Goal: Task Accomplishment & Management: Complete application form

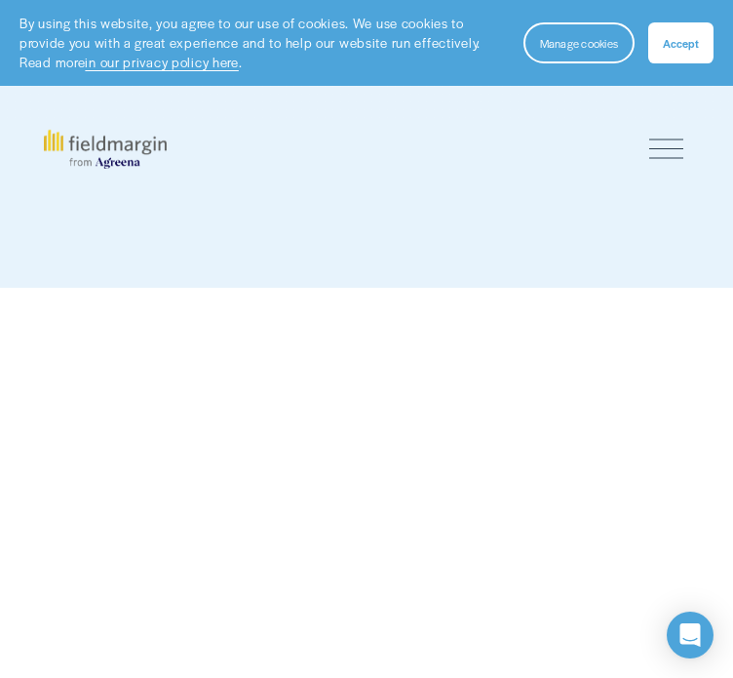
click at [672, 59] on button "Accept" at bounding box center [681, 42] width 65 height 41
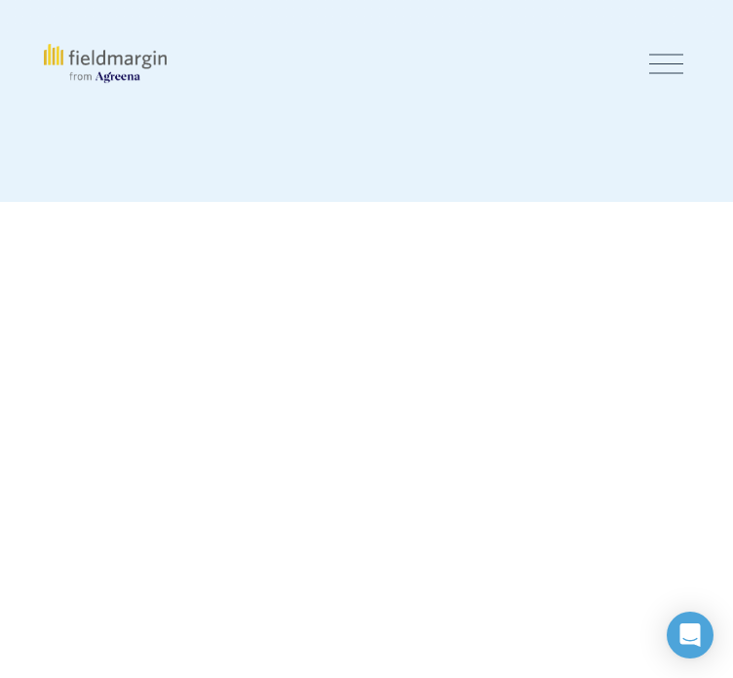
click at [663, 81] on div at bounding box center [666, 64] width 34 height 34
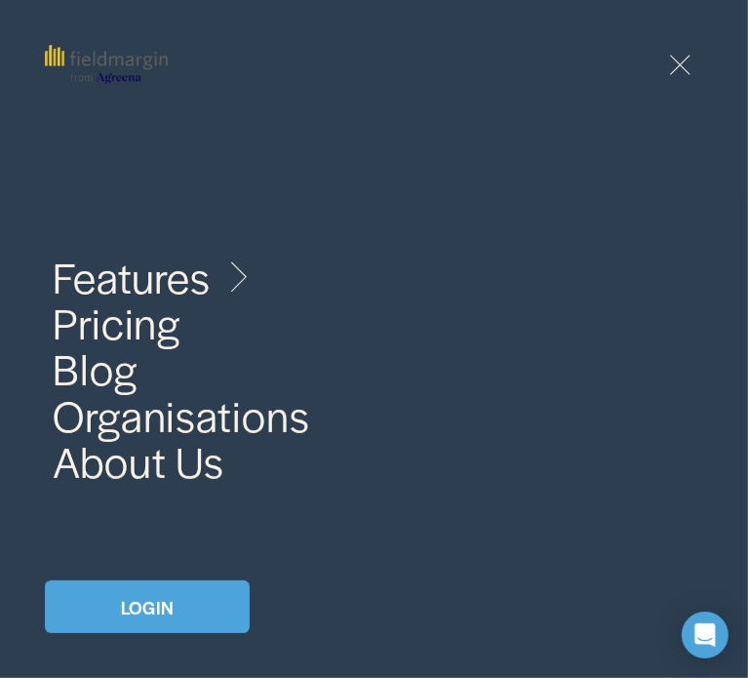
click at [193, 609] on link "LOGIN" at bounding box center [147, 606] width 205 height 53
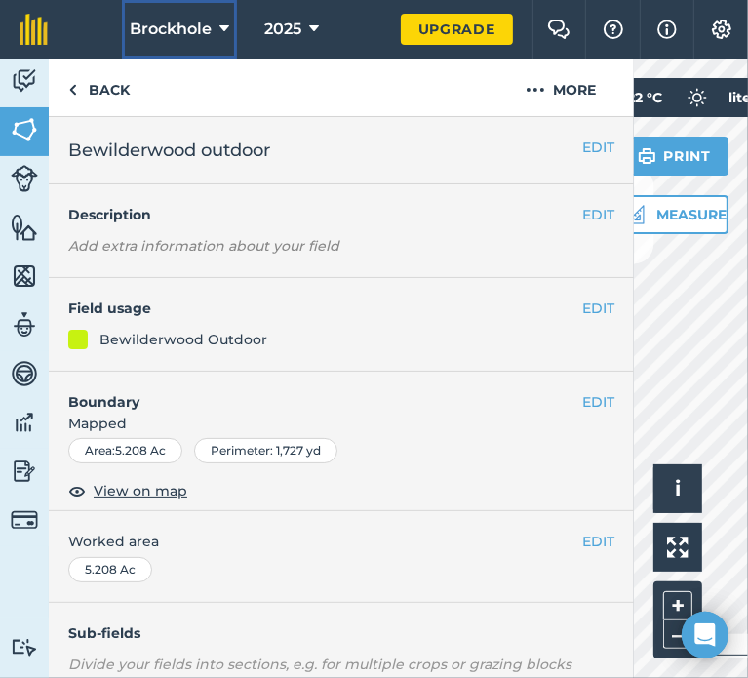
click at [192, 26] on span "Brockhole" at bounding box center [171, 29] width 82 height 23
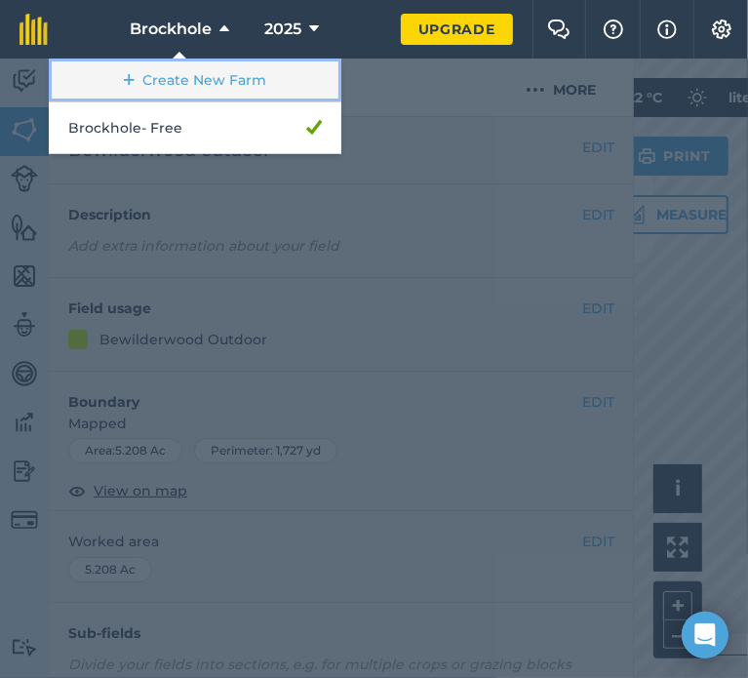
click at [189, 76] on link "Create New Farm" at bounding box center [195, 81] width 293 height 44
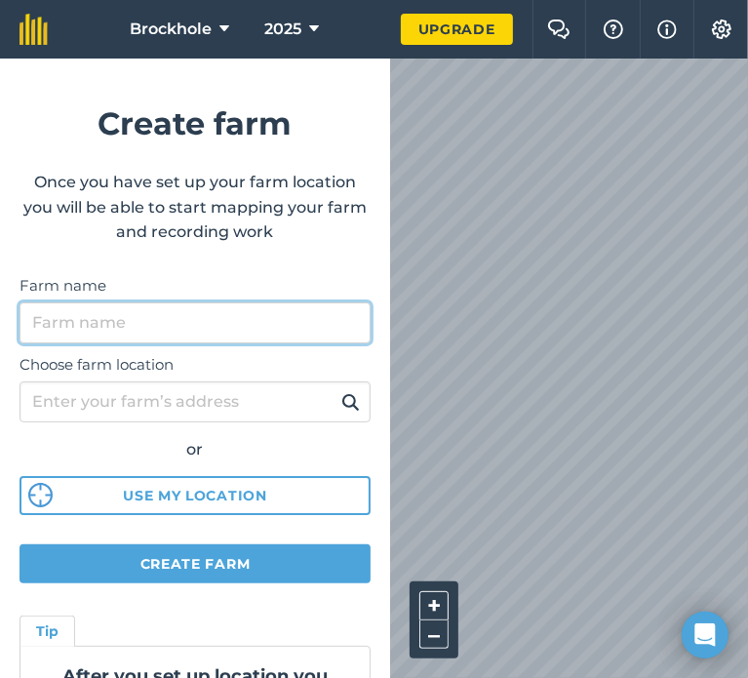
click at [85, 329] on input "Farm name" at bounding box center [195, 322] width 351 height 41
type input "BW [GEOGRAPHIC_DATA]"
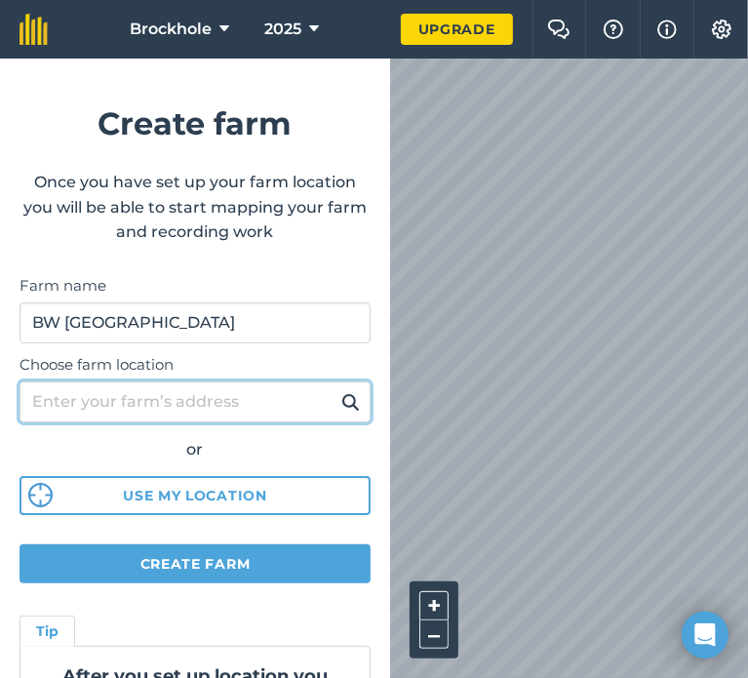
click at [68, 406] on input "Choose farm location" at bounding box center [195, 401] width 351 height 41
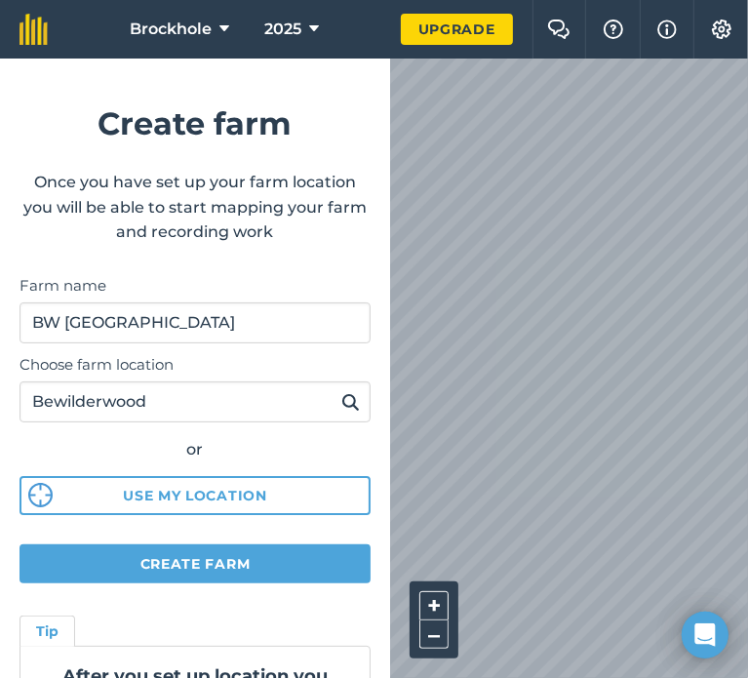
click at [341, 401] on img at bounding box center [350, 401] width 19 height 23
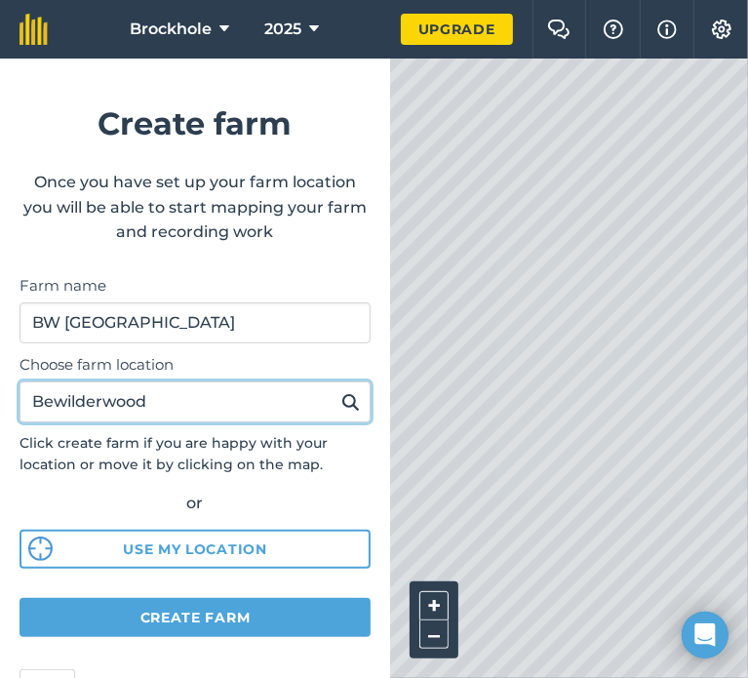
click at [194, 403] on input "Bewilderwood" at bounding box center [195, 401] width 351 height 41
type input "Bewilderwood [GEOGRAPHIC_DATA]"
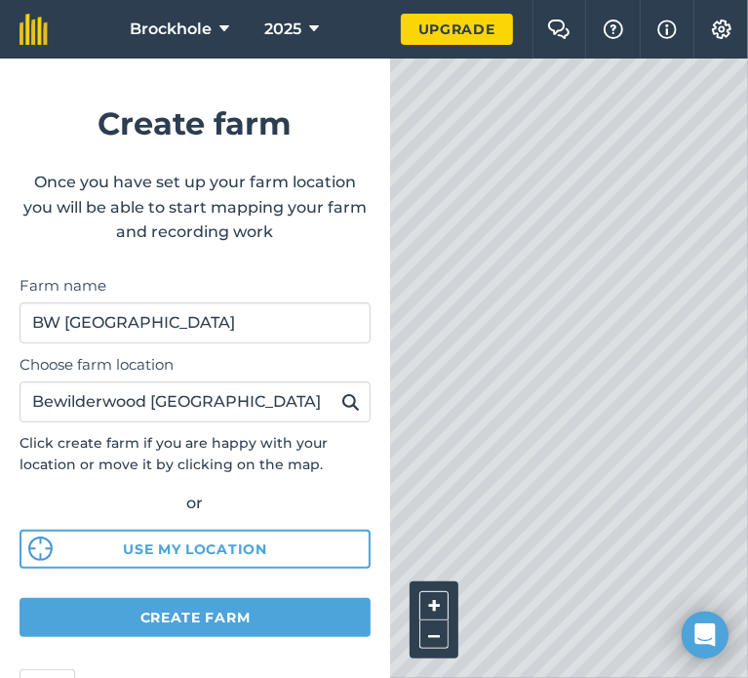
click at [343, 407] on img at bounding box center [350, 401] width 19 height 23
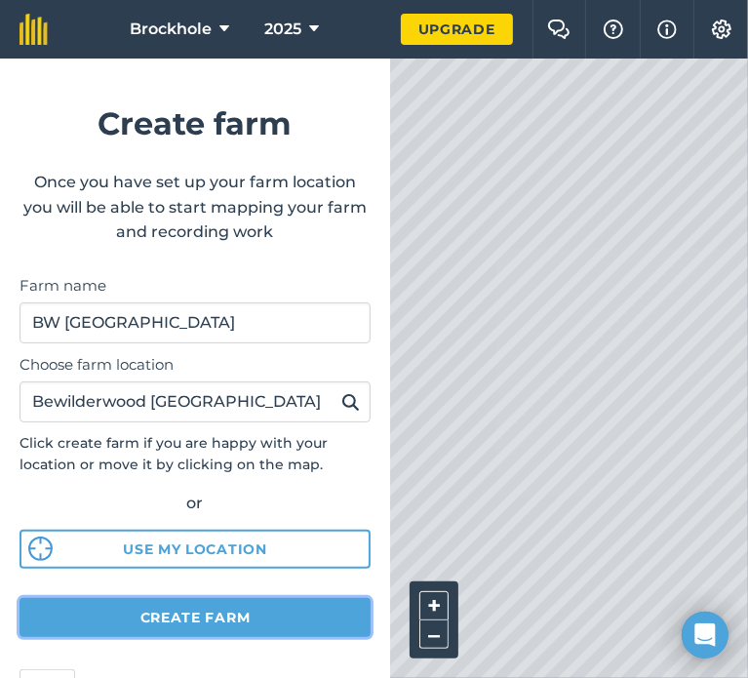
click at [175, 609] on button "Create farm" at bounding box center [195, 617] width 351 height 39
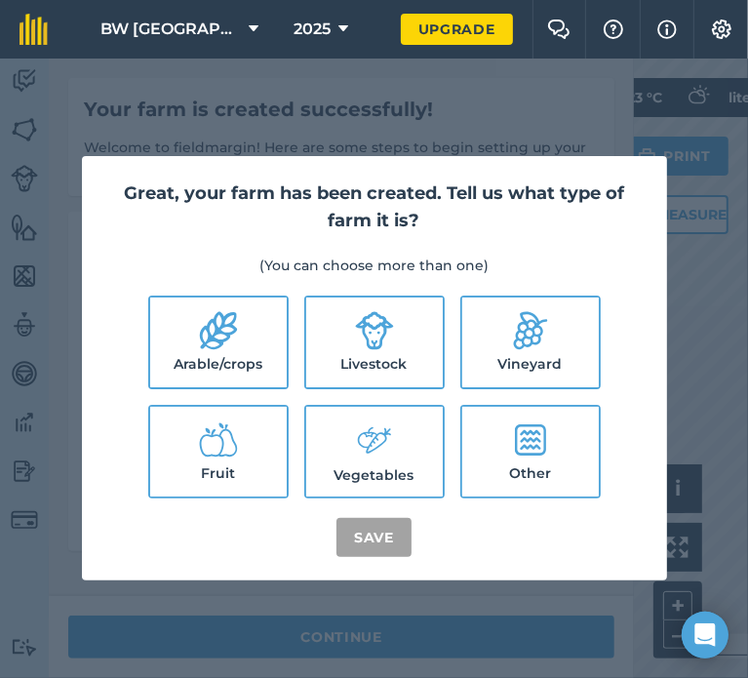
click at [532, 461] on label "Other" at bounding box center [530, 452] width 137 height 90
checkbox input "true"
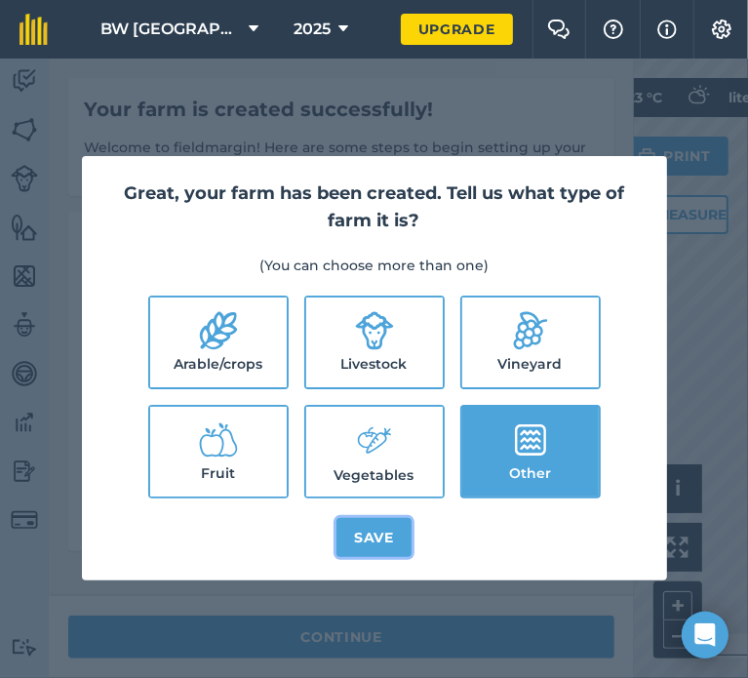
click at [381, 553] on button "Save" at bounding box center [373, 537] width 75 height 39
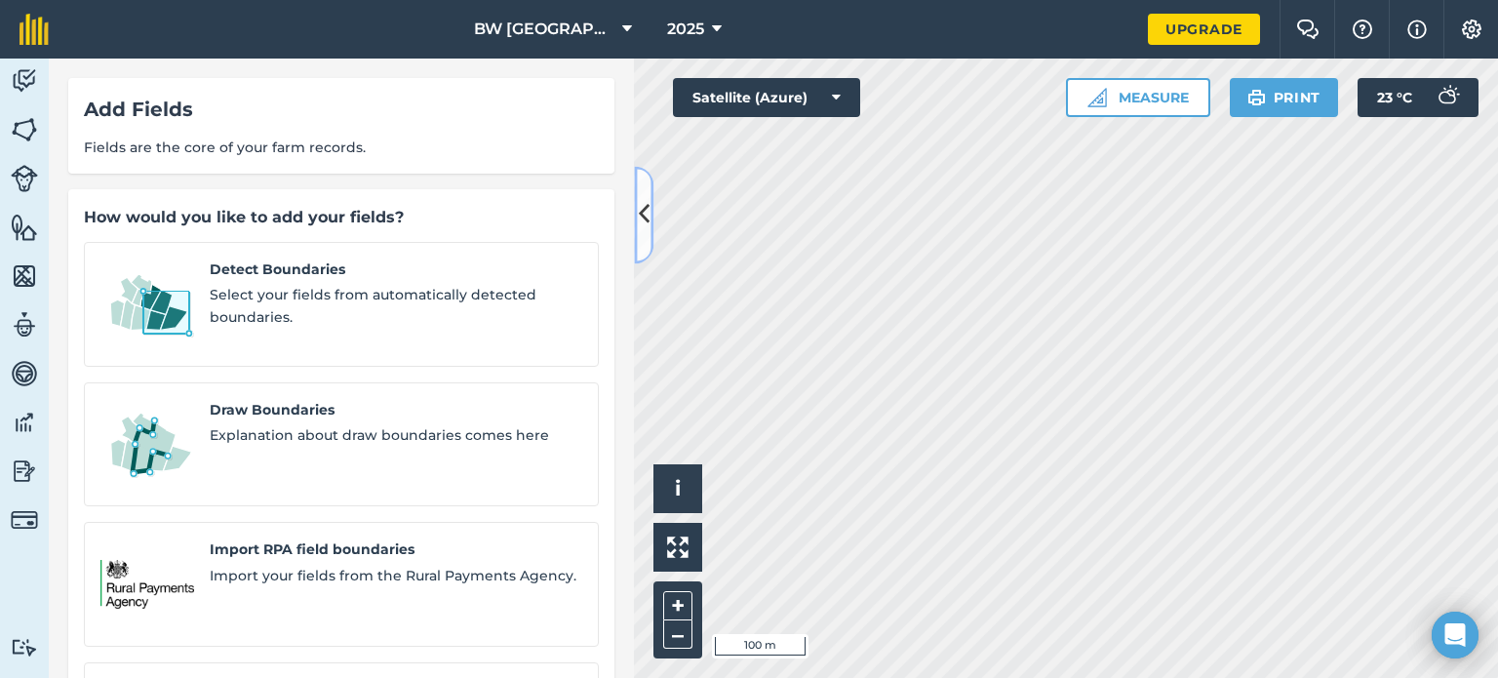
click at [645, 211] on icon at bounding box center [644, 215] width 11 height 34
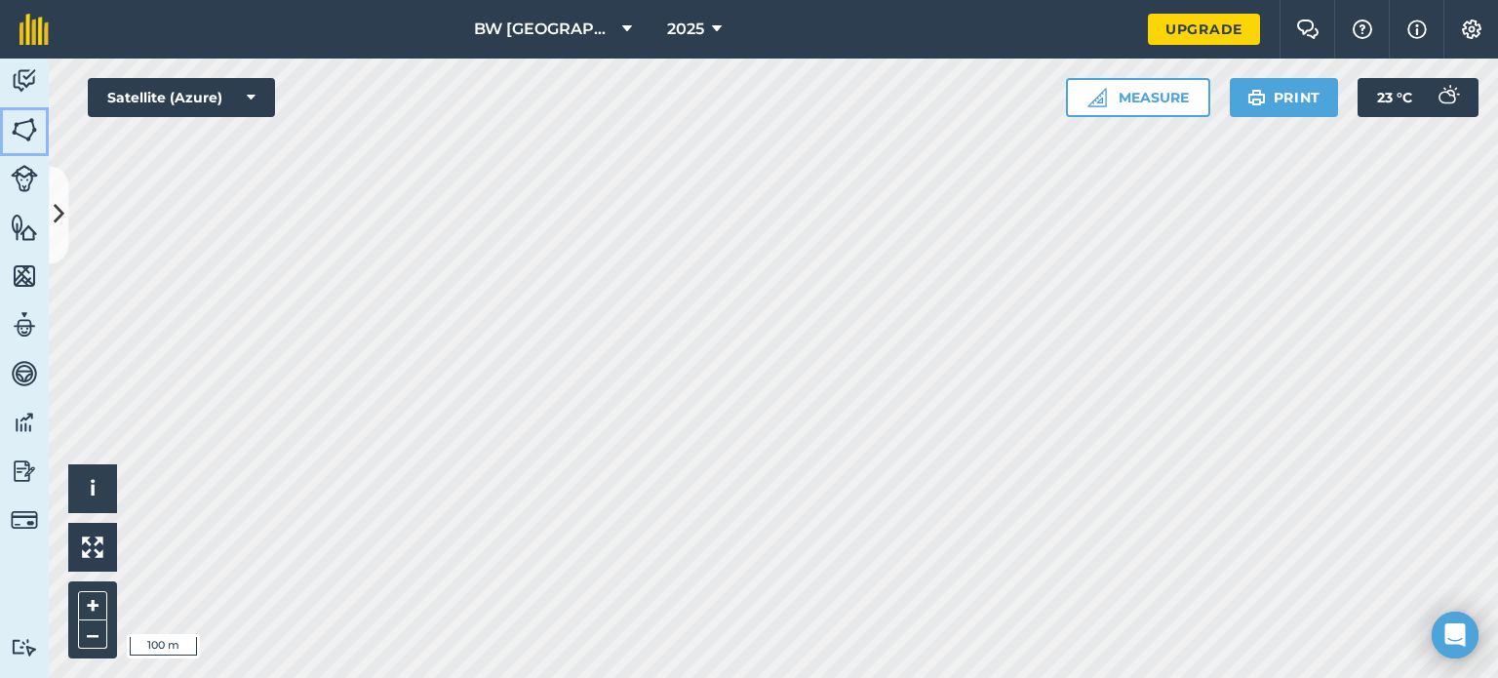
click at [24, 120] on img at bounding box center [24, 129] width 27 height 29
click at [19, 133] on img at bounding box center [24, 129] width 27 height 29
click at [52, 210] on button at bounding box center [59, 215] width 20 height 98
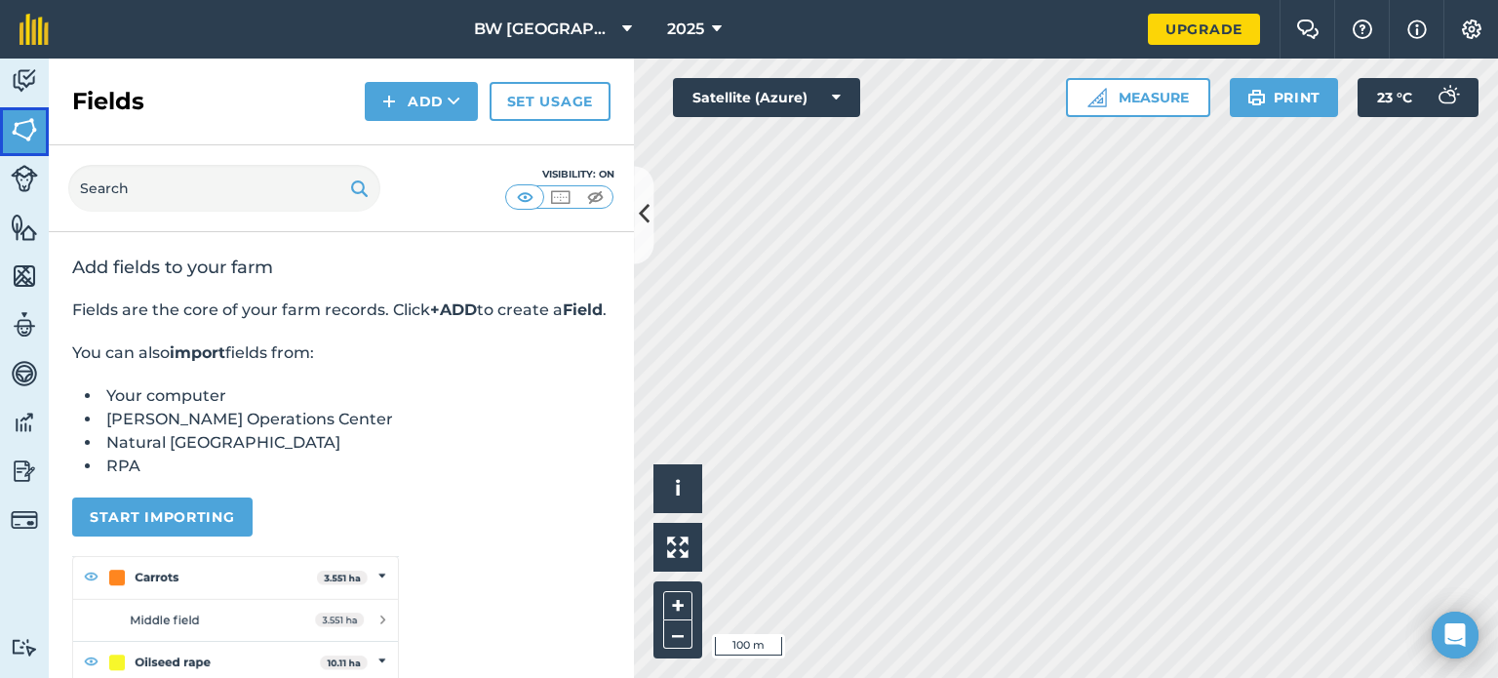
click at [18, 128] on img at bounding box center [24, 129] width 27 height 29
click at [404, 94] on button "Add" at bounding box center [421, 101] width 113 height 39
click at [426, 145] on link "Draw" at bounding box center [421, 145] width 107 height 43
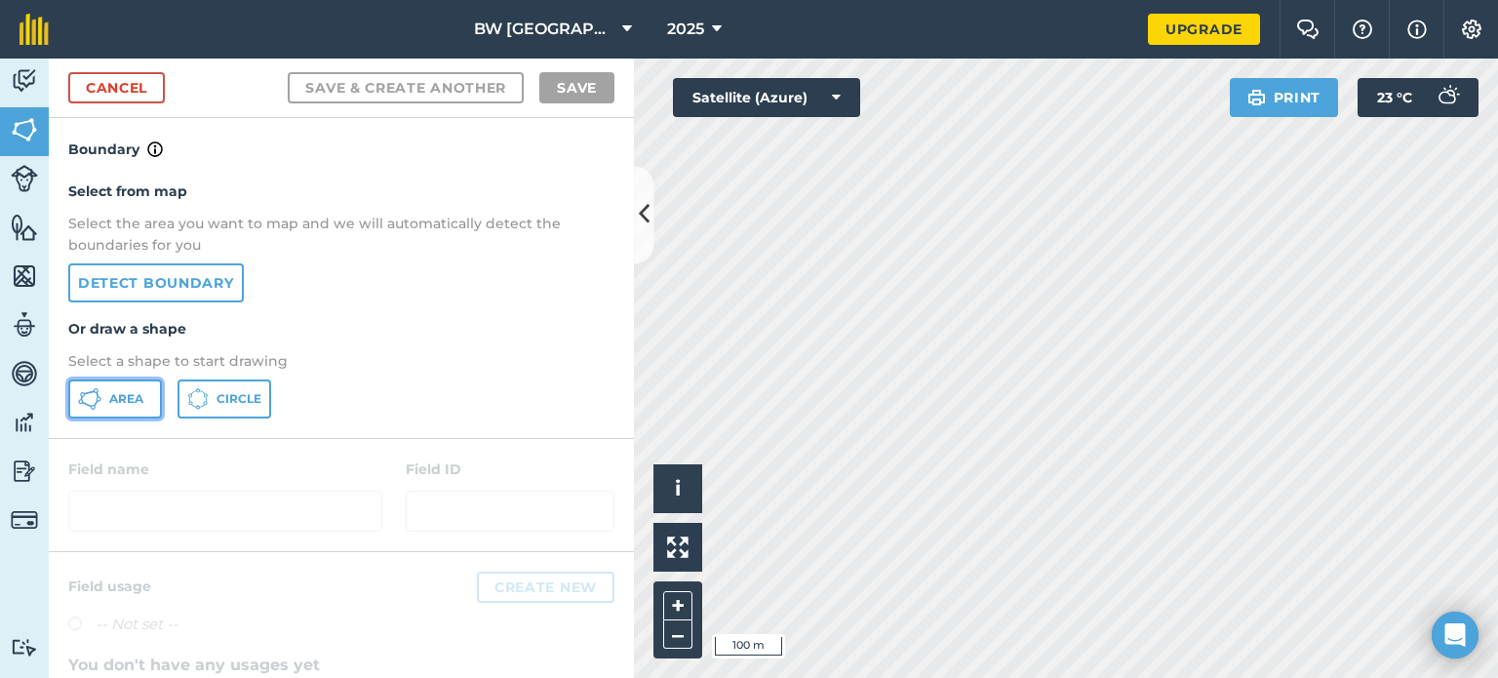
click at [137, 407] on button "Area" at bounding box center [115, 398] width 94 height 39
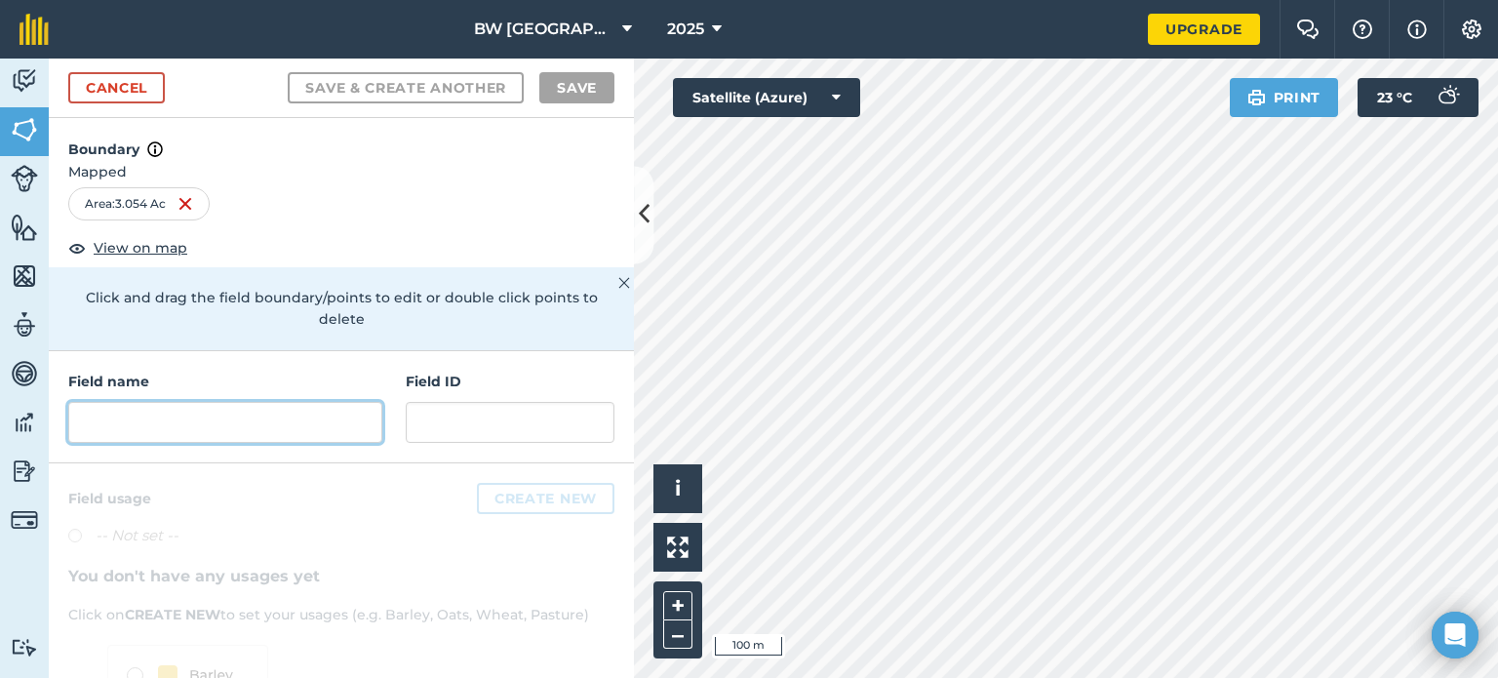
click at [306, 411] on input "text" at bounding box center [225, 422] width 314 height 41
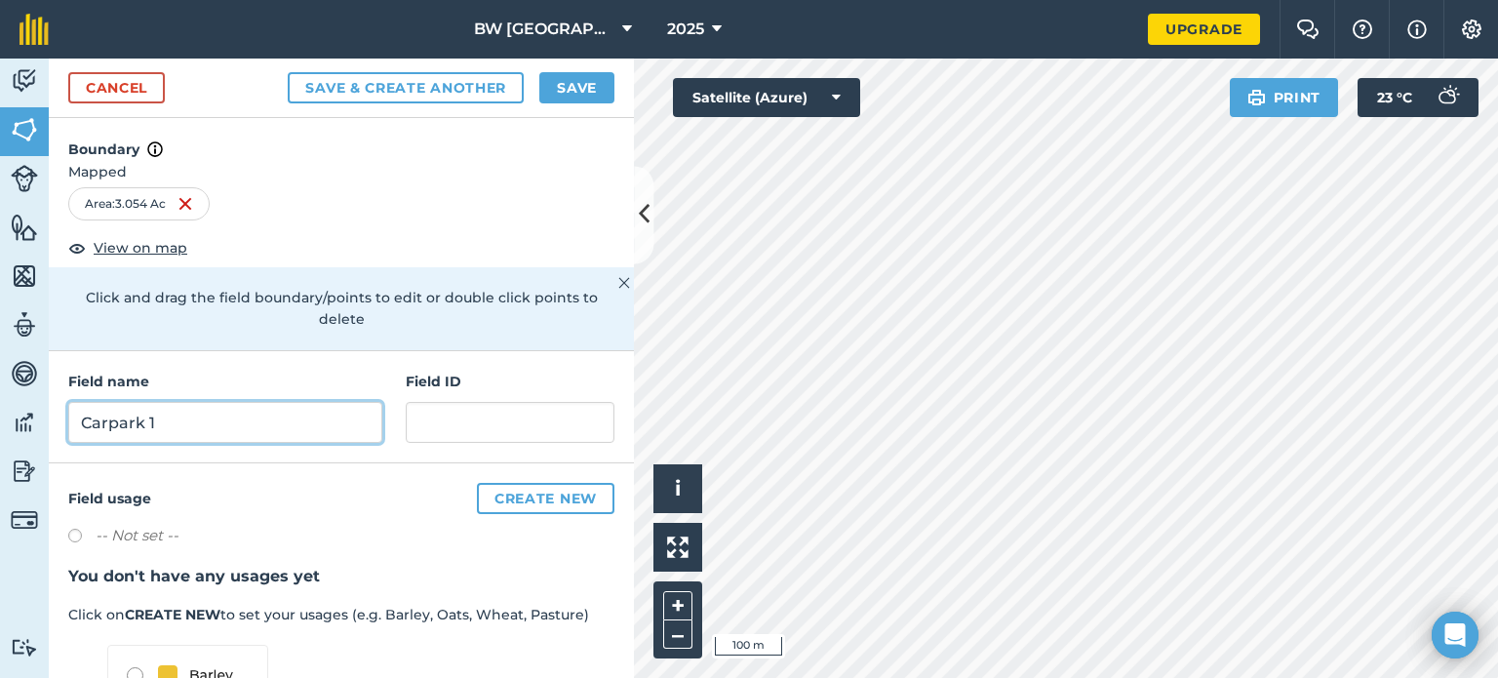
scroll to position [205, 0]
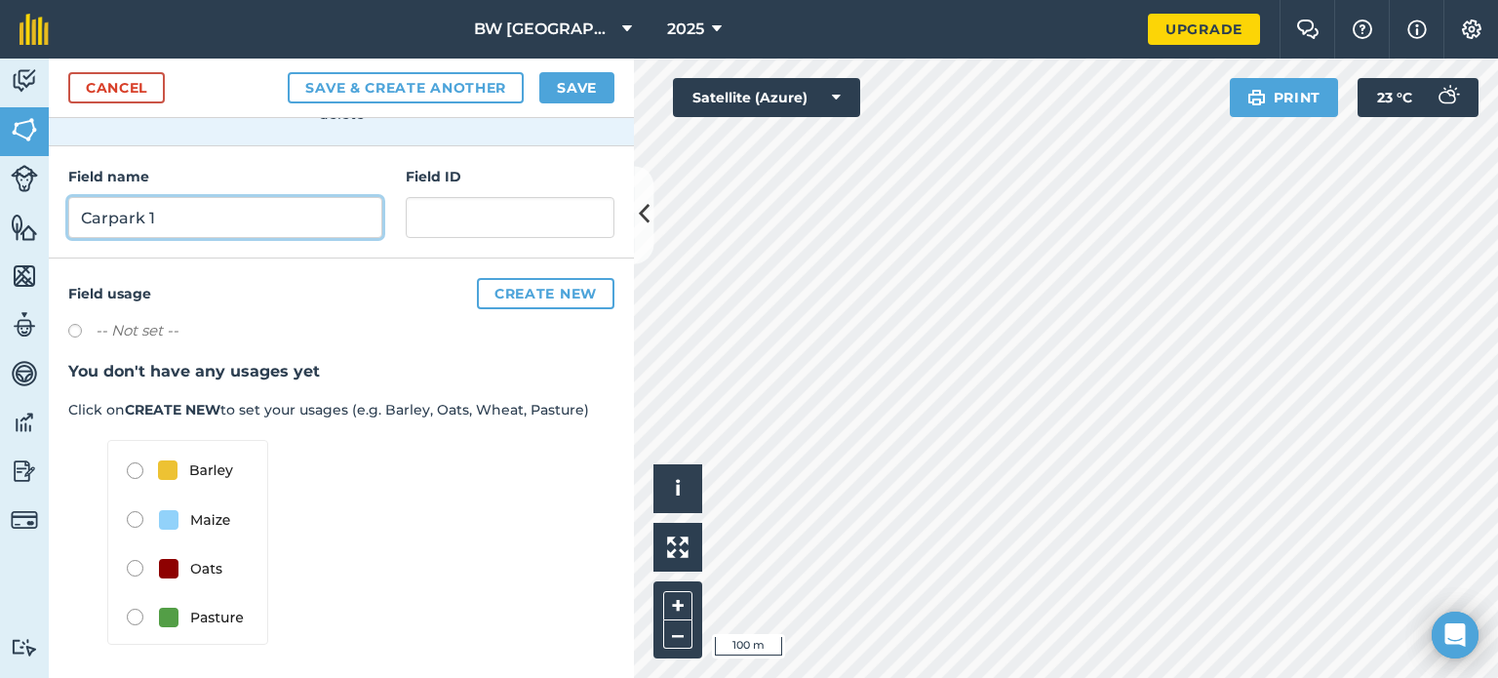
type input "Carpark 1"
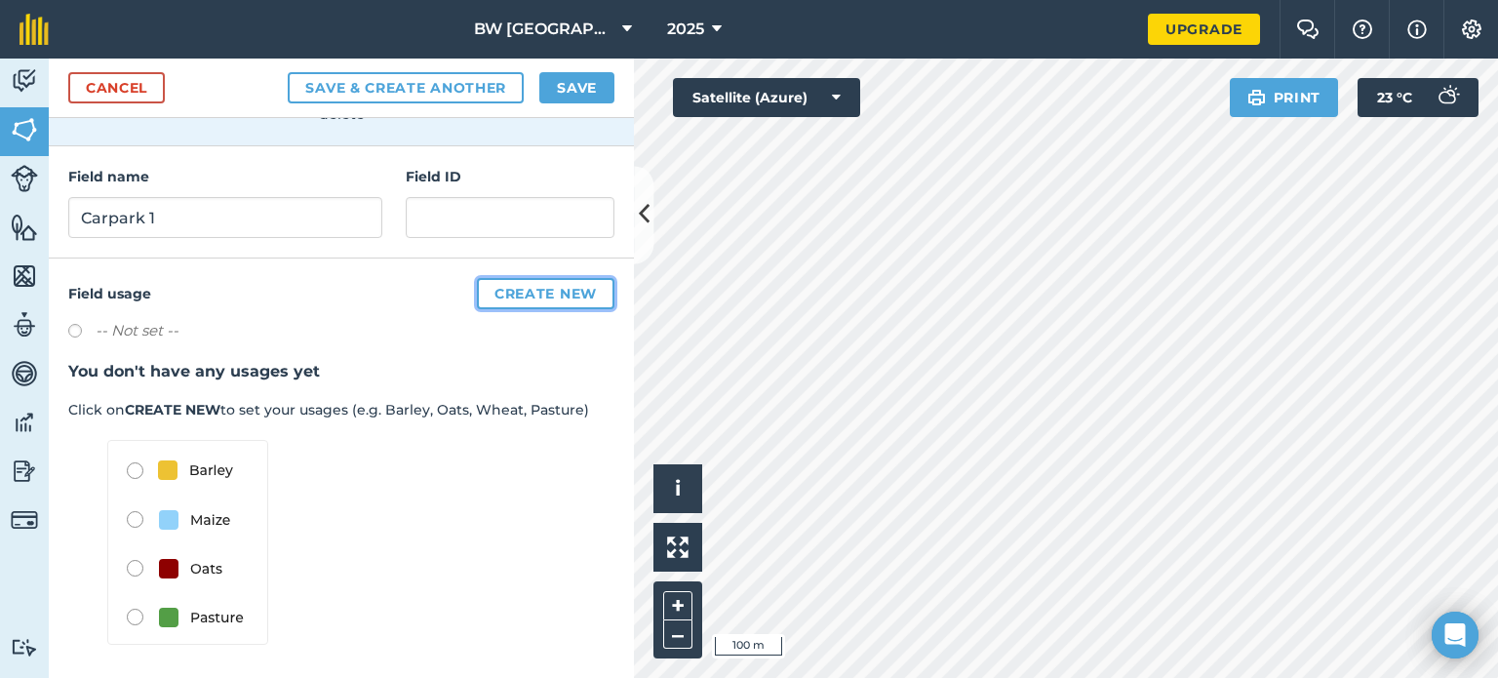
click at [542, 287] on button "Create new" at bounding box center [546, 293] width 138 height 31
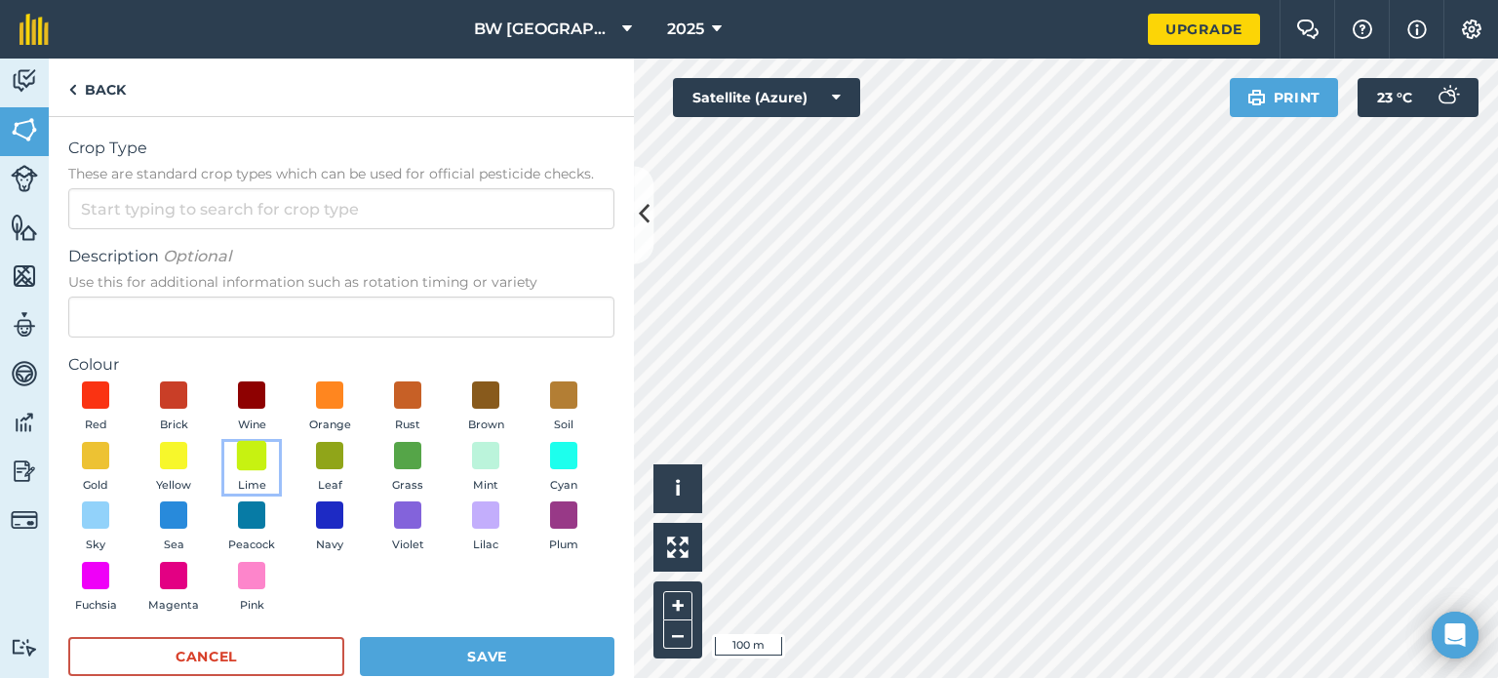
click at [267, 463] on span at bounding box center [252, 455] width 30 height 30
click at [145, 230] on form "Crop Type These are standard crop types which can be used for official pesticid…" at bounding box center [341, 416] width 546 height 559
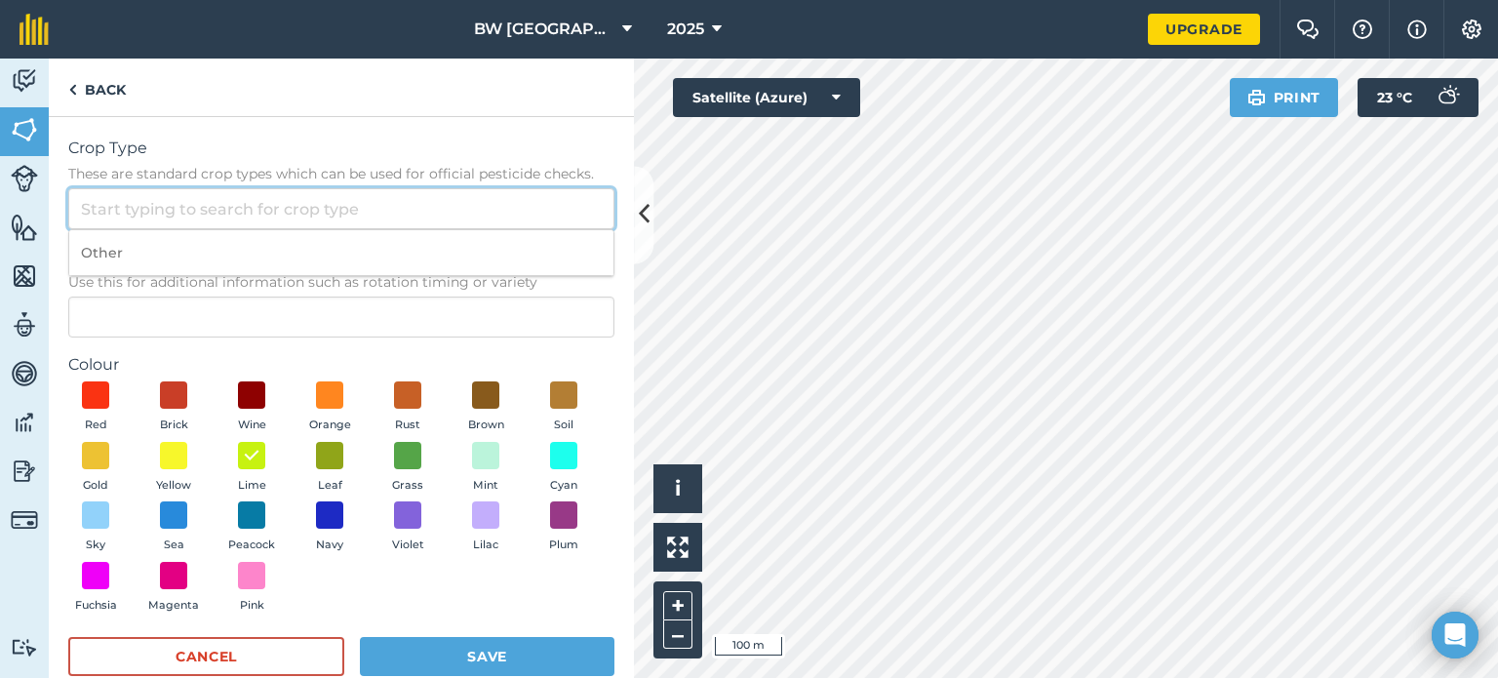
click at [148, 219] on input "Crop Type These are standard crop types which can be used for official pesticid…" at bounding box center [341, 208] width 546 height 41
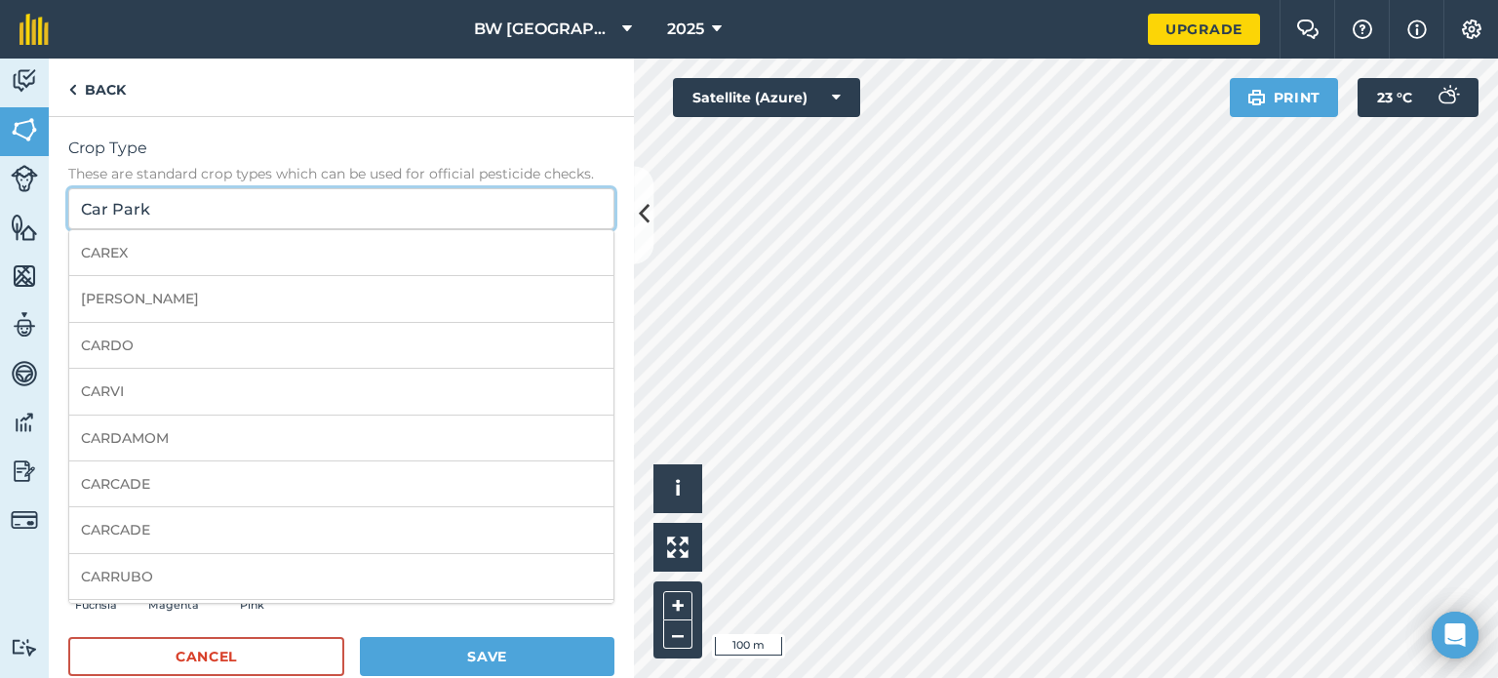
type input "Car Park"
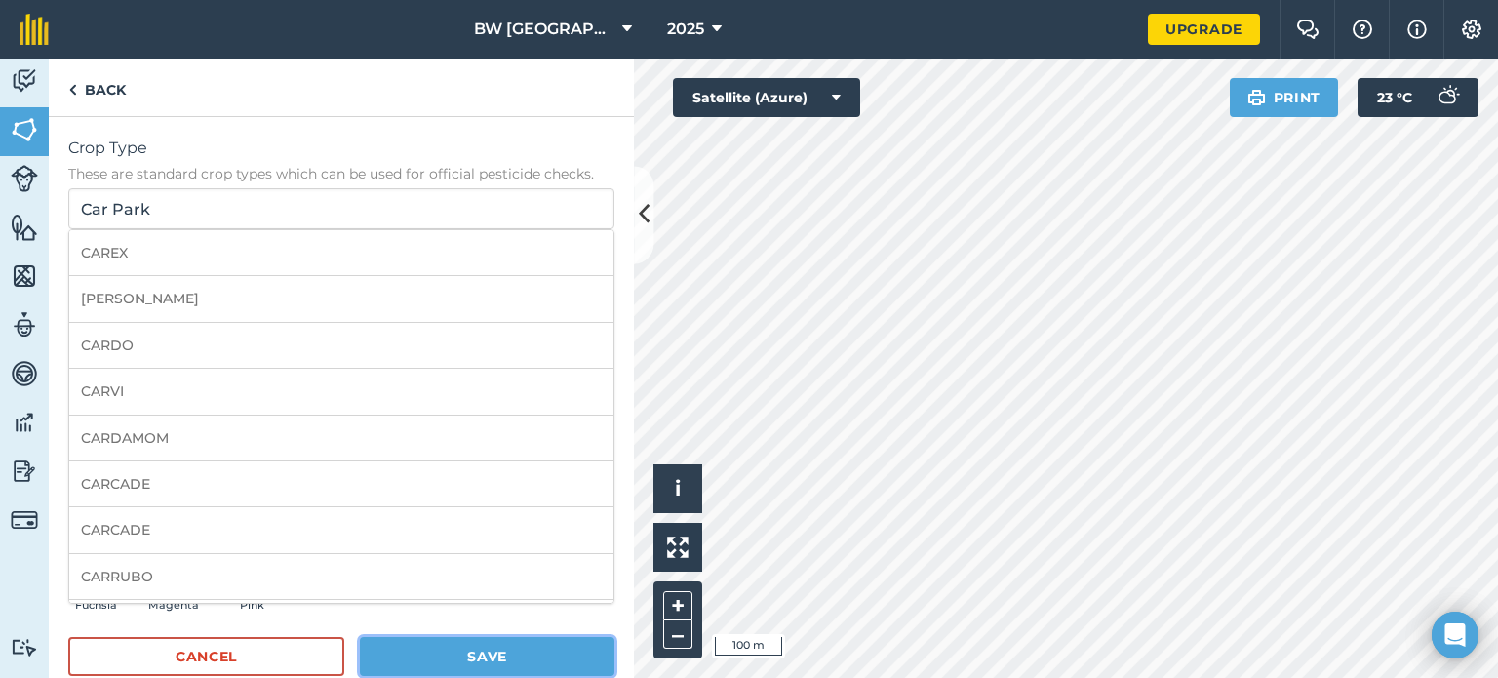
click at [467, 659] on button "Save" at bounding box center [487, 656] width 255 height 39
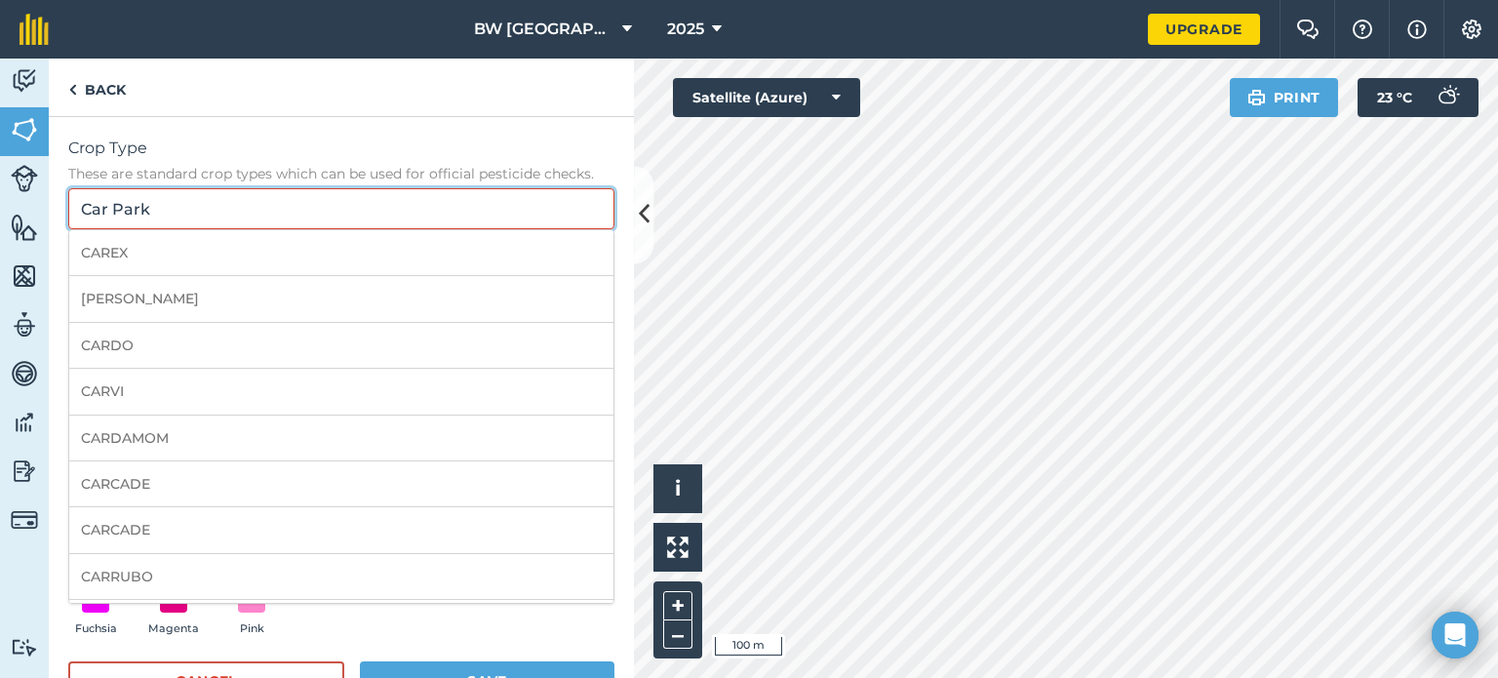
drag, startPoint x: 189, startPoint y: 212, endPoint x: 0, endPoint y: 214, distance: 189.2
click at [0, 214] on div "Activity Fields Livestock Features Maps Team Vehicles Data Reporting Billing Tu…" at bounding box center [749, 368] width 1498 height 619
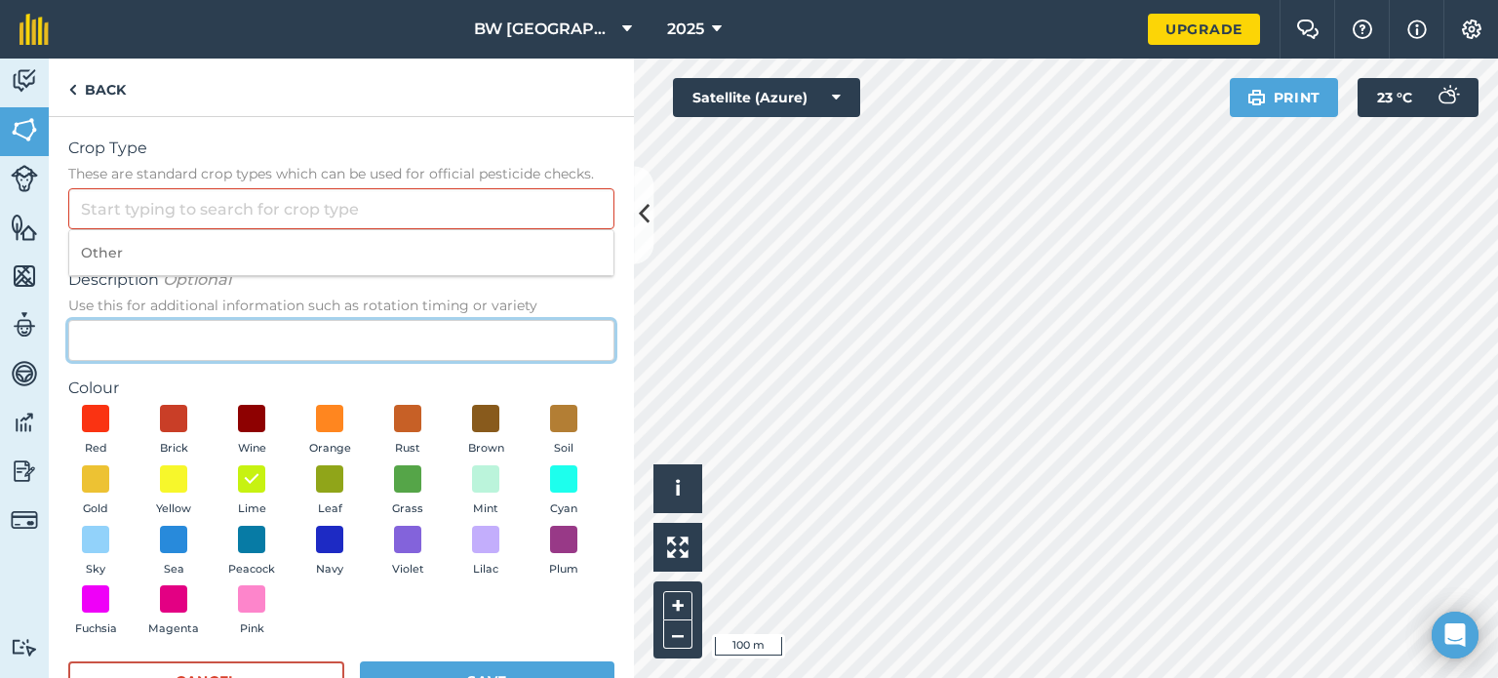
click at [314, 334] on input "Description Optional Use this for additional information such as rotation timin…" at bounding box center [341, 340] width 546 height 41
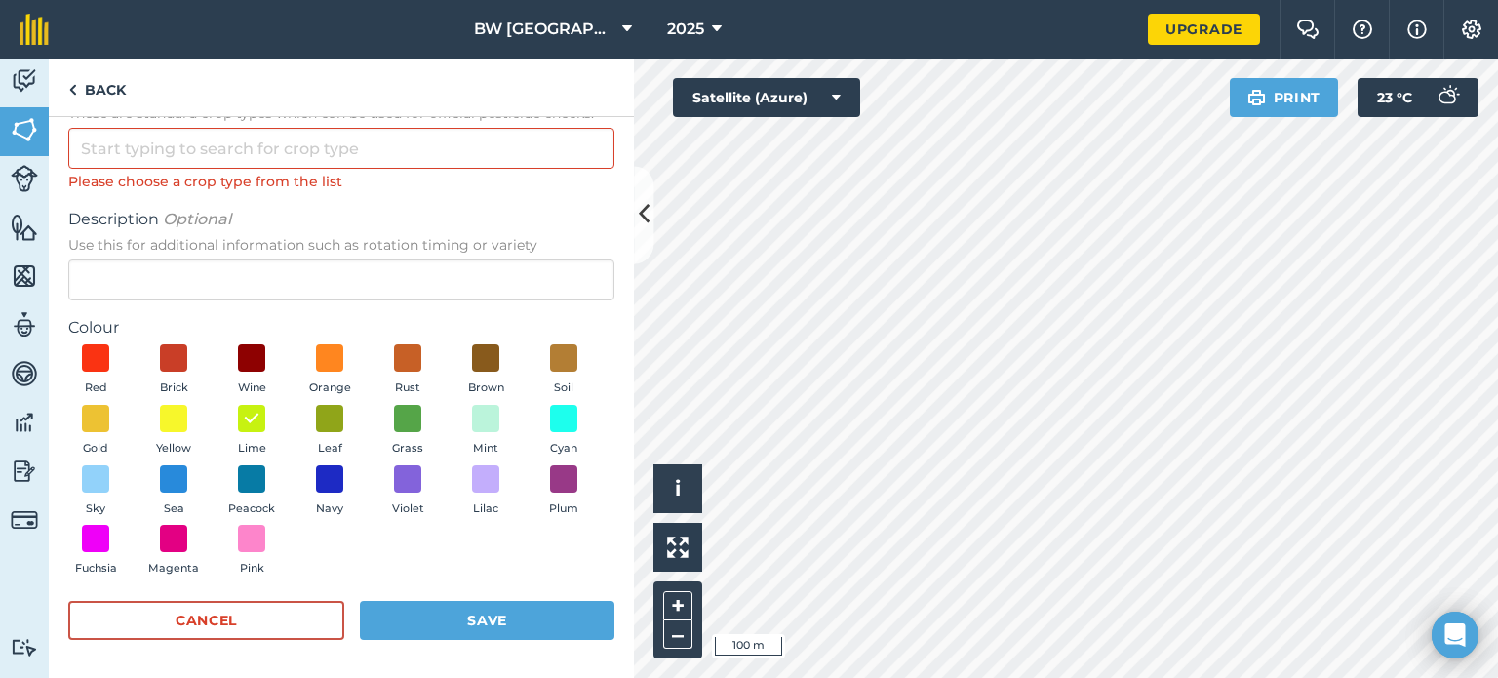
click at [429, 323] on label "Colour" at bounding box center [341, 327] width 546 height 23
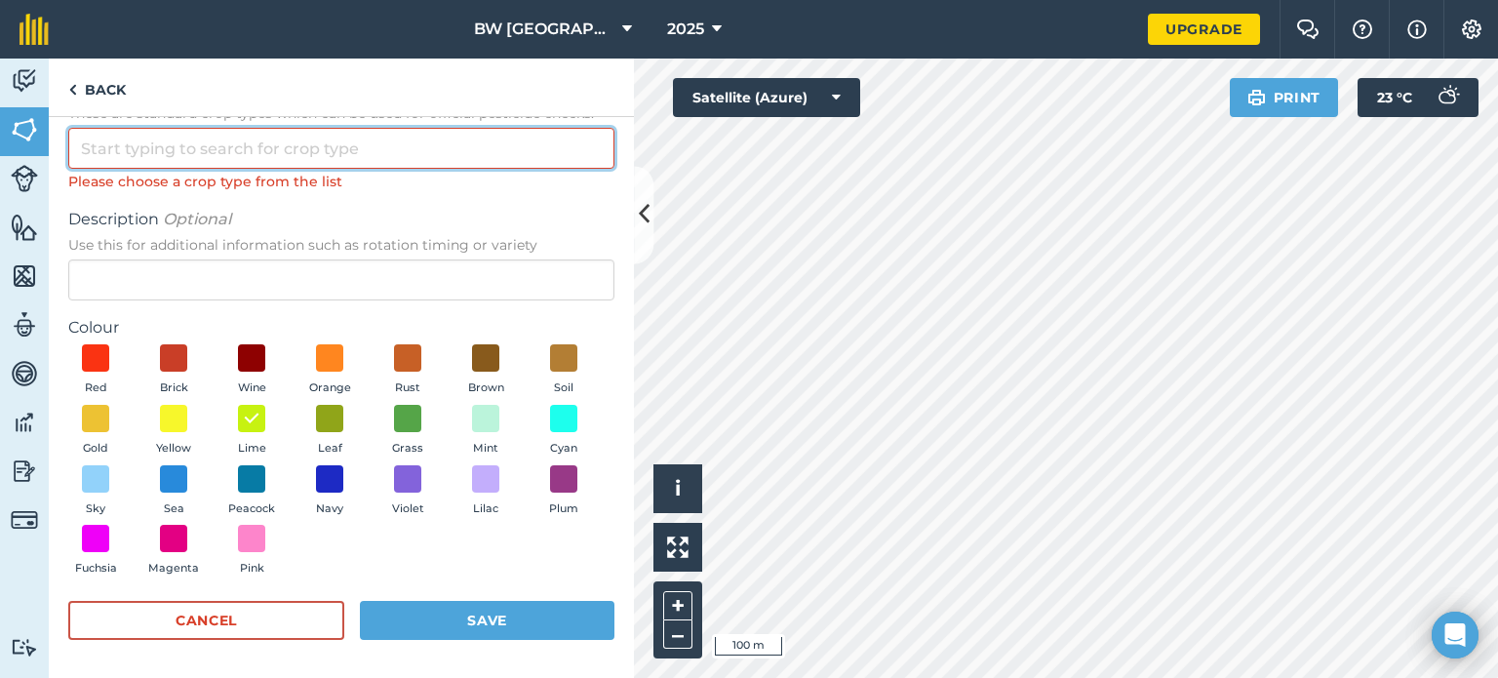
click at [393, 154] on input "Crop Type These are standard crop types which can be used for official pesticid…" at bounding box center [341, 148] width 546 height 41
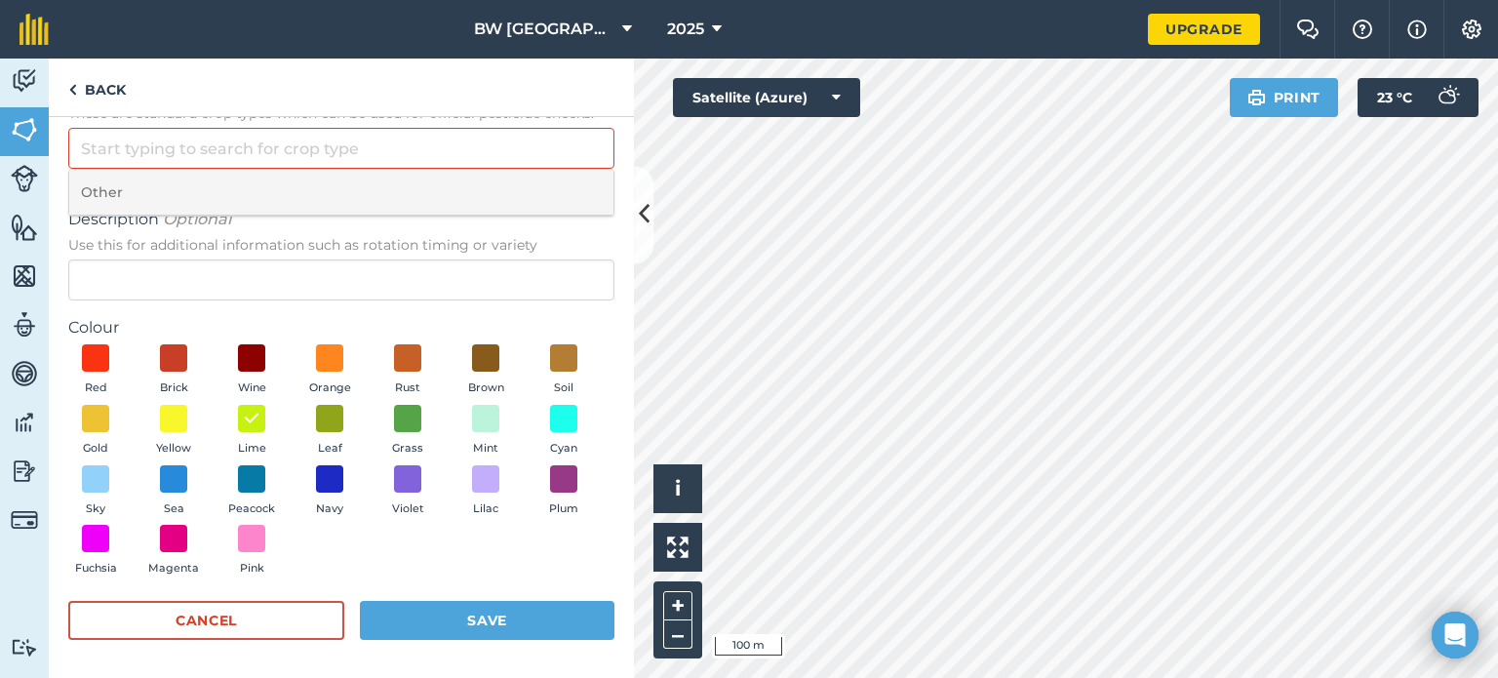
click at [334, 210] on li "Other" at bounding box center [341, 193] width 544 height 46
type input "Other"
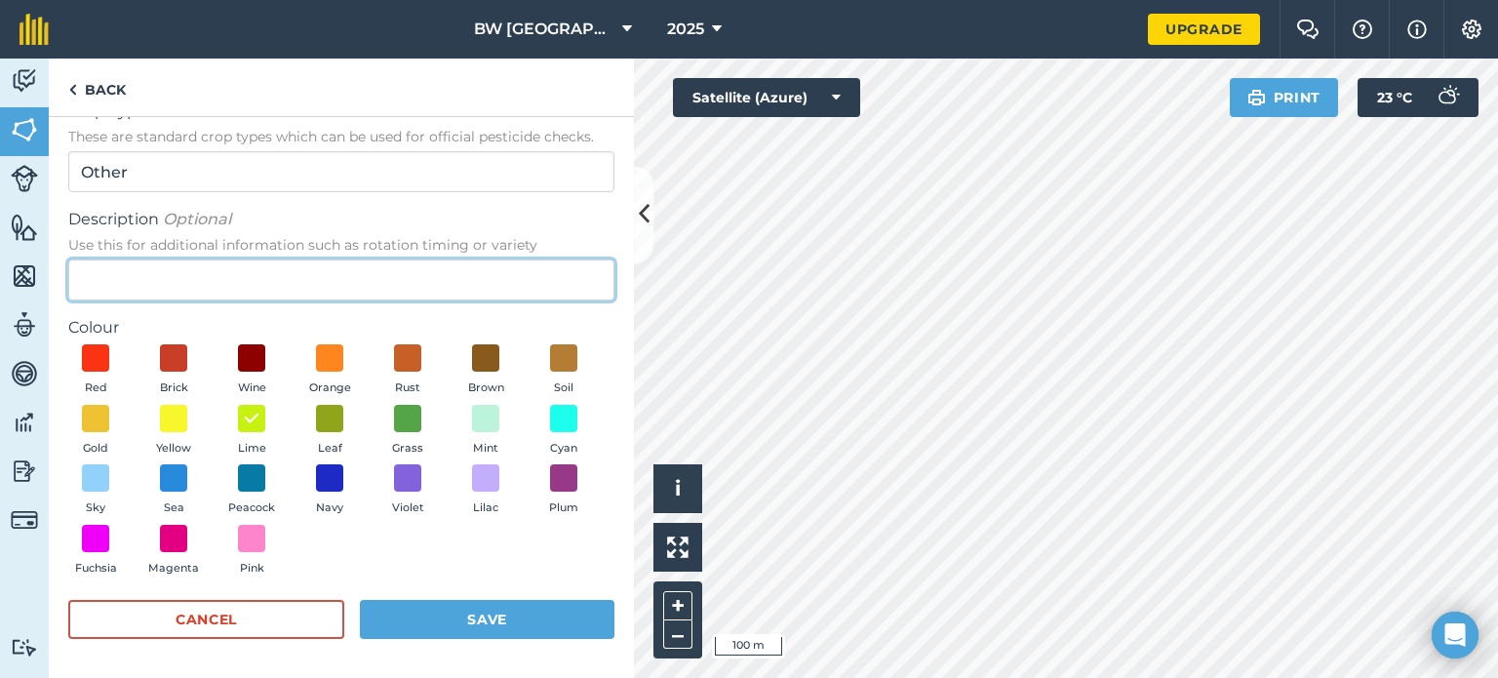
click at [247, 295] on input "Description Optional Use this for additional information such as rotation timin…" at bounding box center [341, 279] width 546 height 41
type input "Car Park"
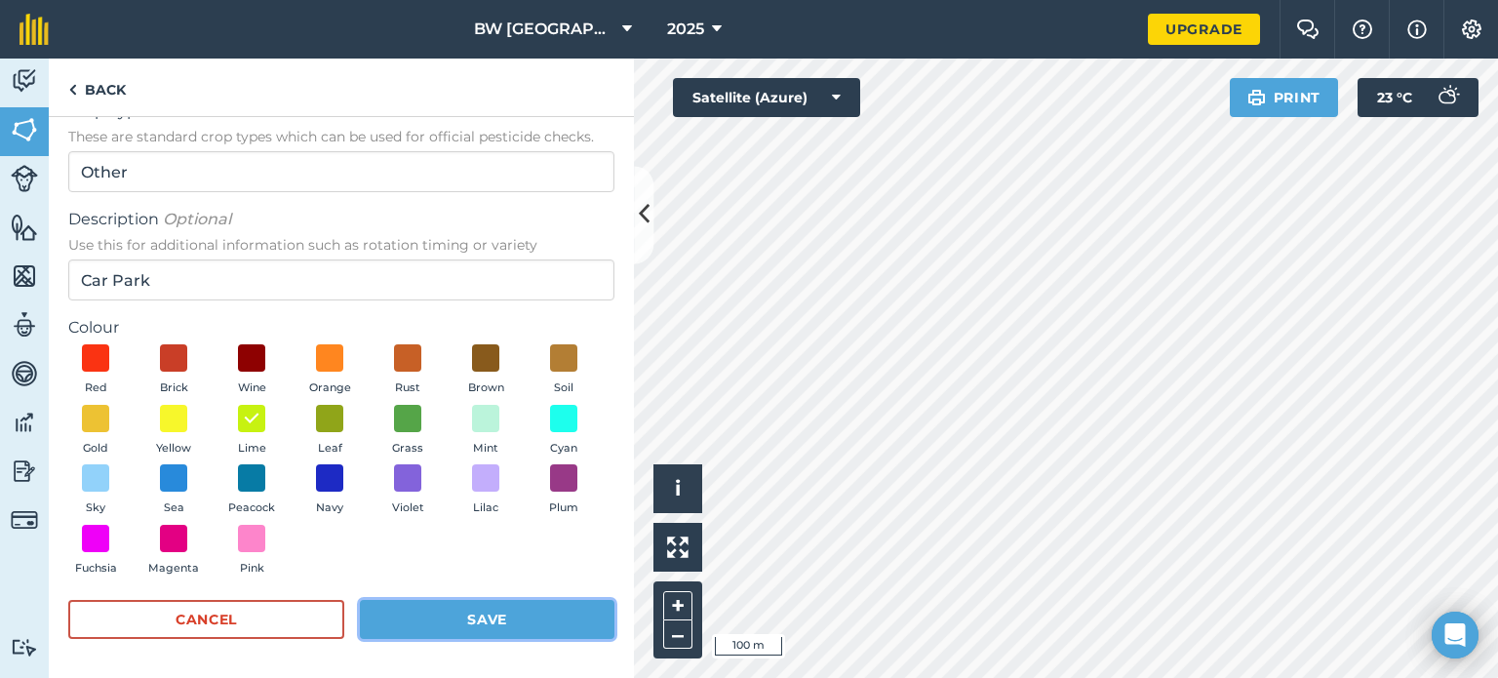
click at [416, 615] on button "Save" at bounding box center [487, 619] width 255 height 39
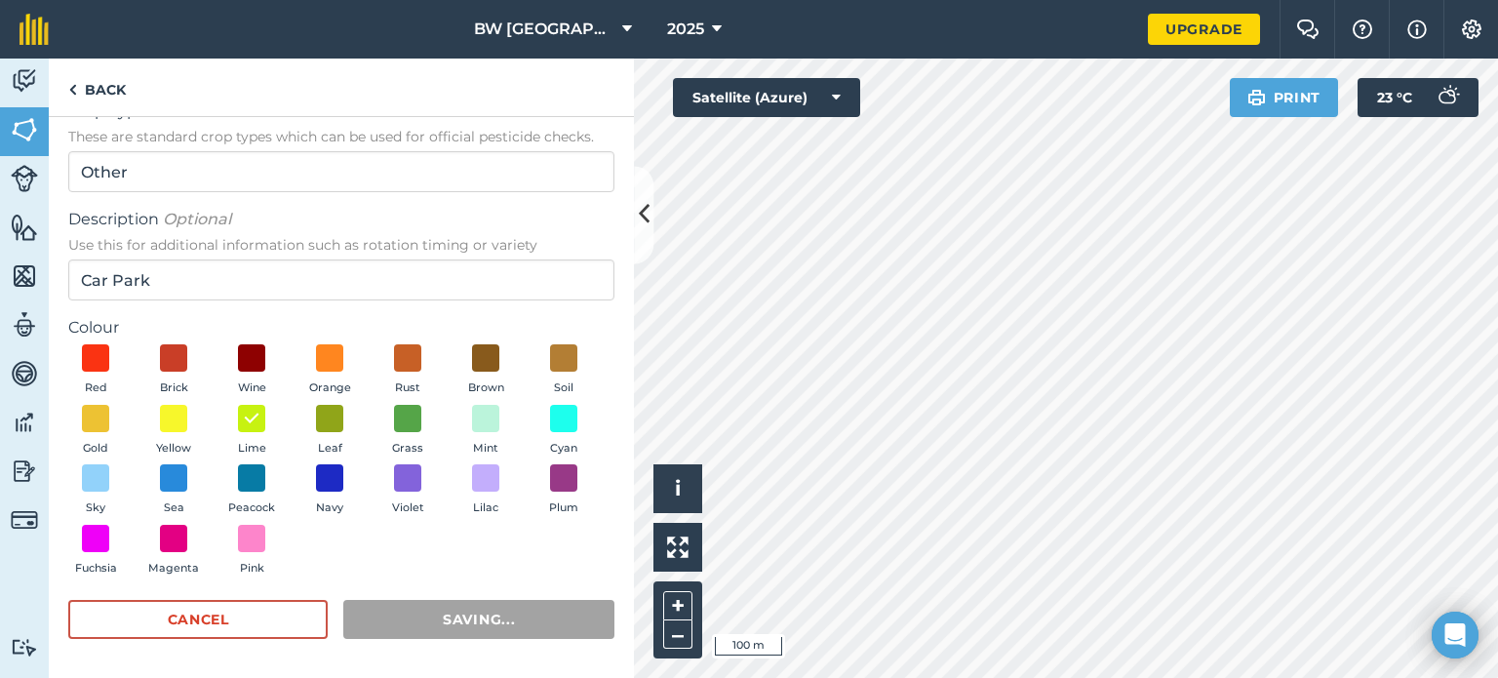
scroll to position [0, 0]
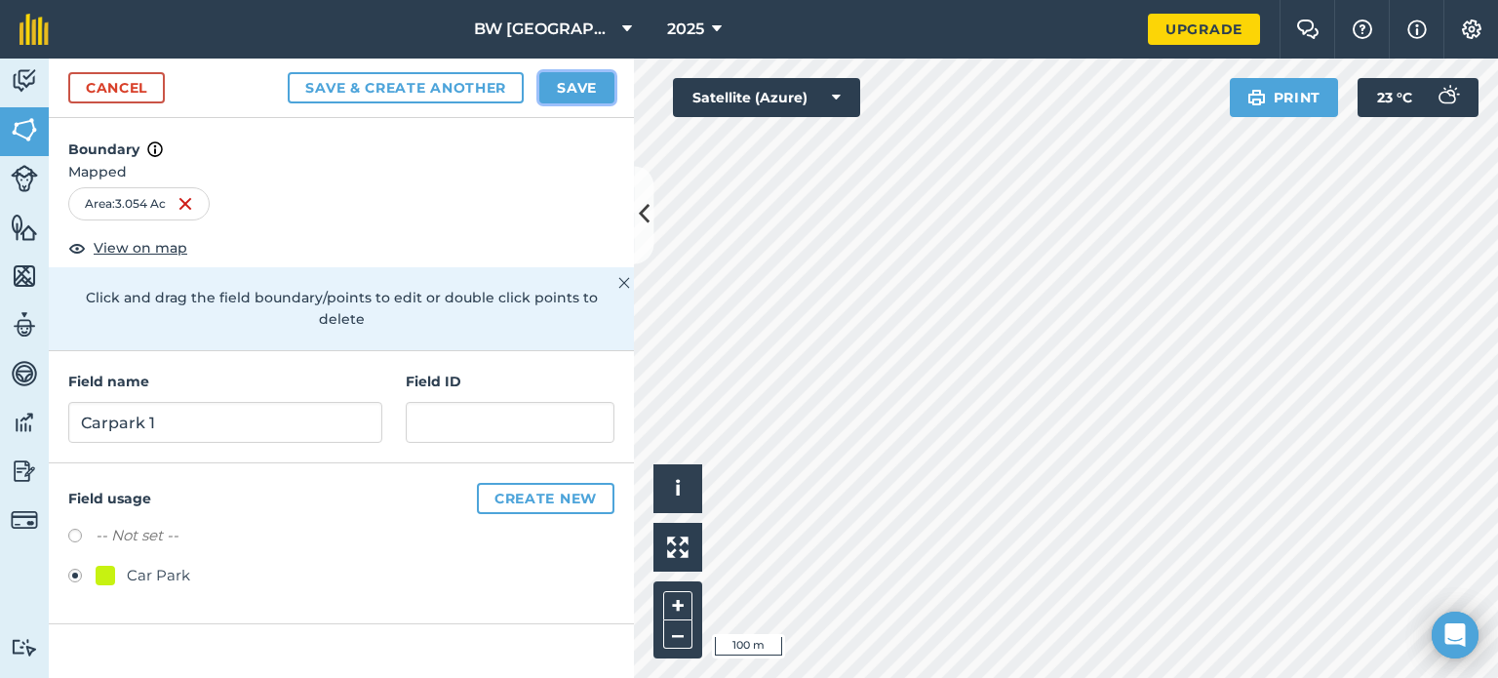
click at [585, 92] on button "Save" at bounding box center [576, 87] width 75 height 31
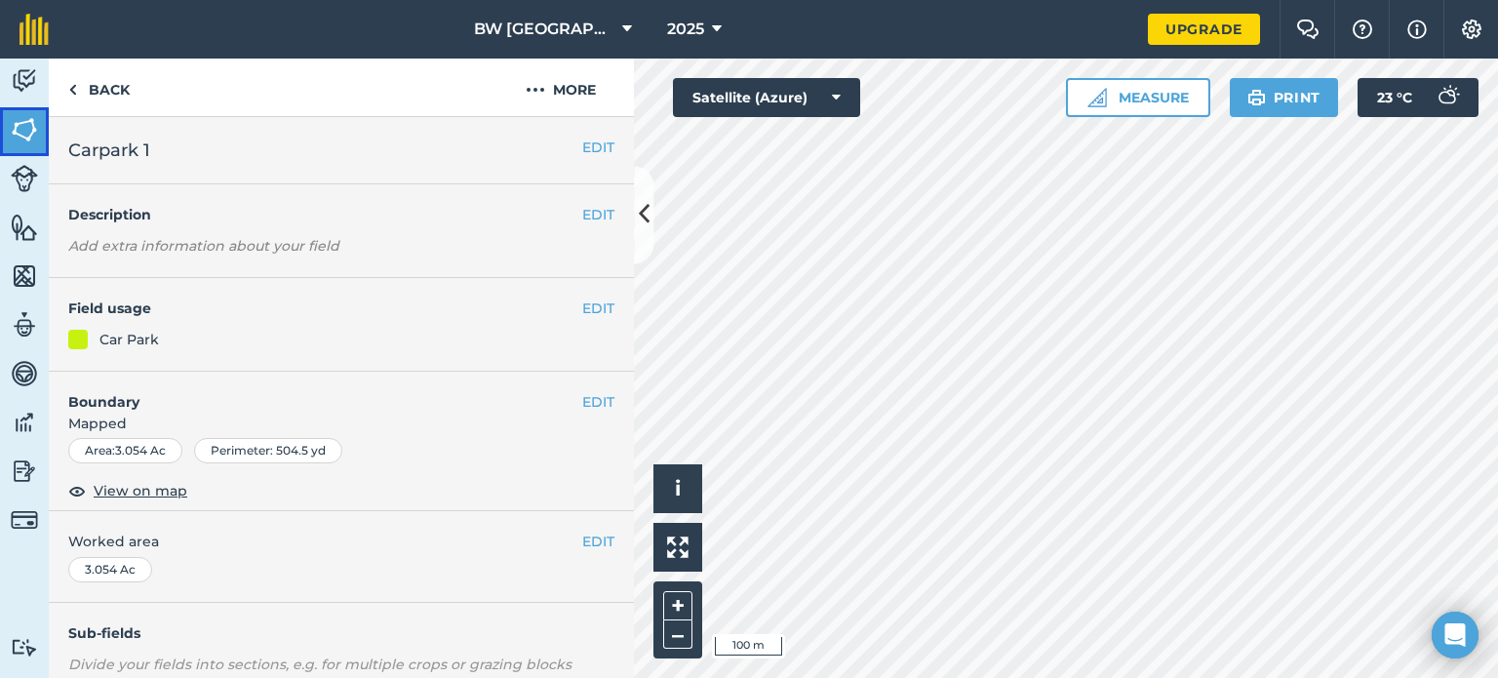
click at [30, 139] on img at bounding box center [24, 129] width 27 height 29
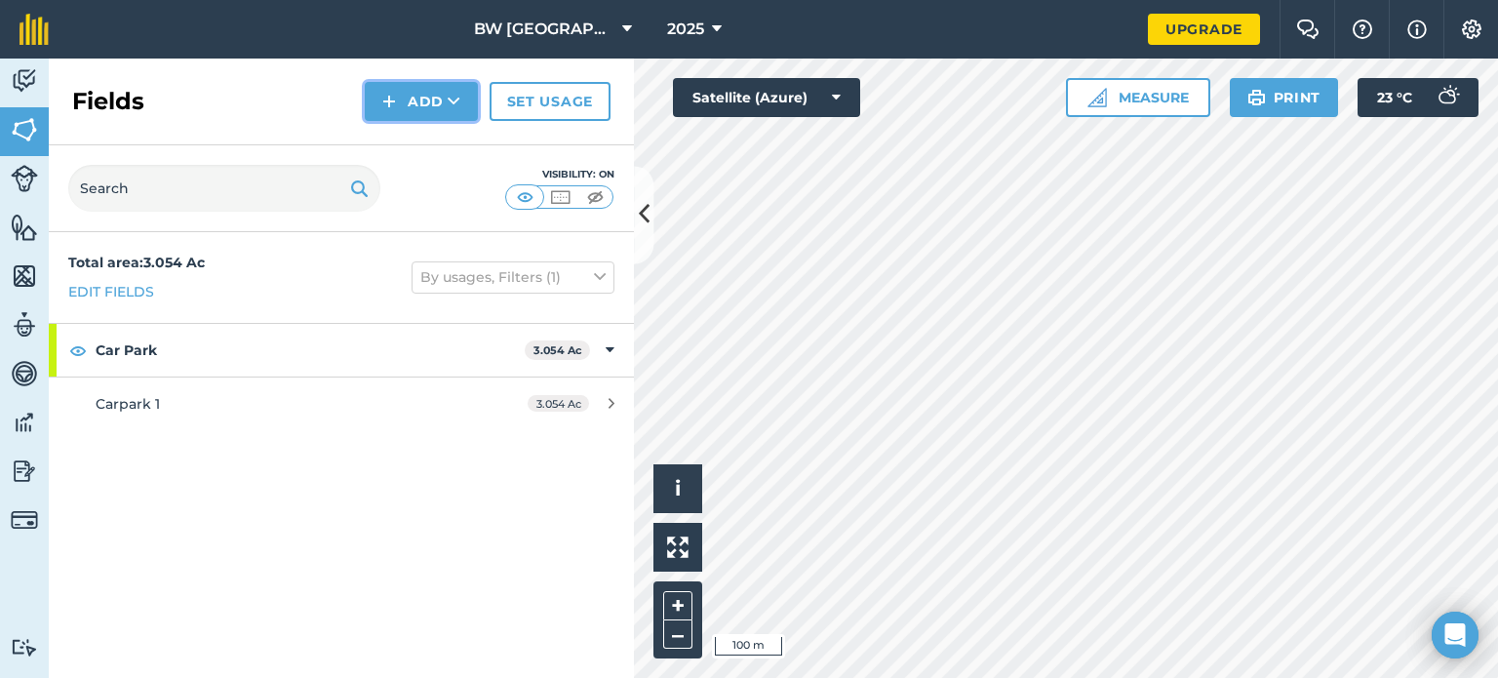
click at [393, 109] on img at bounding box center [389, 101] width 14 height 23
click at [441, 147] on link "Draw" at bounding box center [421, 145] width 107 height 43
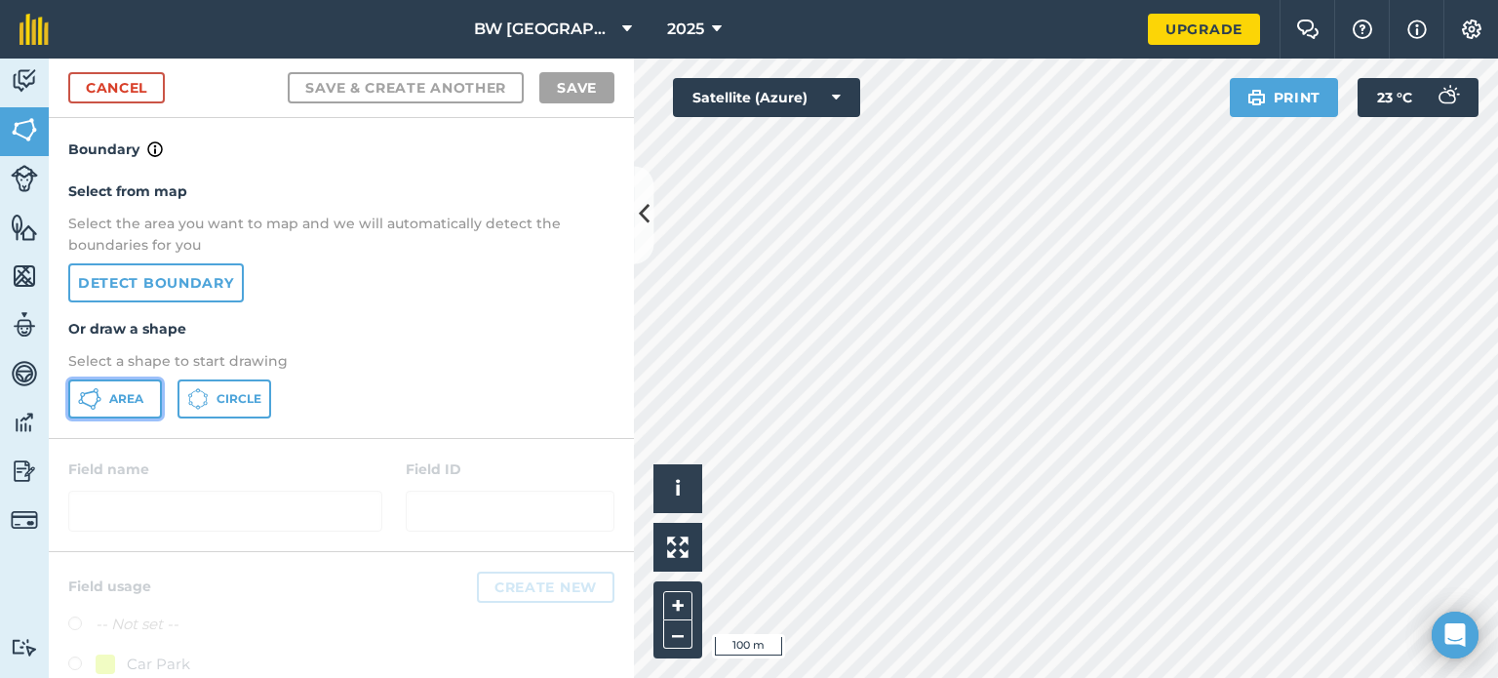
click at [107, 392] on button "Area" at bounding box center [115, 398] width 94 height 39
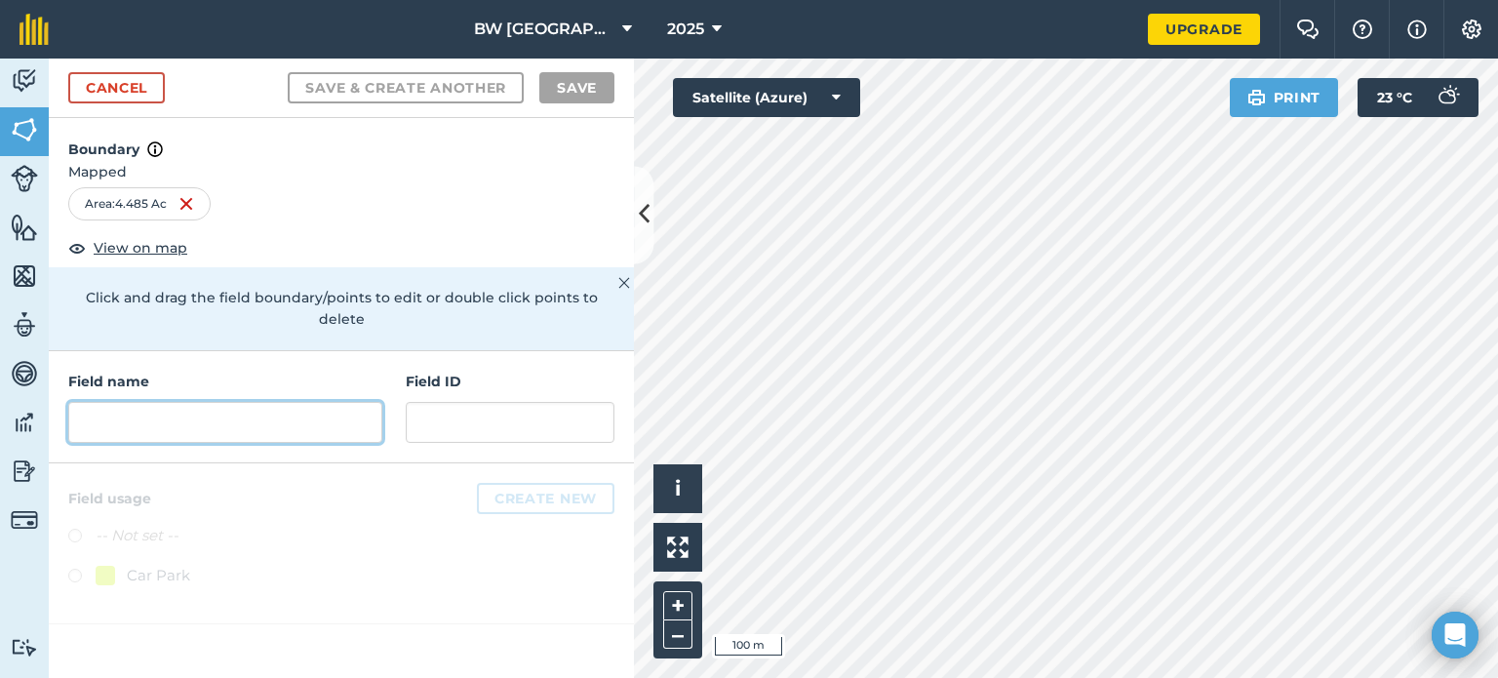
click at [219, 415] on input "text" at bounding box center [225, 422] width 314 height 41
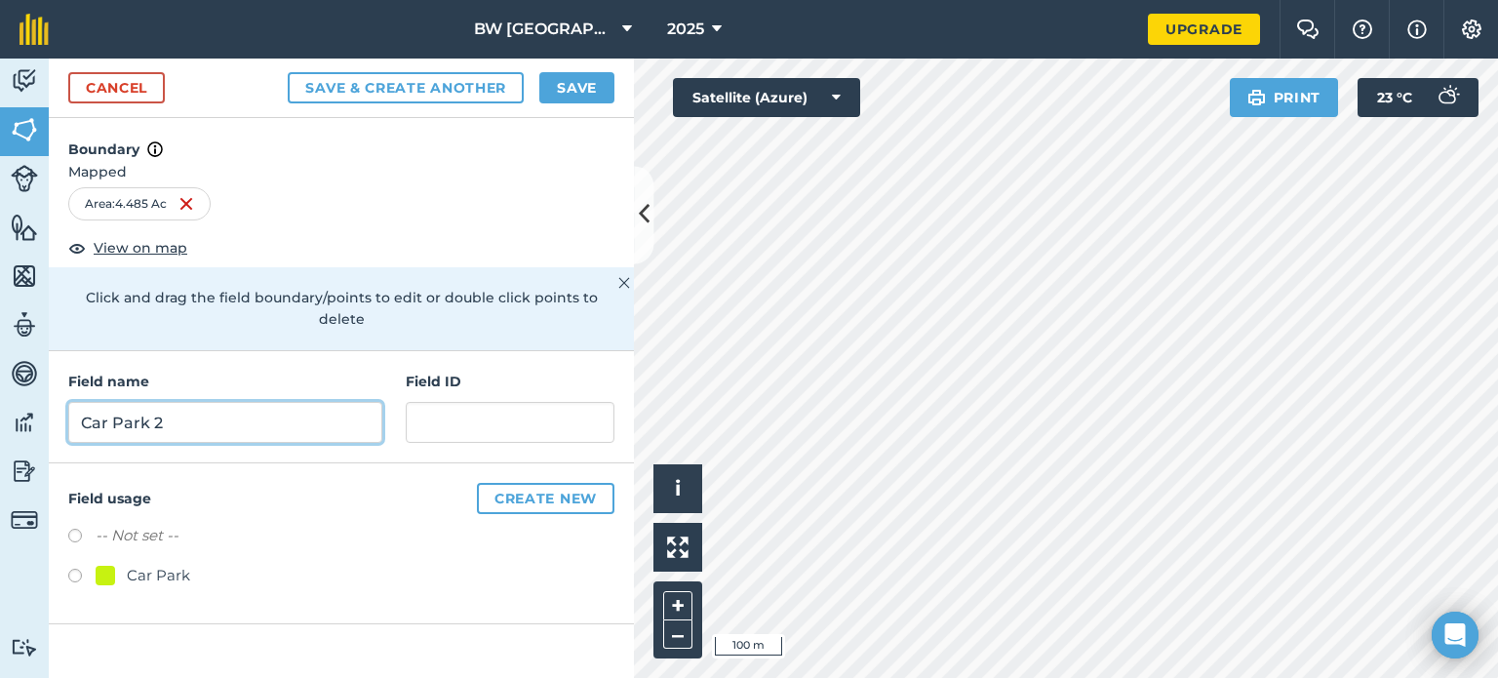
type input "Car Park 2"
click at [59, 563] on div "Field usage Create new -- Not set -- Car Park" at bounding box center [341, 543] width 585 height 161
click at [79, 569] on label at bounding box center [81, 579] width 27 height 20
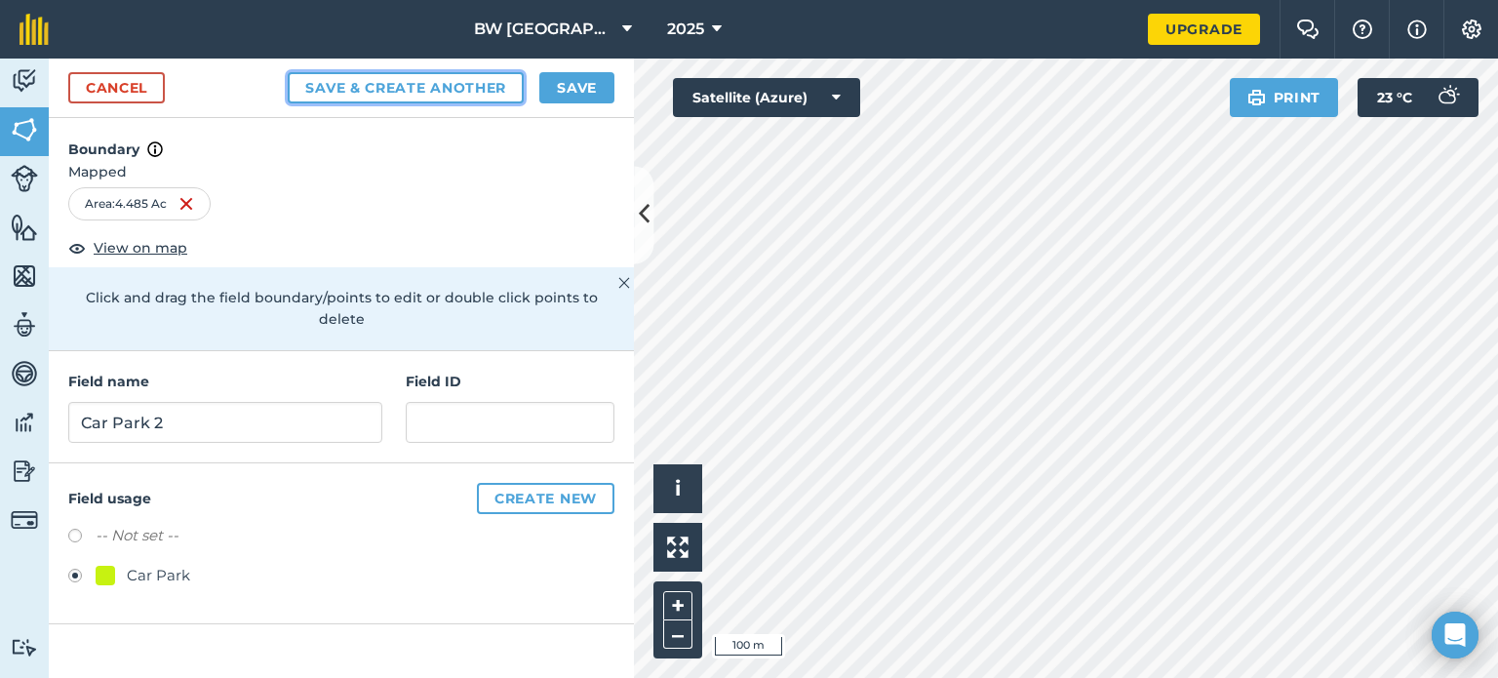
click at [374, 85] on button "Save & Create Another" at bounding box center [406, 87] width 236 height 31
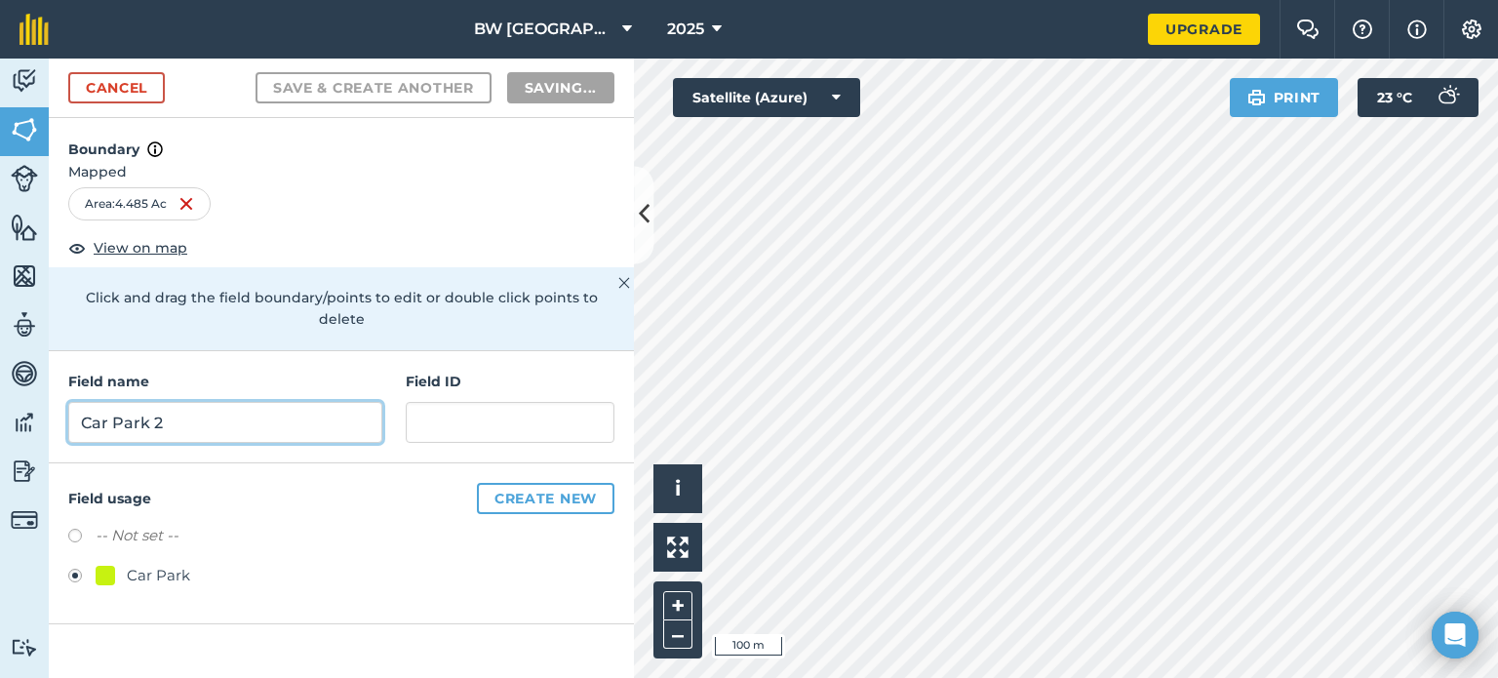
radio input "false"
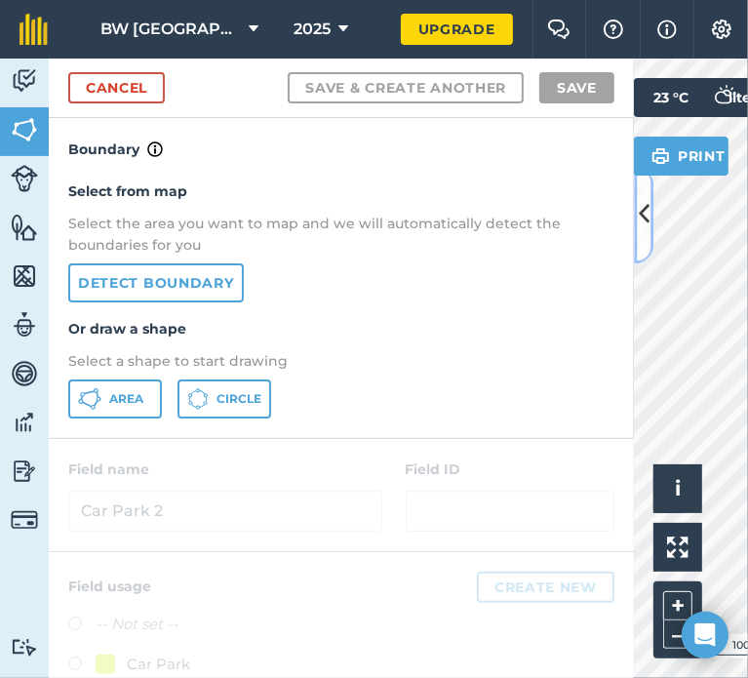
click at [644, 225] on icon at bounding box center [644, 215] width 11 height 34
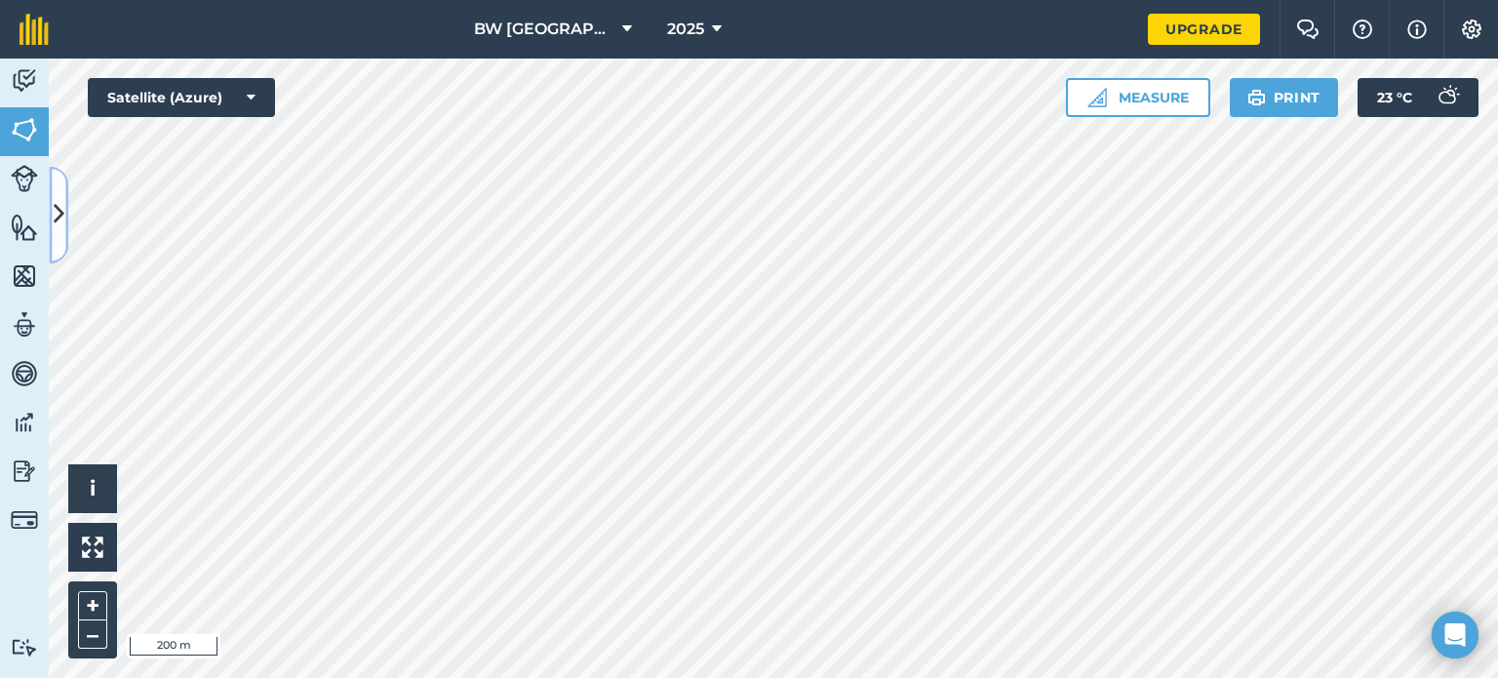
click at [59, 218] on icon at bounding box center [59, 215] width 11 height 34
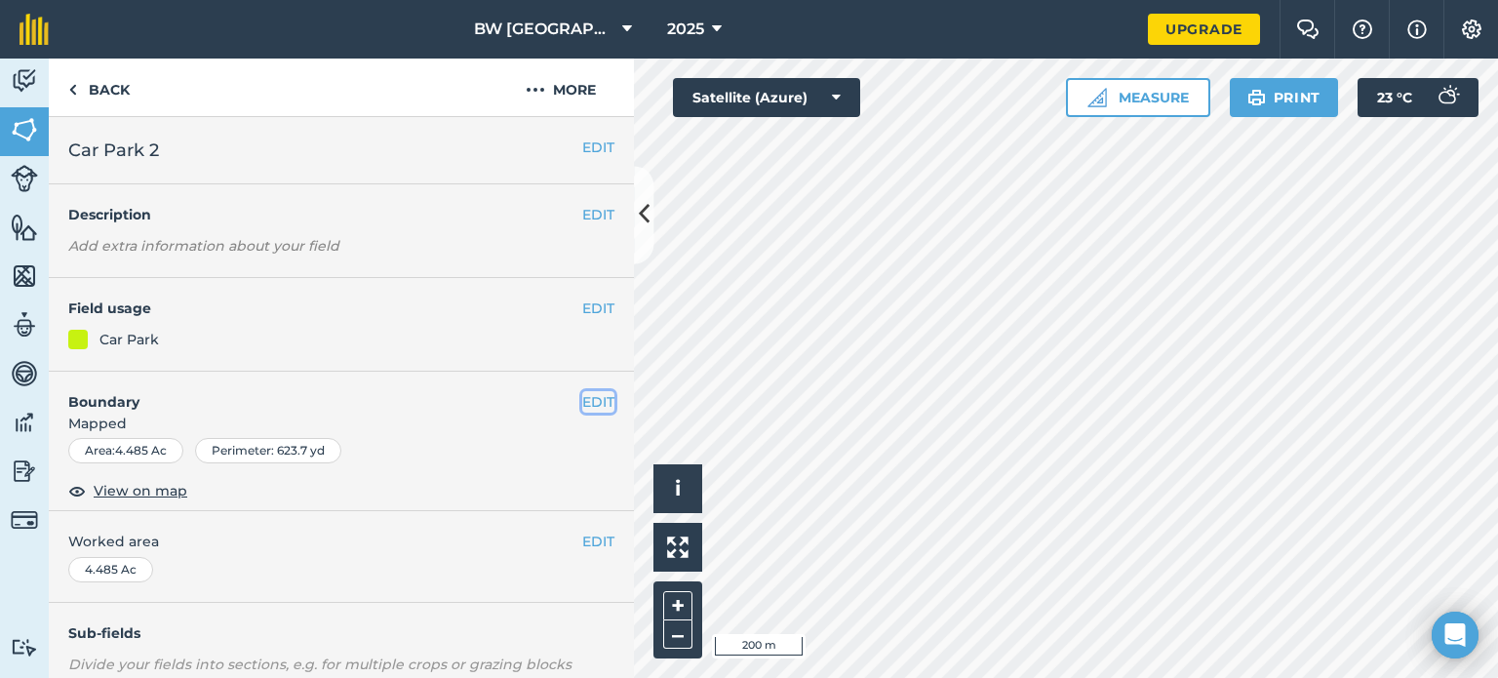
click at [587, 402] on button "EDIT" at bounding box center [598, 401] width 32 height 21
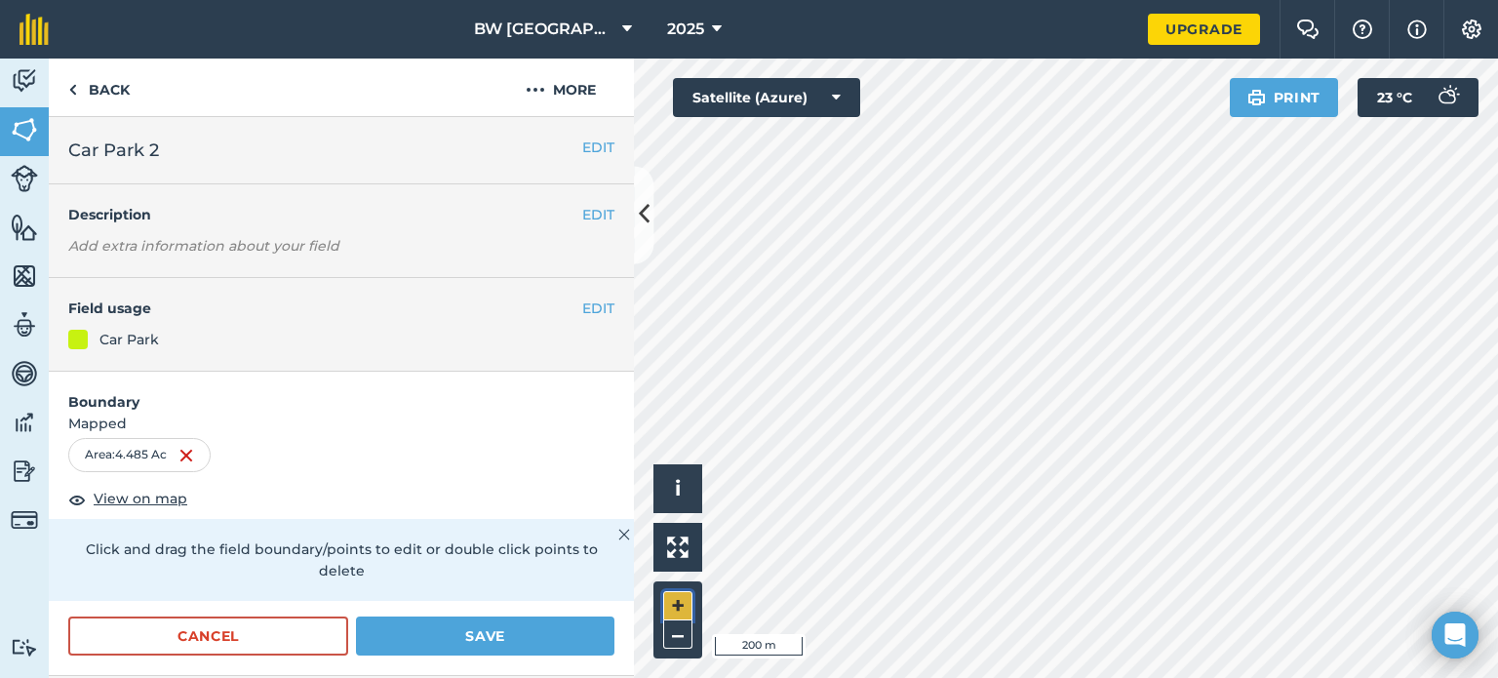
click at [677, 604] on button "+" at bounding box center [677, 605] width 29 height 29
click at [462, 630] on button "Save" at bounding box center [485, 635] width 258 height 39
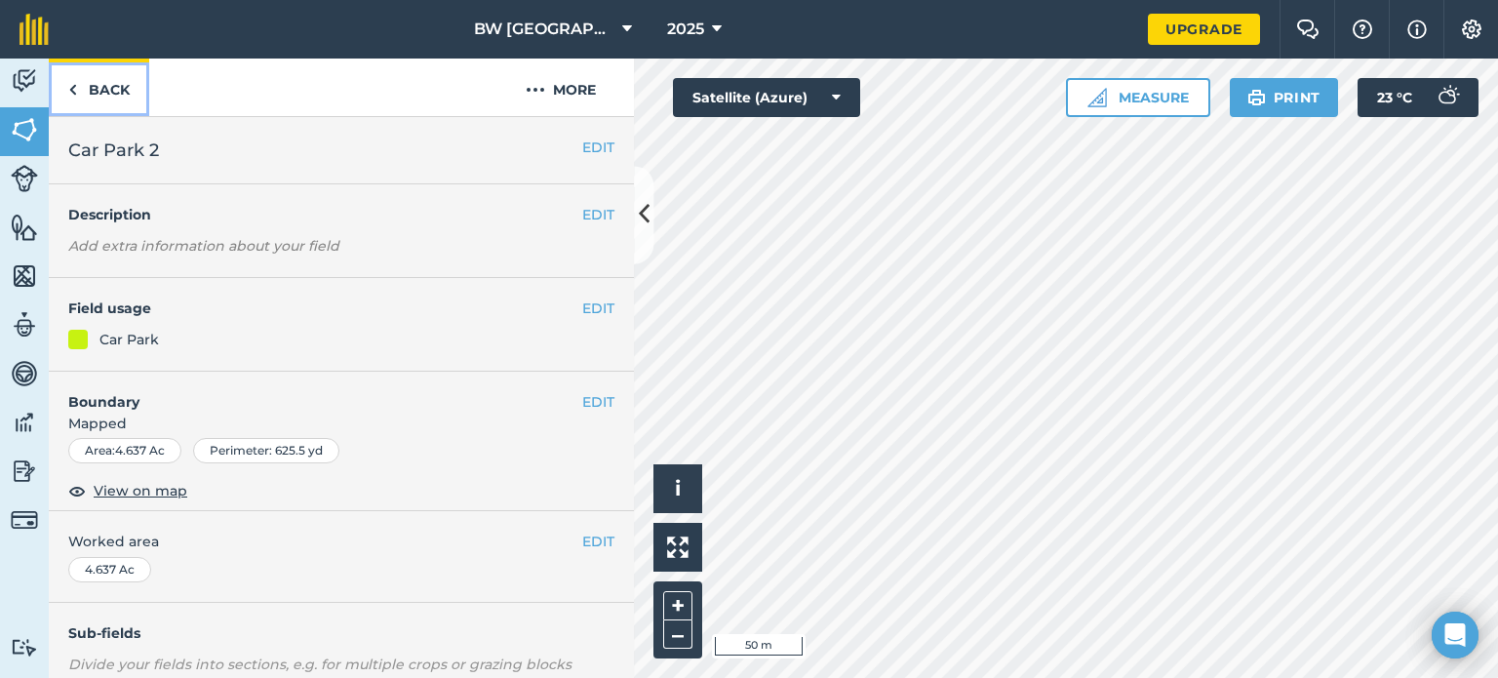
click at [69, 92] on img at bounding box center [72, 89] width 9 height 23
click at [16, 133] on img at bounding box center [24, 129] width 27 height 29
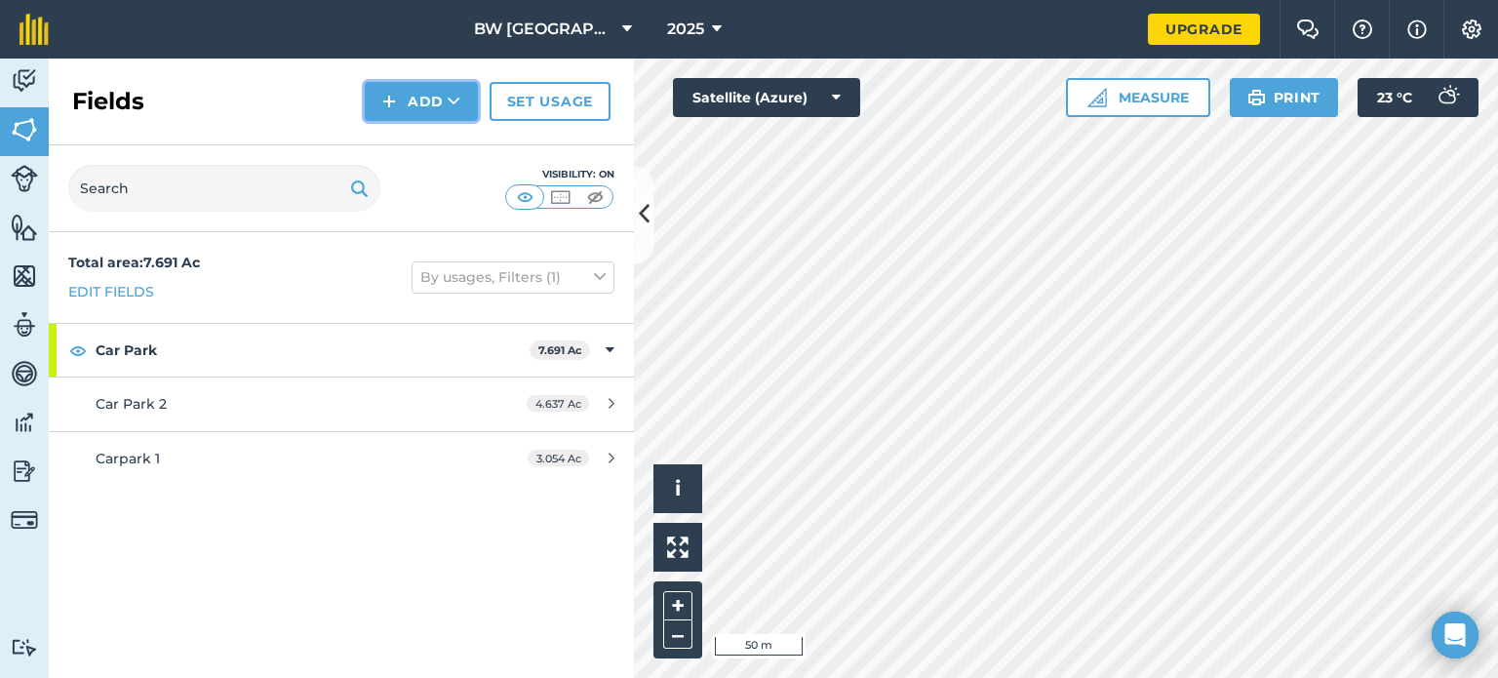
click at [390, 104] on img at bounding box center [389, 101] width 14 height 23
click at [429, 146] on link "Draw" at bounding box center [421, 145] width 107 height 43
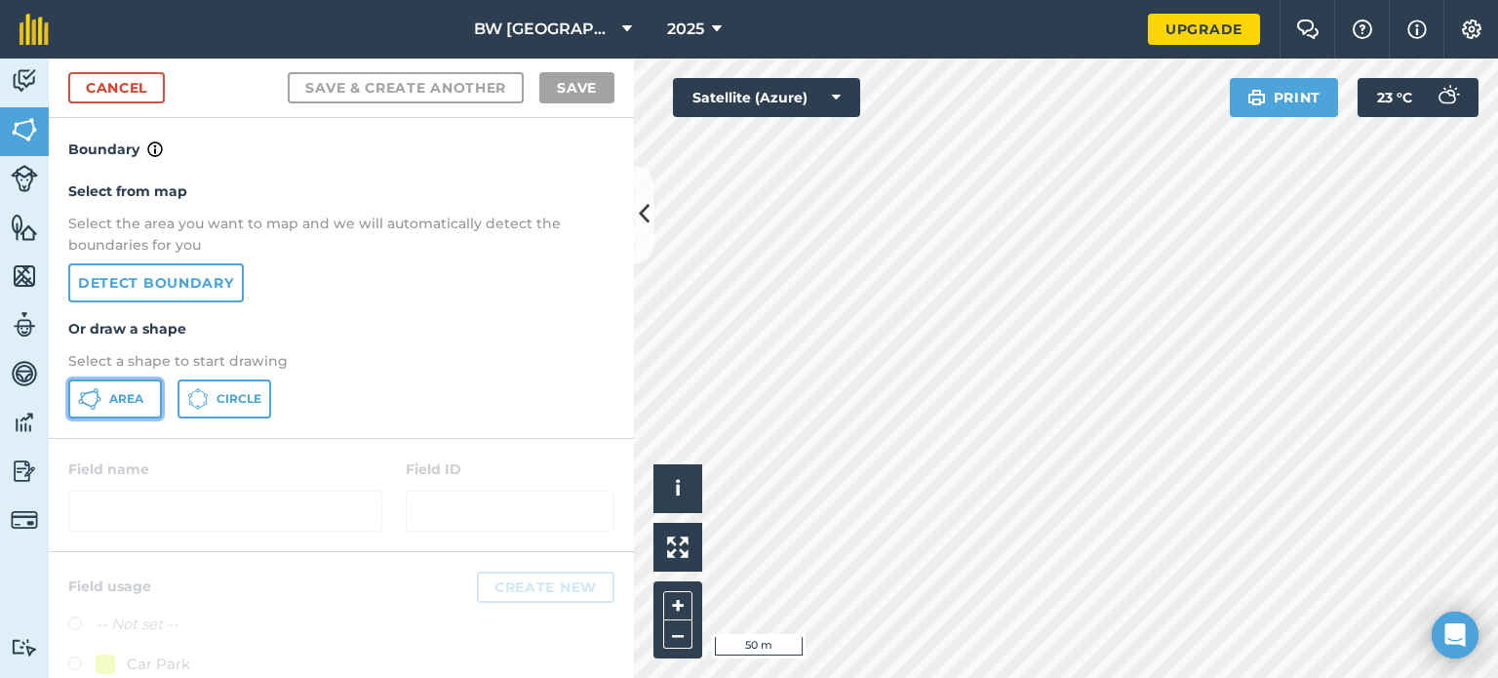
click at [132, 391] on span "Area" at bounding box center [126, 399] width 34 height 16
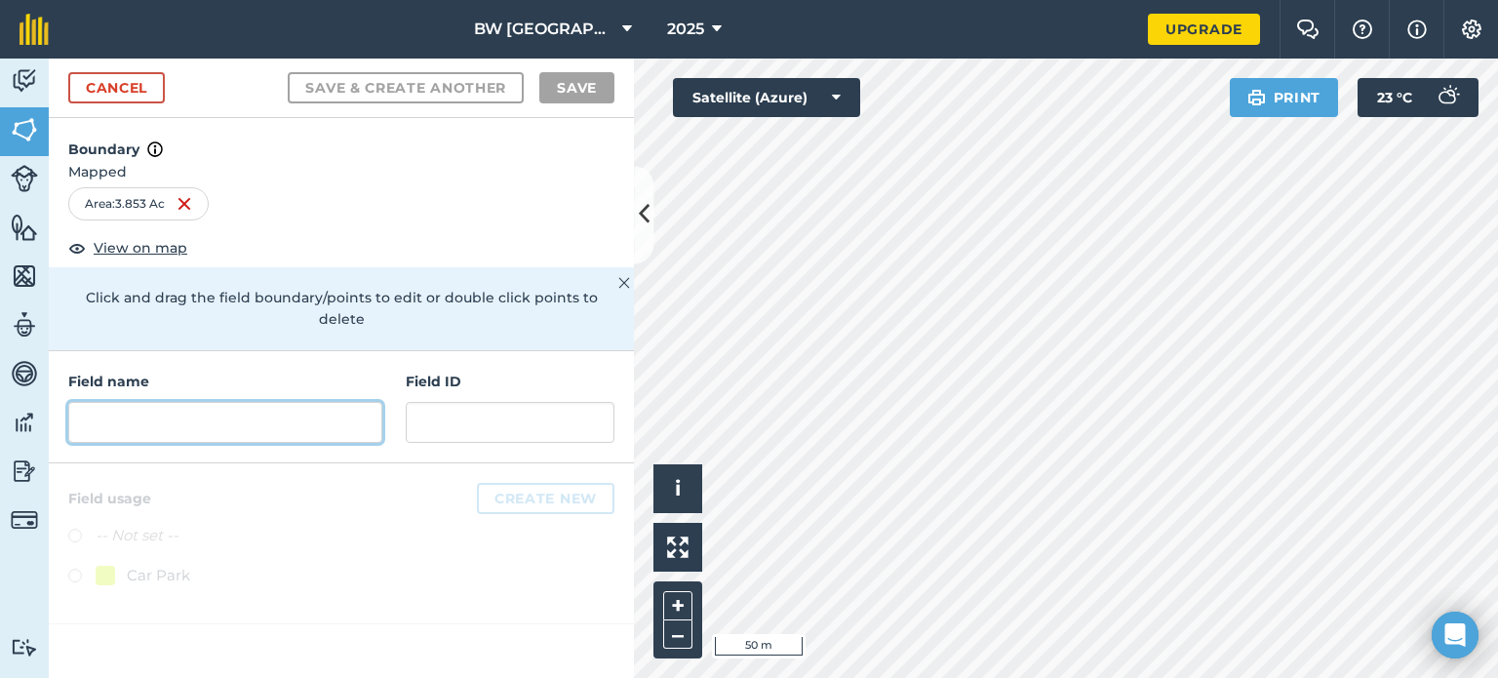
click at [88, 402] on input "text" at bounding box center [225, 422] width 314 height 41
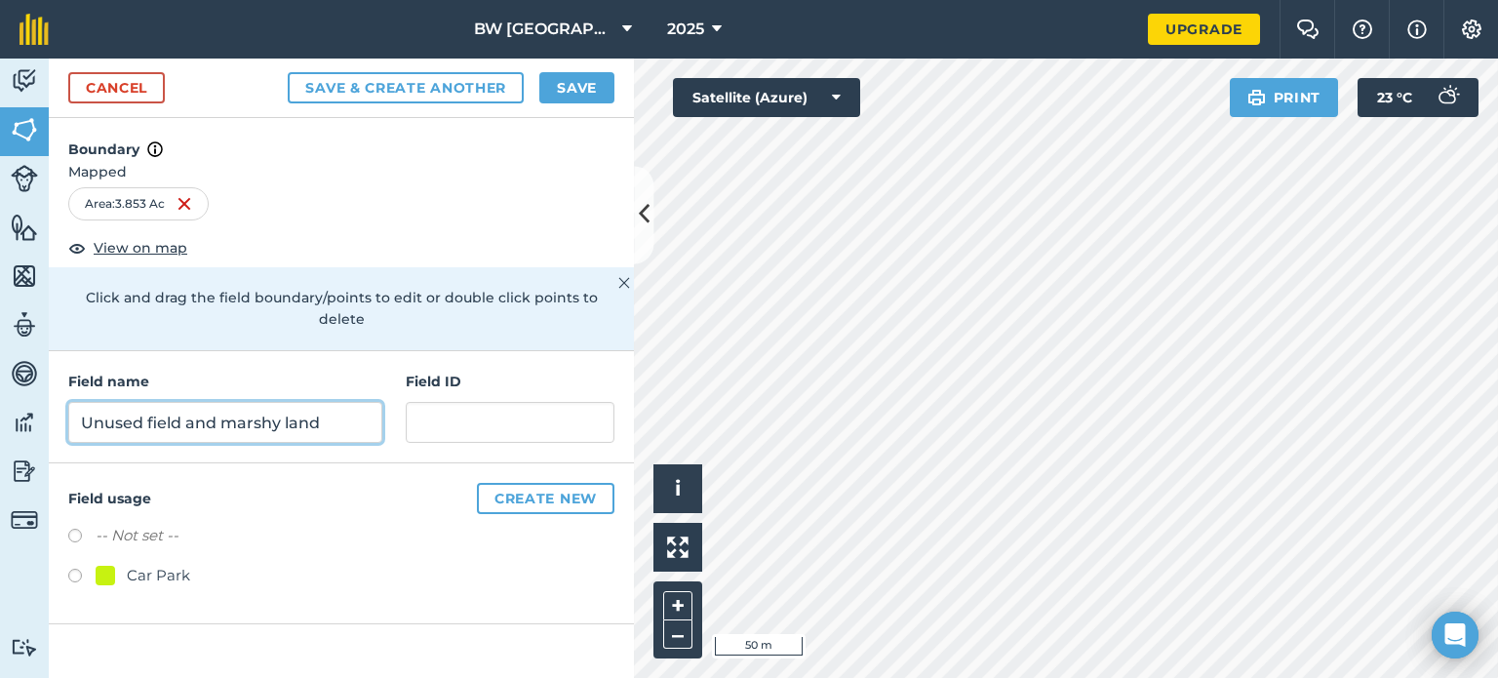
type input "Unused field and marshy land"
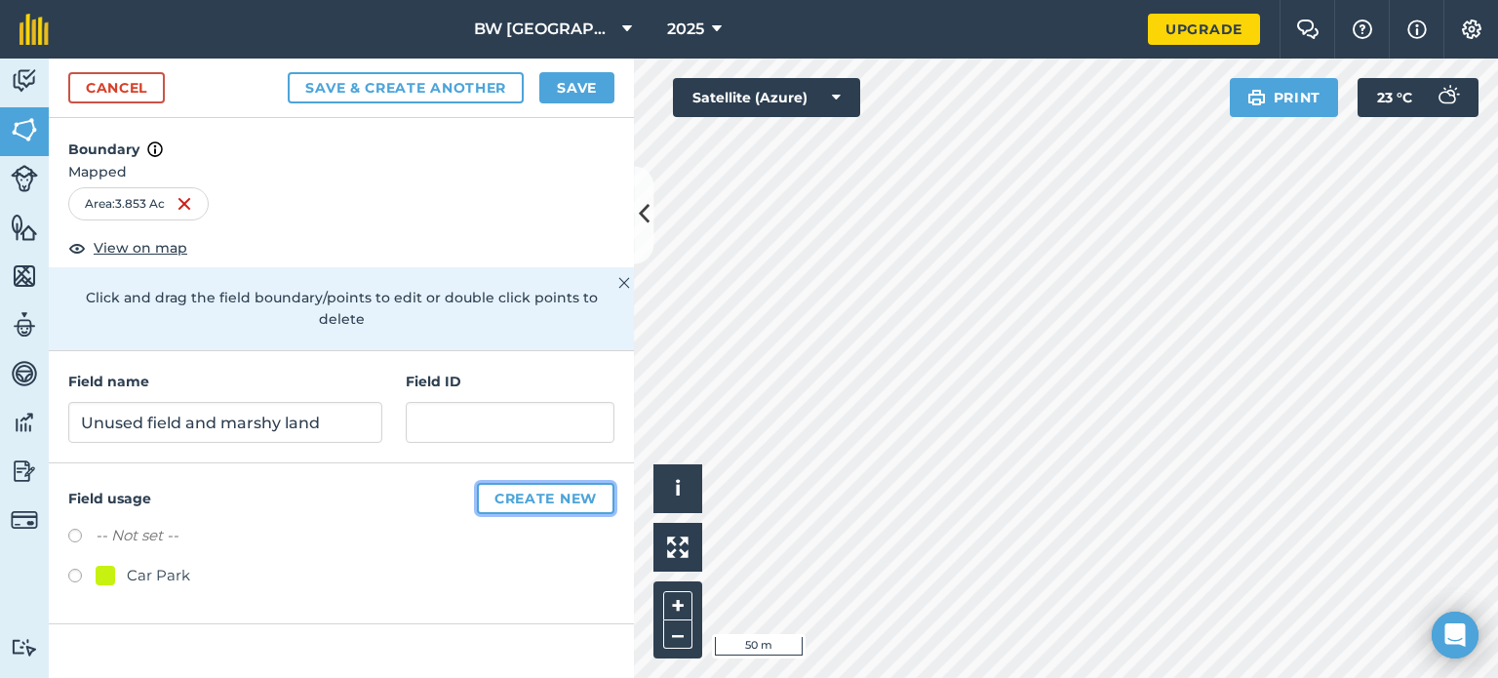
click at [523, 483] on button "Create new" at bounding box center [546, 498] width 138 height 31
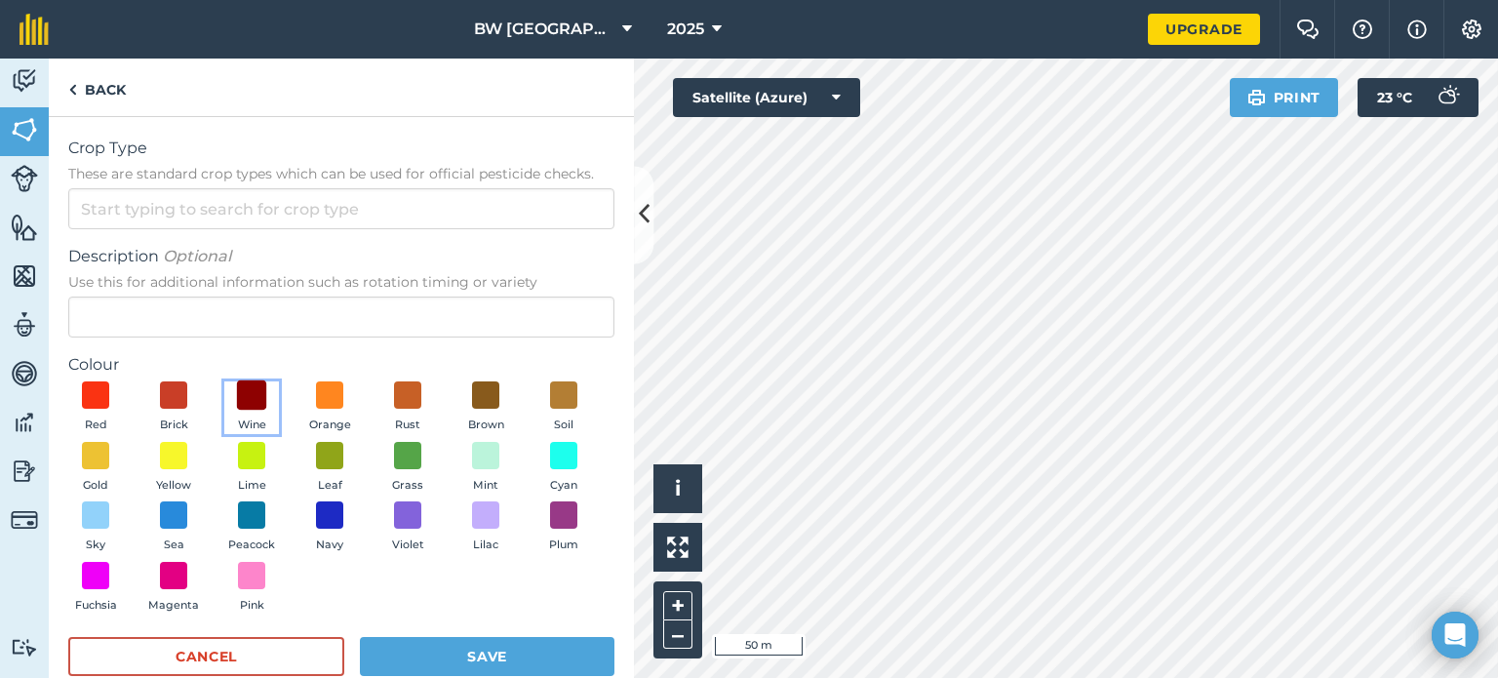
click at [253, 394] on span at bounding box center [252, 395] width 30 height 30
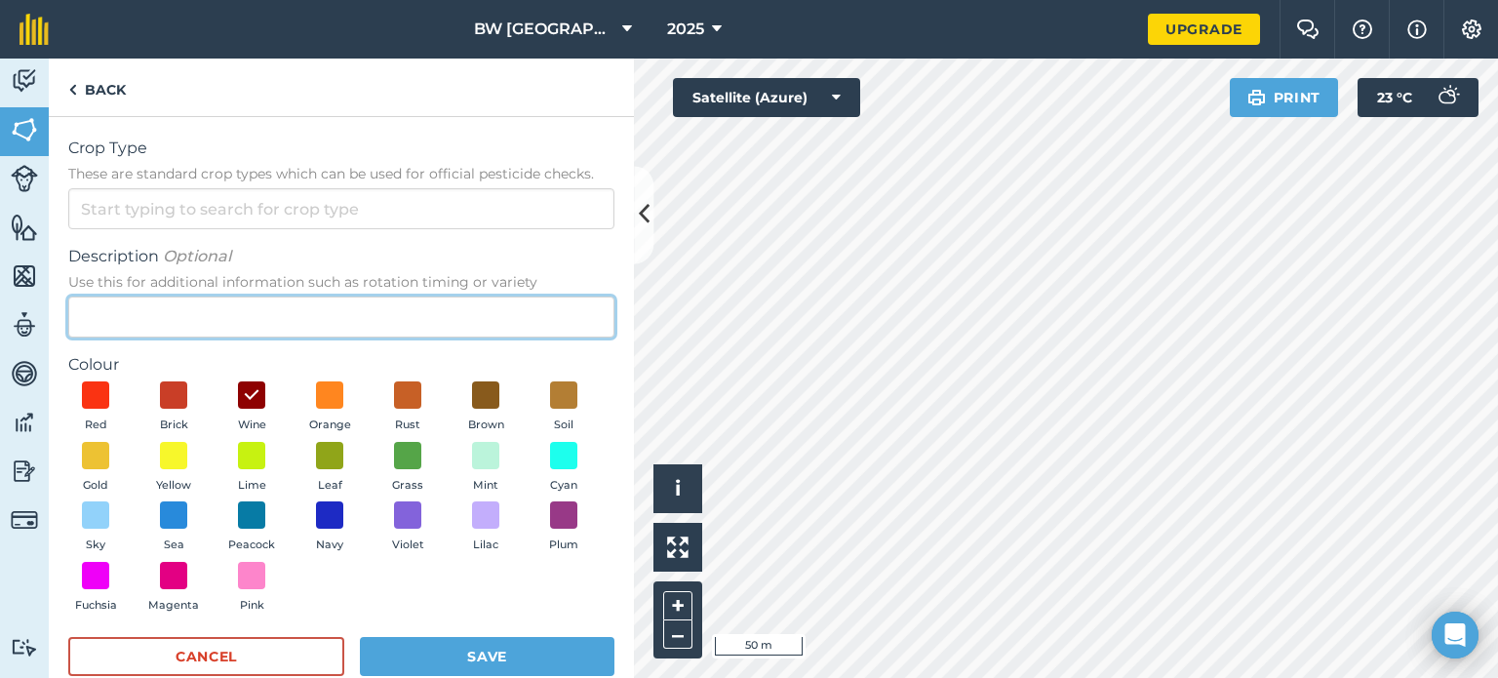
click at [149, 319] on input "Description Optional Use this for additional information such as rotation timin…" at bounding box center [341, 316] width 546 height 41
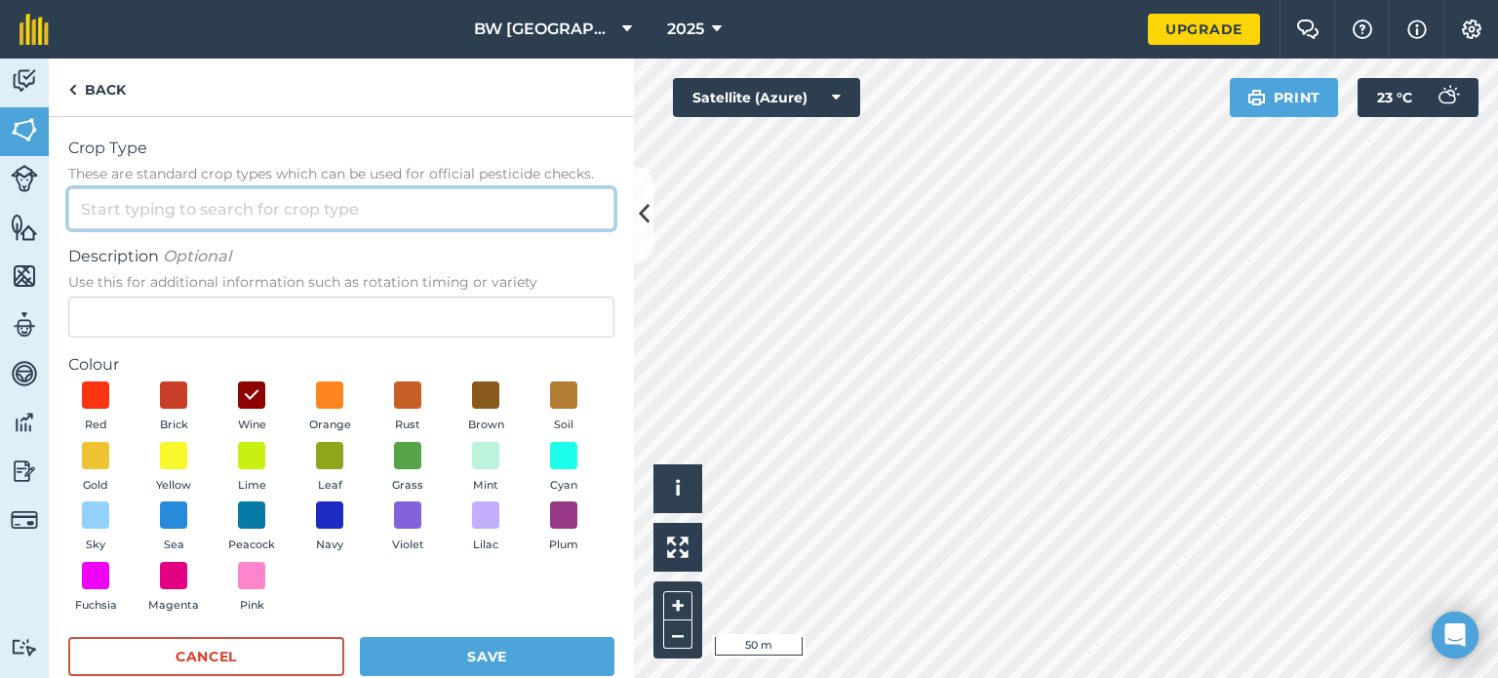
click at [223, 216] on input "Crop Type These are standard crop types which can be used for official pesticid…" at bounding box center [341, 208] width 546 height 41
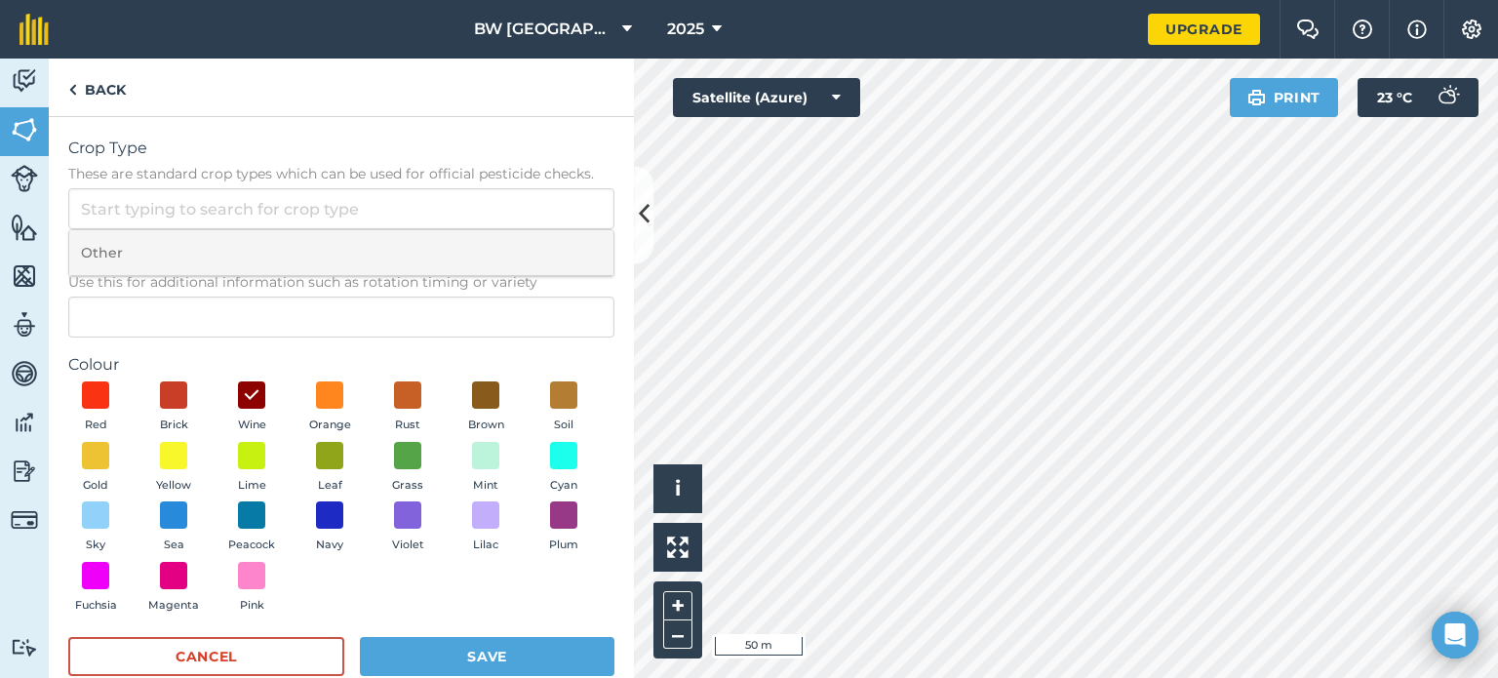
click at [149, 263] on li "Other" at bounding box center [341, 253] width 544 height 46
type input "Other"
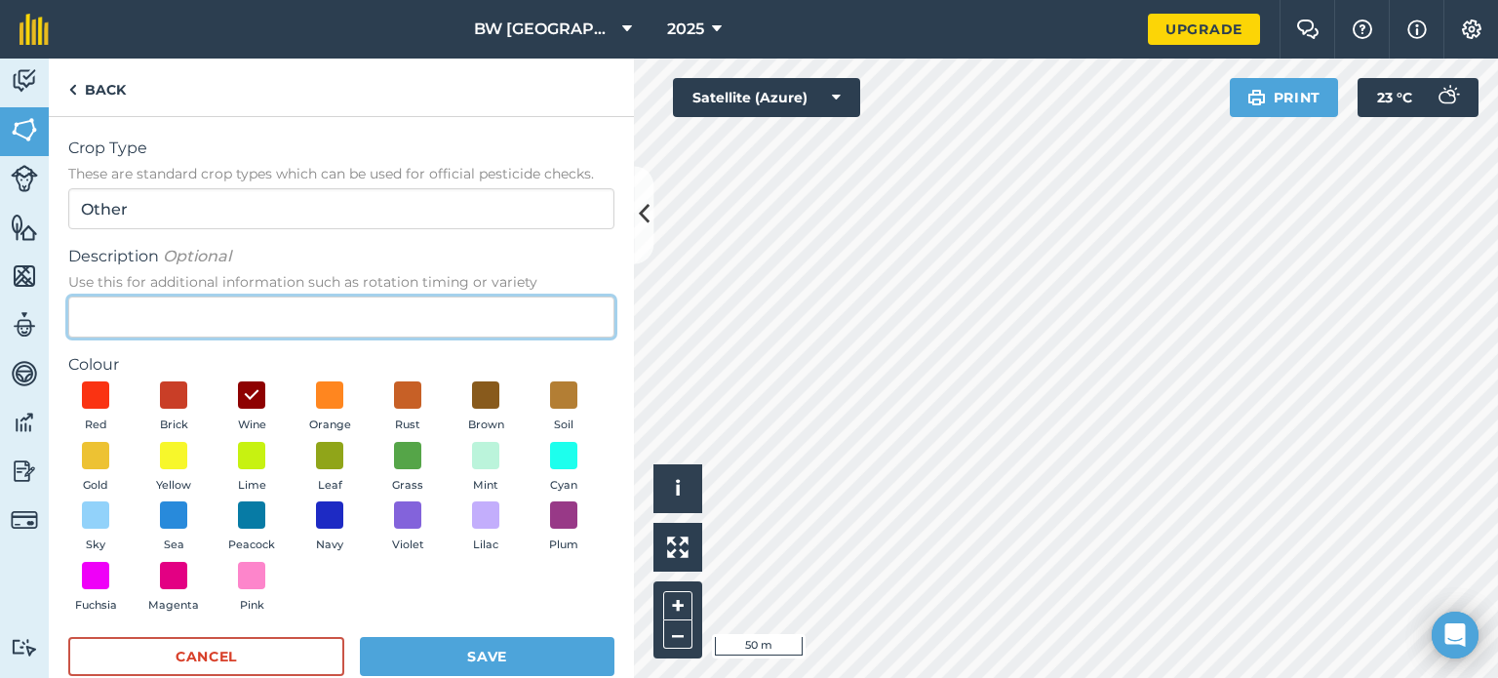
click at [110, 307] on input "Description Optional Use this for additional information such as rotation timin…" at bounding box center [341, 316] width 546 height 41
type input "Unused land"
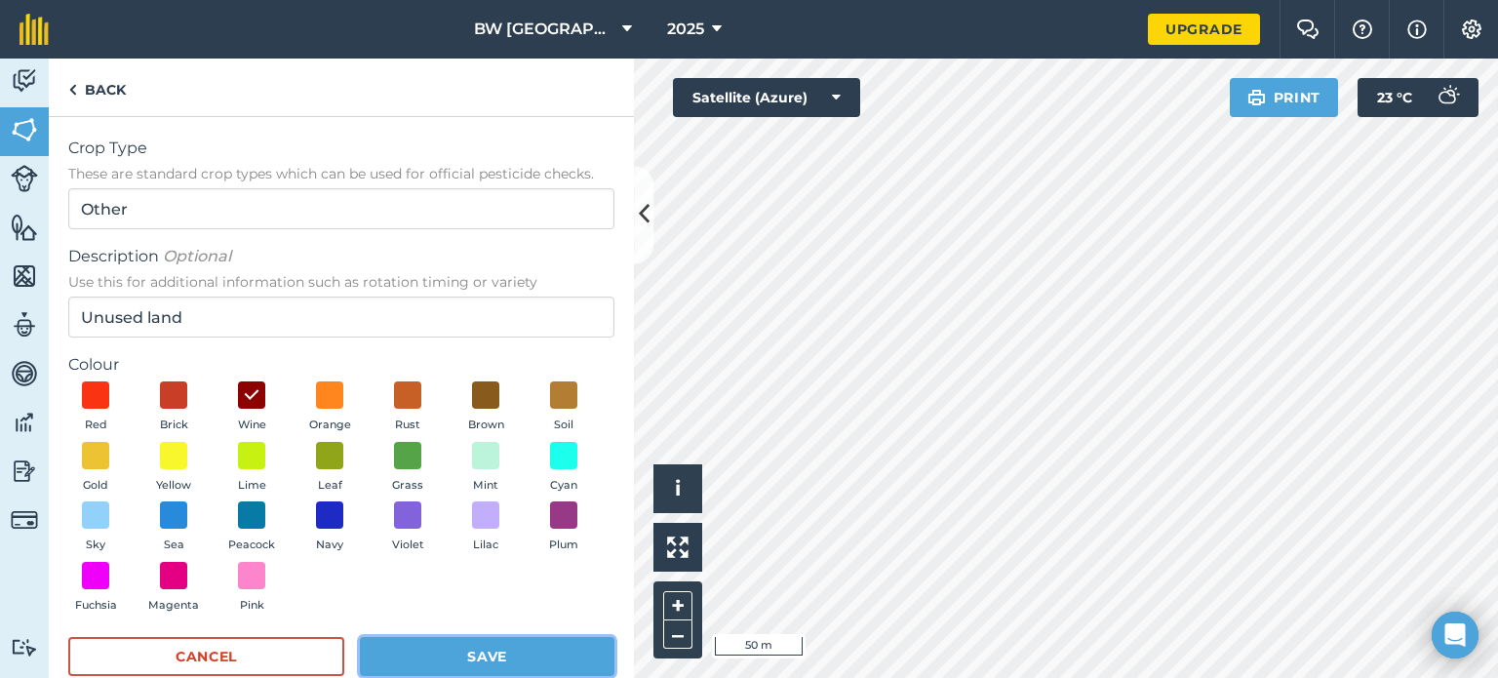
click at [484, 650] on button "Save" at bounding box center [487, 656] width 255 height 39
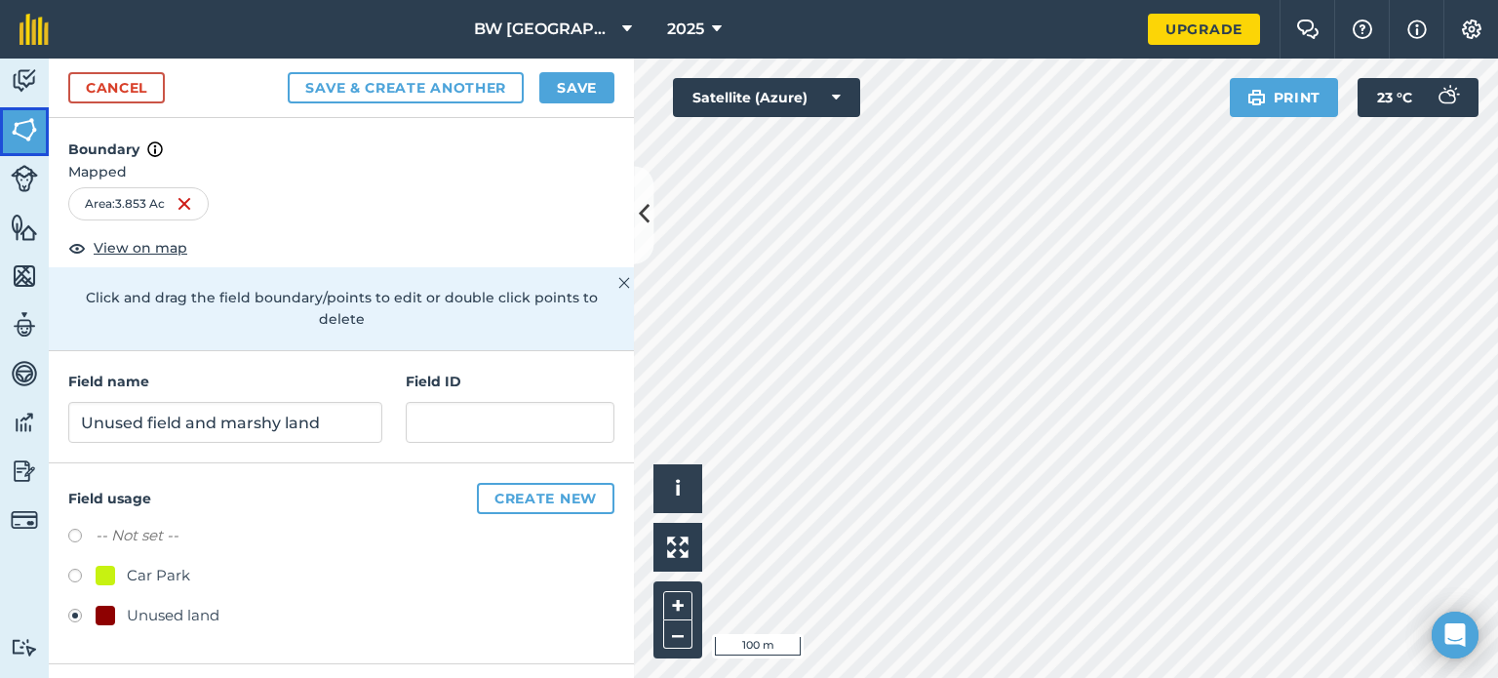
click at [19, 128] on img at bounding box center [24, 129] width 27 height 29
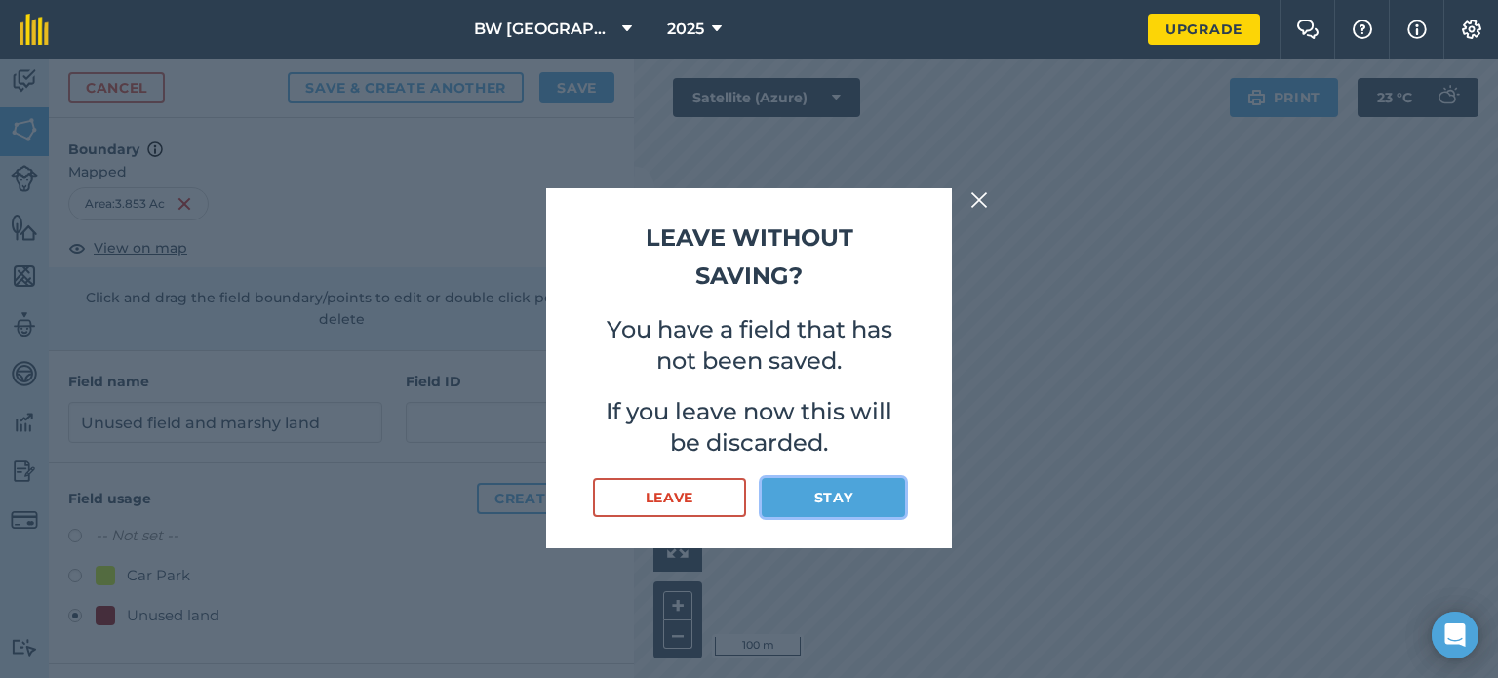
click at [747, 496] on button "Stay" at bounding box center [833, 497] width 143 height 39
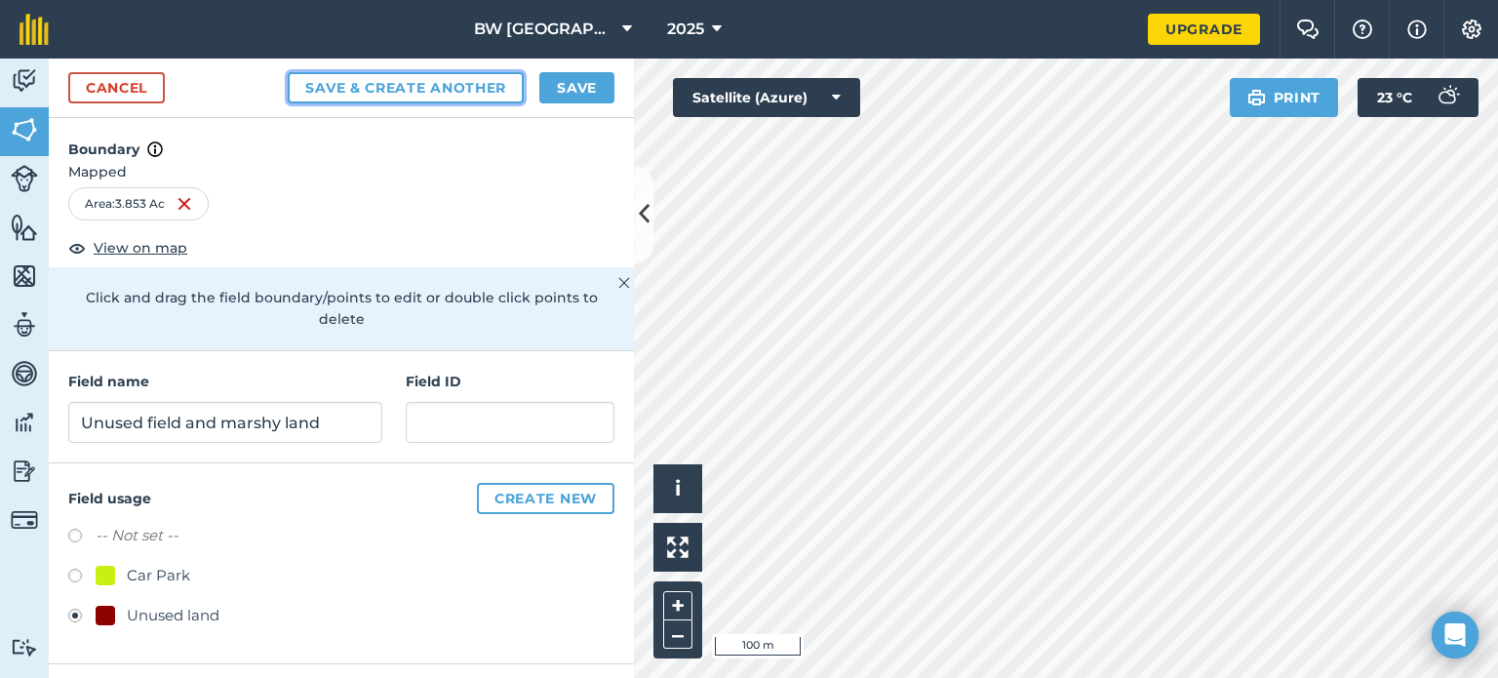
click at [491, 87] on button "Save & Create Another" at bounding box center [406, 87] width 236 height 31
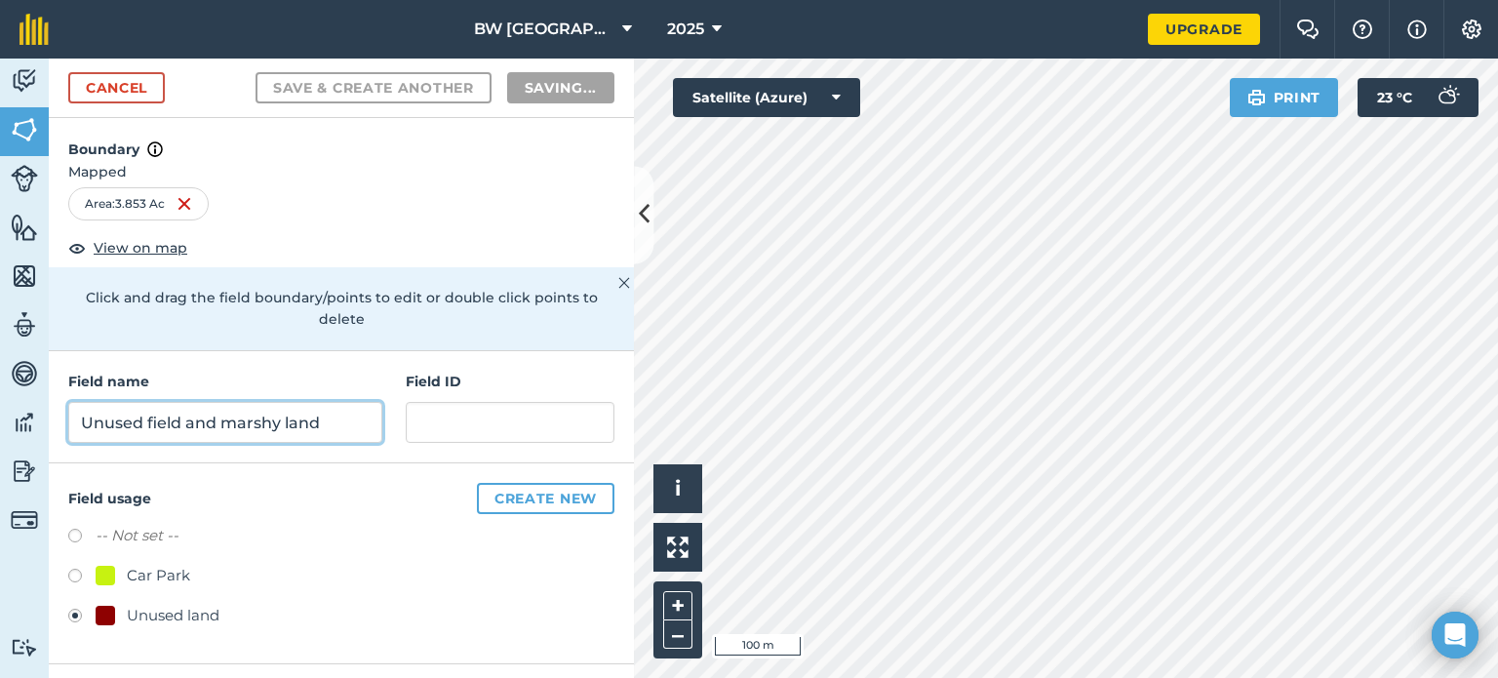
radio input "false"
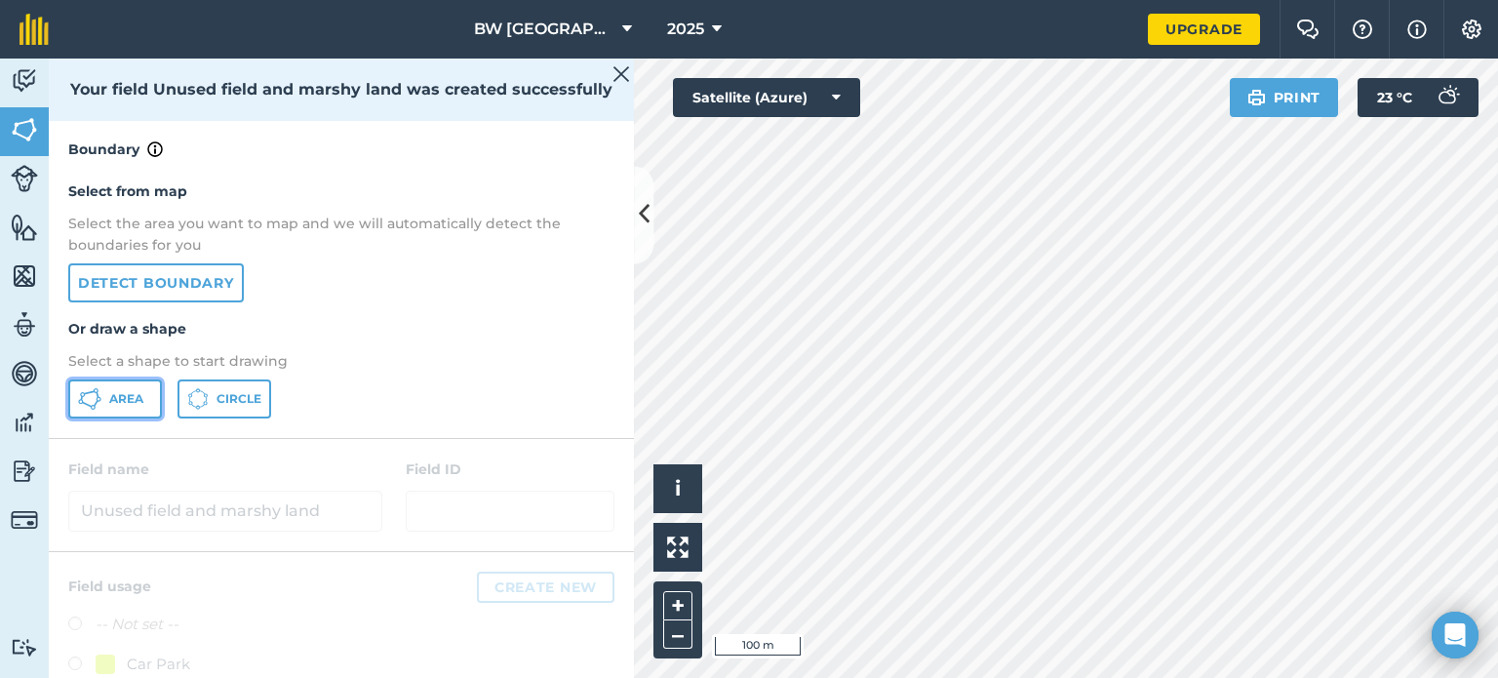
click at [140, 387] on button "Area" at bounding box center [115, 398] width 94 height 39
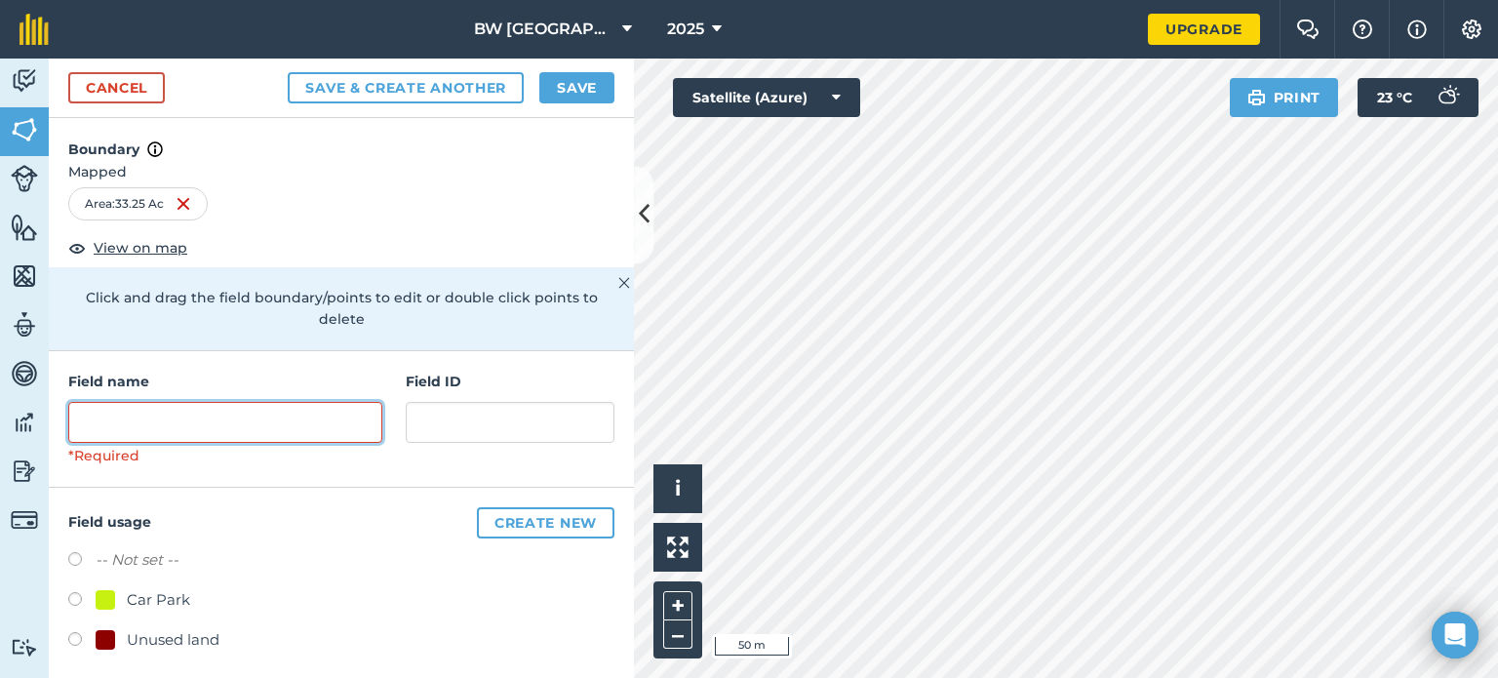
click at [168, 402] on input "text" at bounding box center [225, 422] width 314 height 41
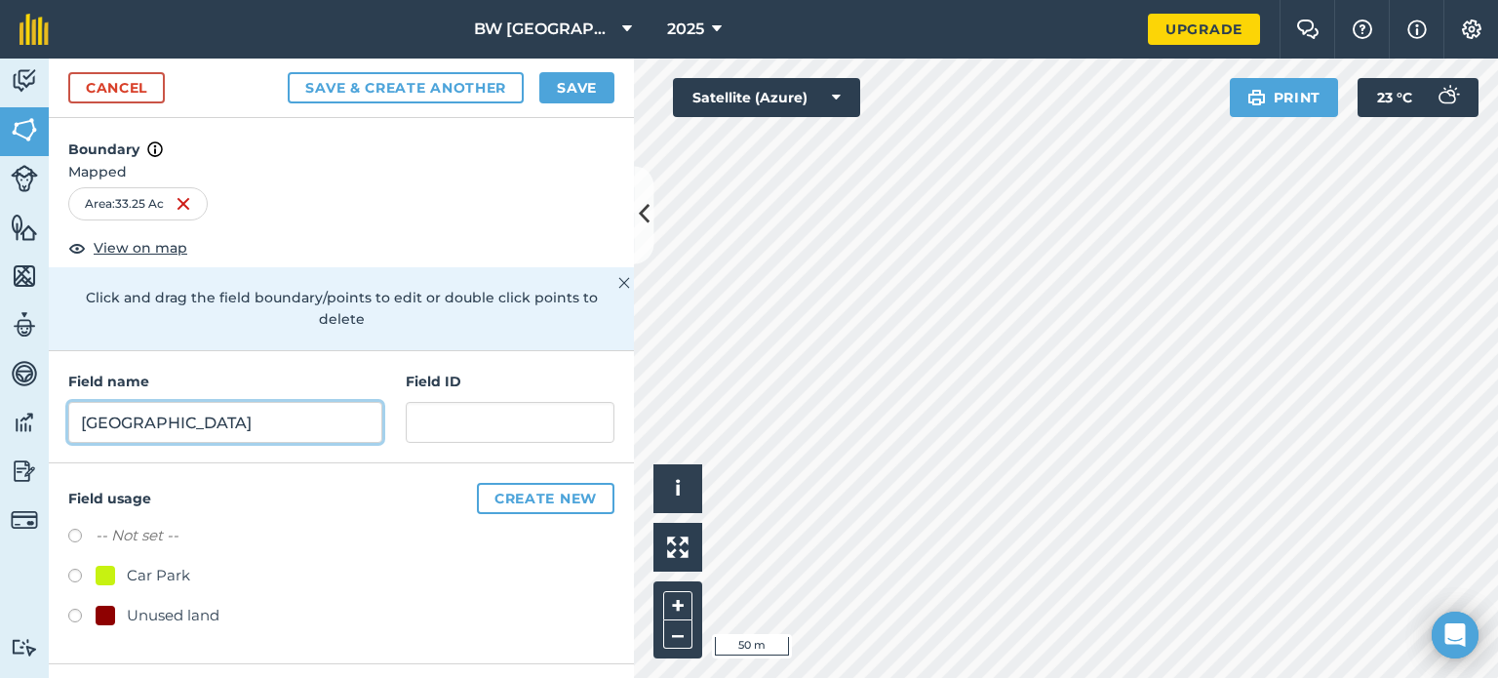
type input "[GEOGRAPHIC_DATA]"
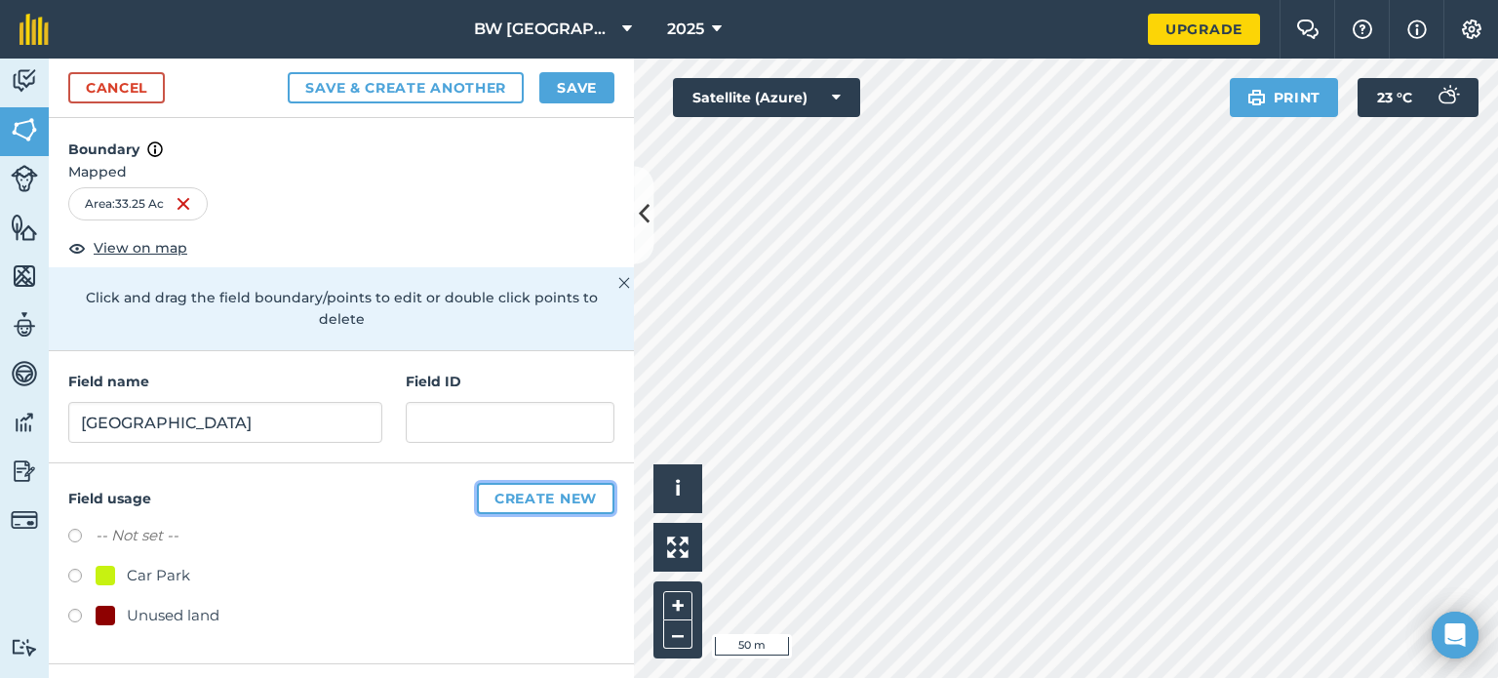
click at [523, 483] on button "Create new" at bounding box center [546, 498] width 138 height 31
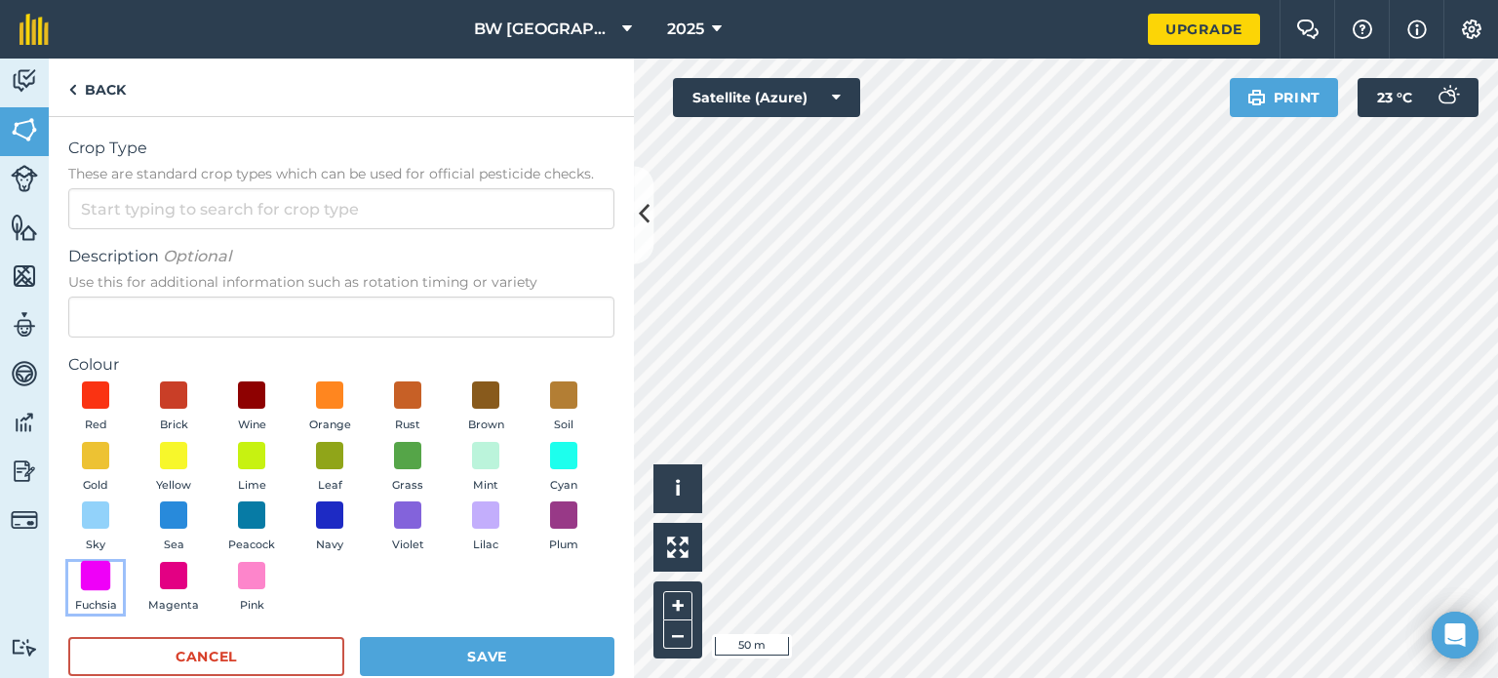
click at [111, 579] on span at bounding box center [96, 575] width 30 height 30
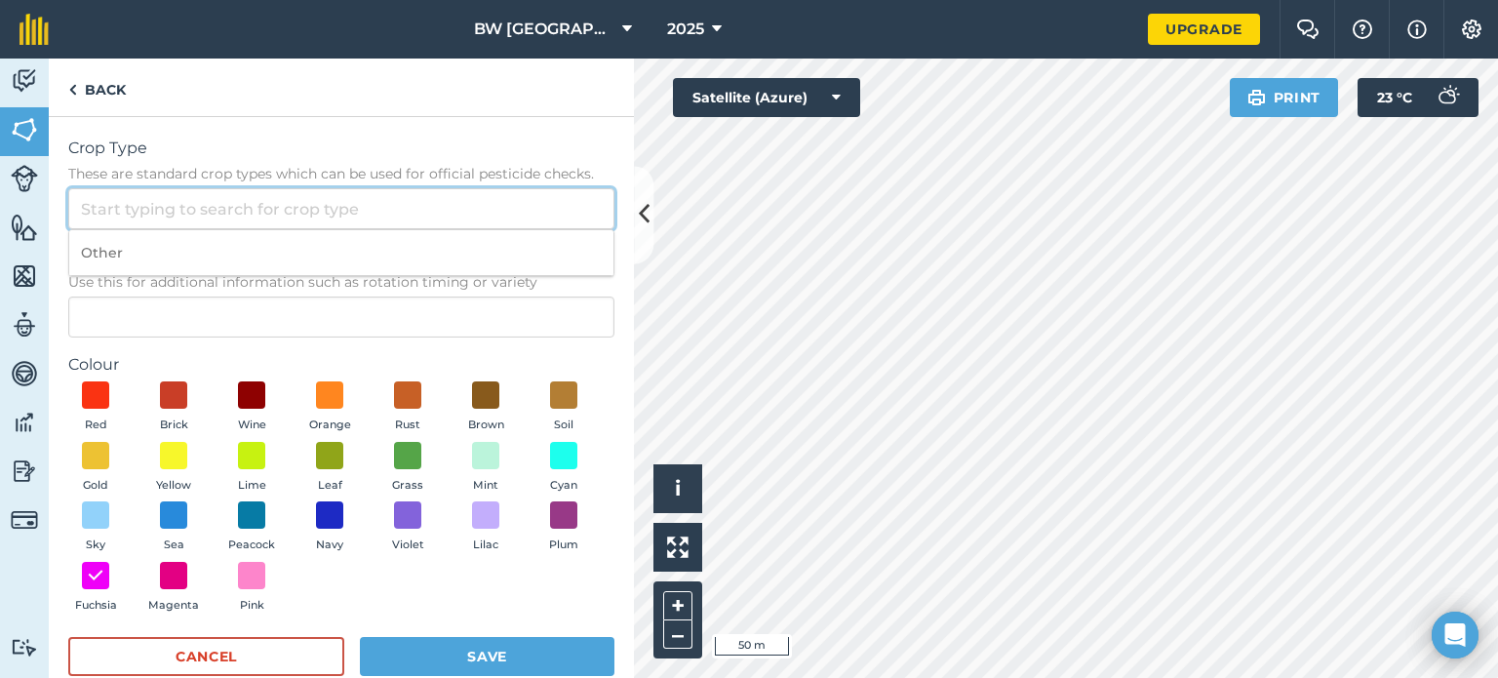
click at [156, 188] on input "Crop Type These are standard crop types which can be used for official pesticid…" at bounding box center [341, 208] width 546 height 41
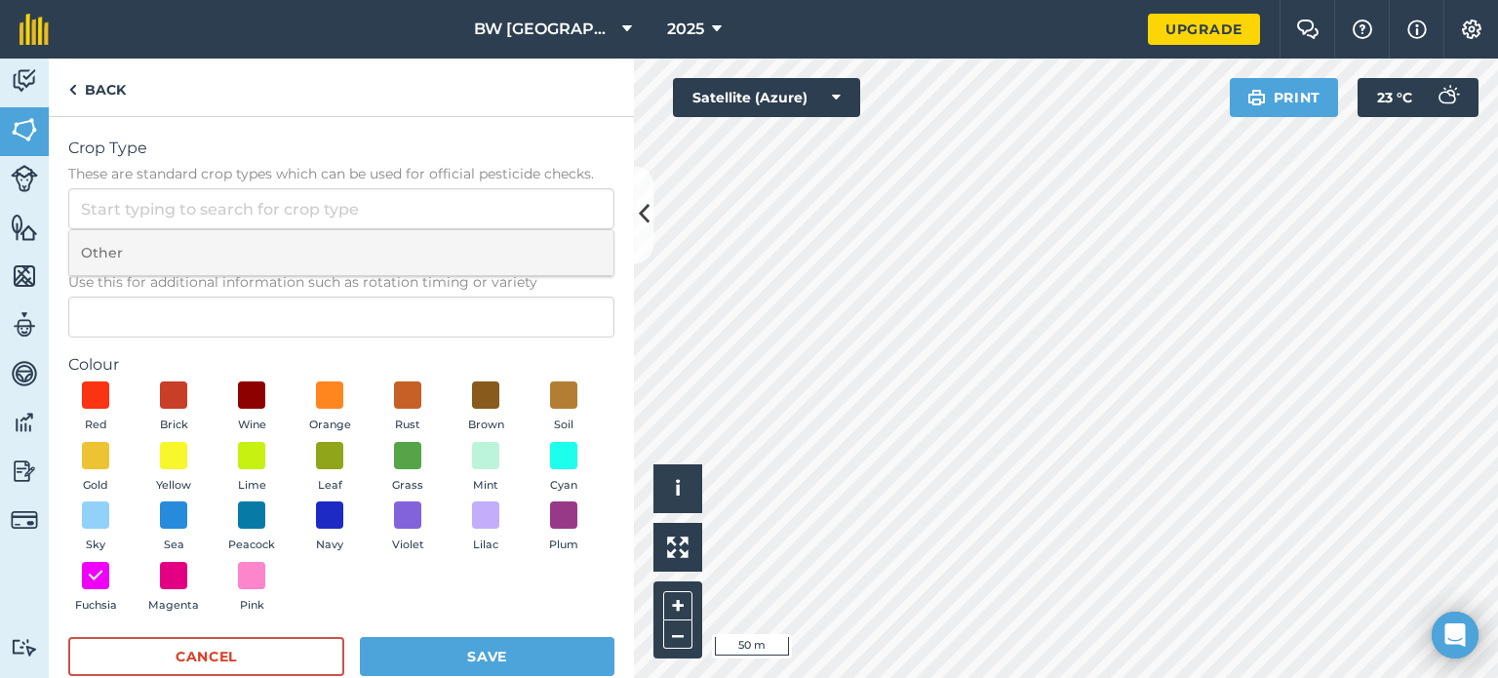
click at [130, 256] on li "Other" at bounding box center [341, 253] width 544 height 46
type input "Other"
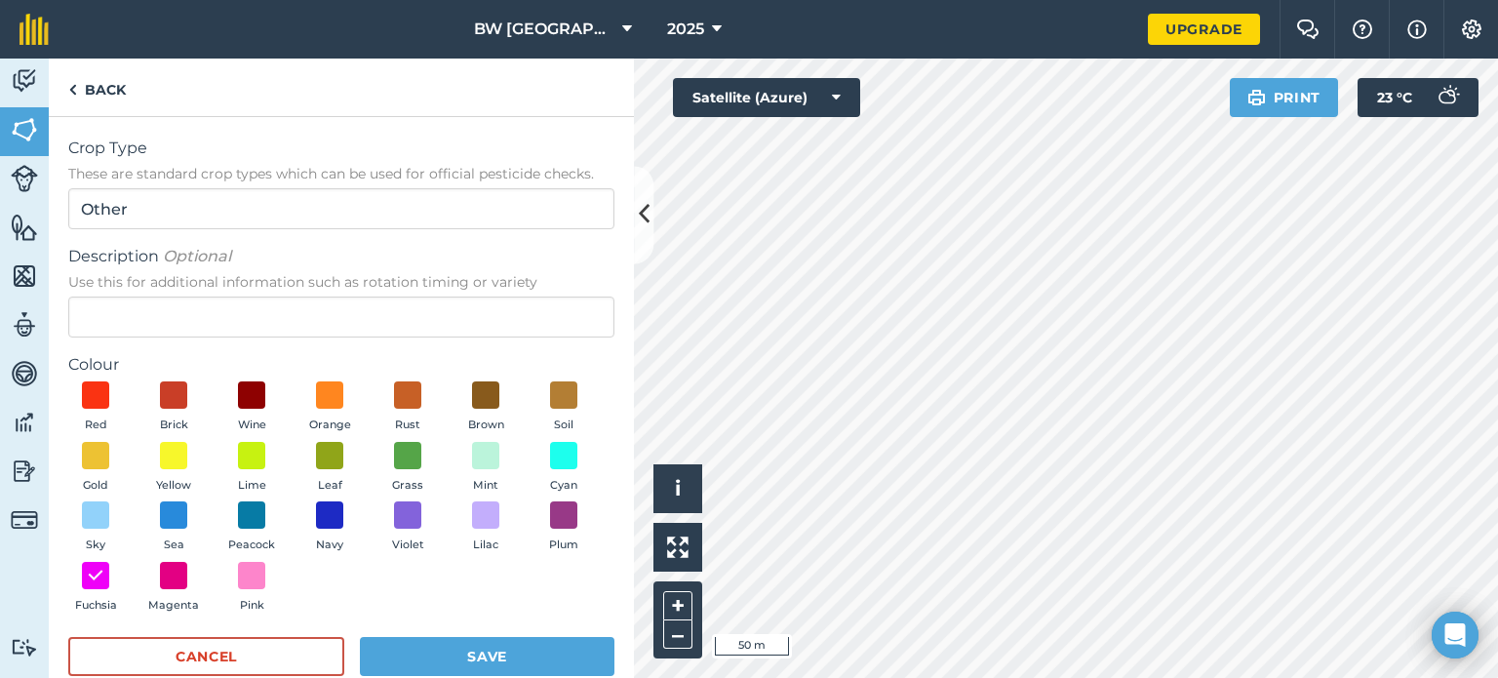
click at [127, 290] on span "Use this for additional information such as rotation timing or variety" at bounding box center [341, 282] width 546 height 20
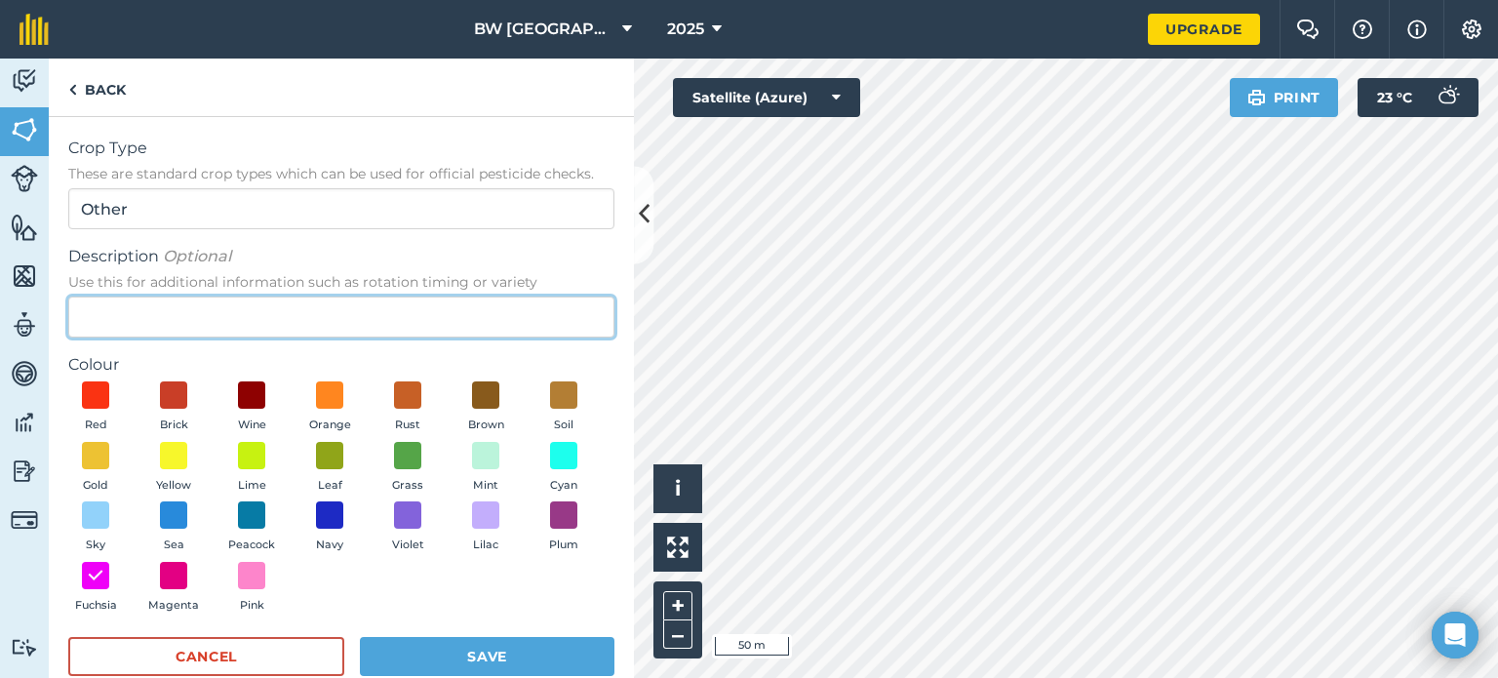
click at [127, 296] on input "Description Optional Use this for additional information such as rotation timin…" at bounding box center [341, 316] width 546 height 41
click at [123, 313] on input "Description Optional Use this for additional information such as rotation timin…" at bounding box center [341, 316] width 546 height 41
type input "[GEOGRAPHIC_DATA]"
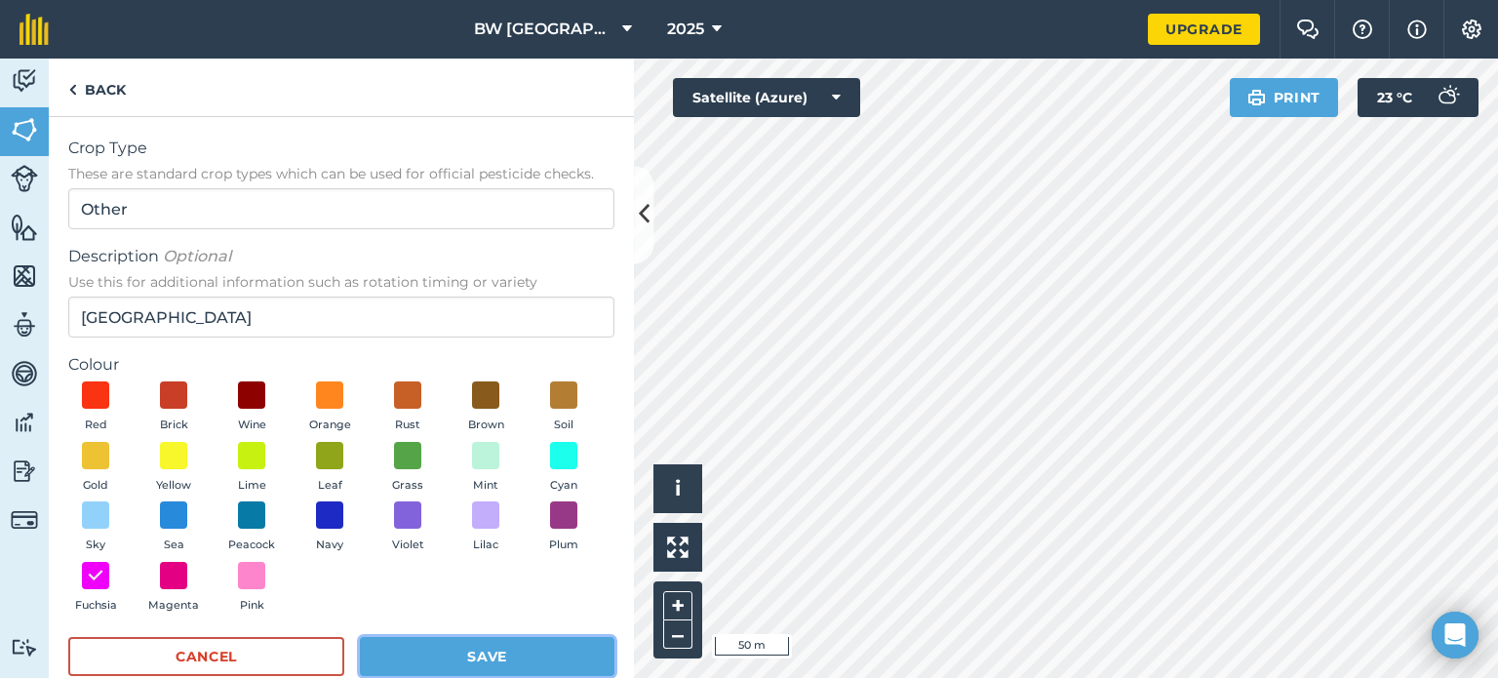
click at [484, 647] on button "Save" at bounding box center [487, 656] width 255 height 39
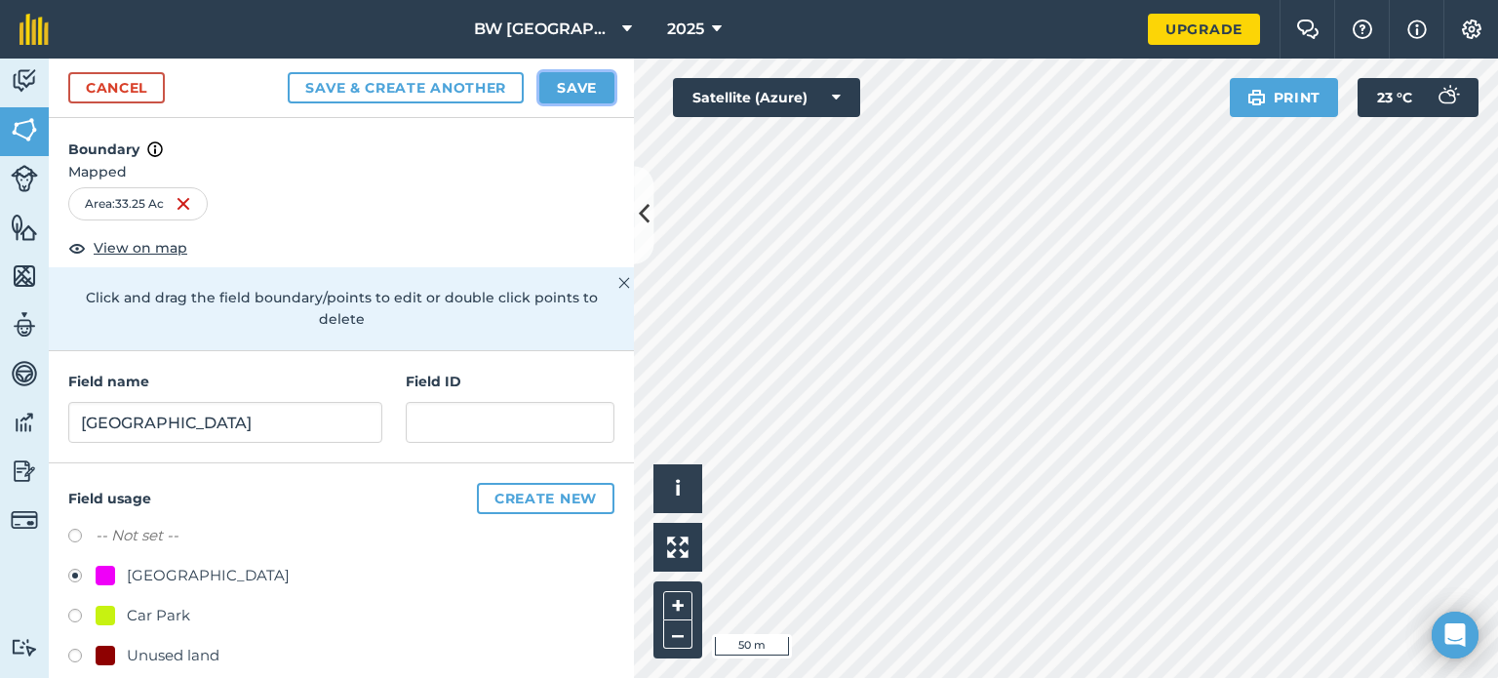
click at [577, 93] on button "Save" at bounding box center [576, 87] width 75 height 31
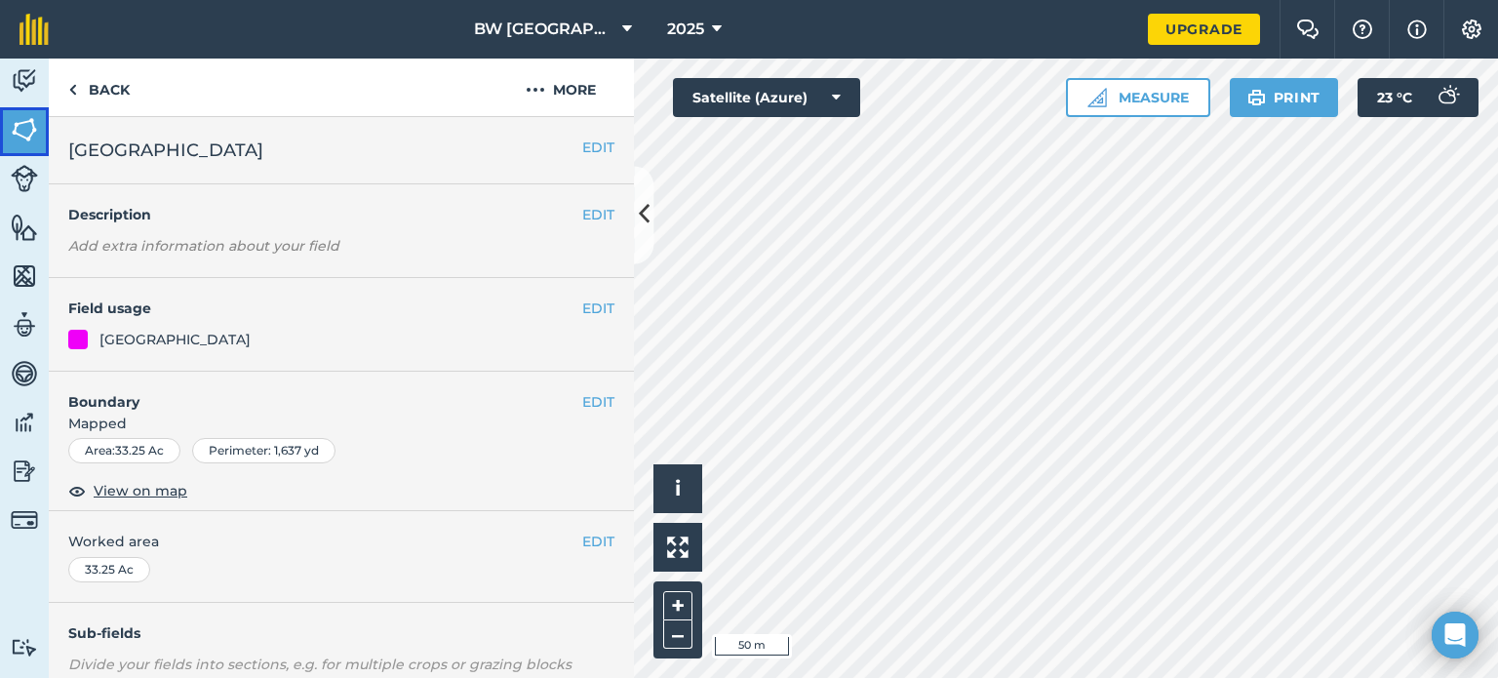
click at [34, 139] on img at bounding box center [24, 129] width 27 height 29
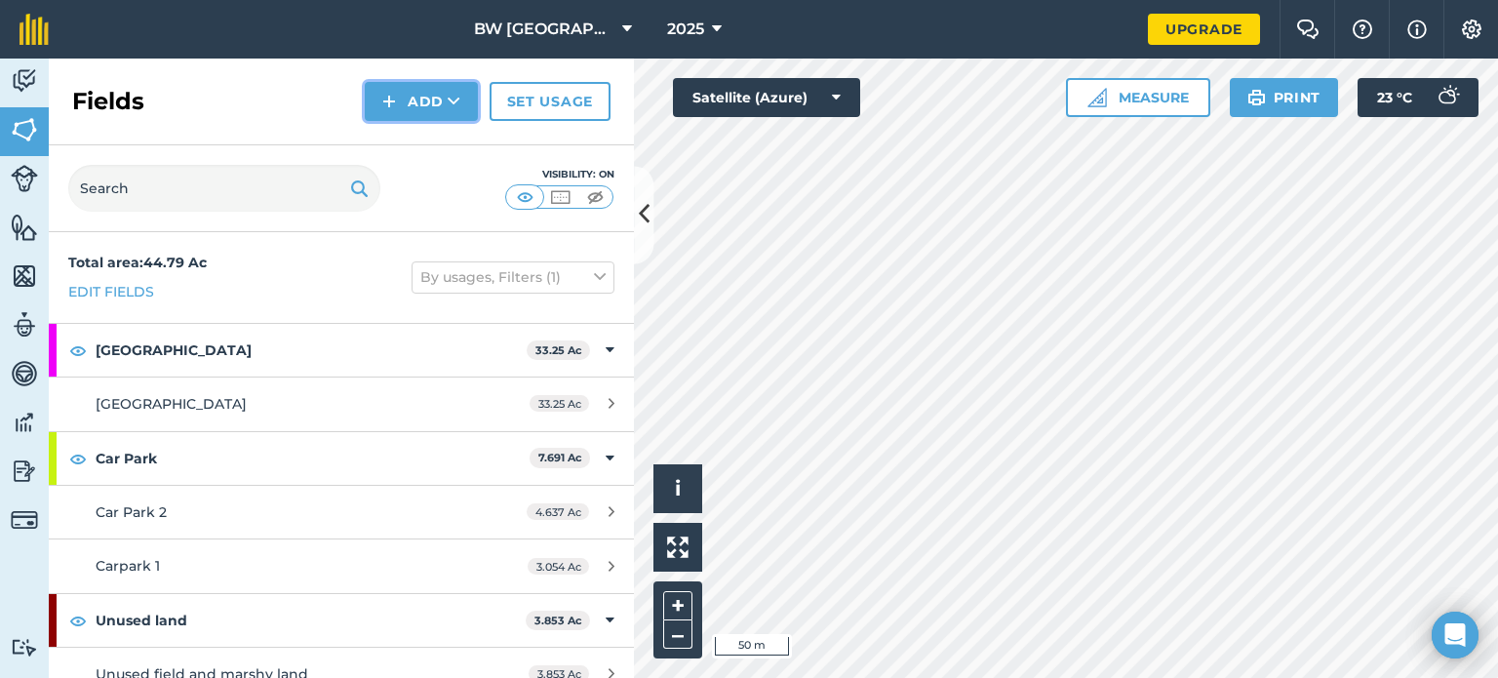
click at [420, 114] on button "Add" at bounding box center [421, 101] width 113 height 39
click at [419, 143] on link "Draw" at bounding box center [421, 145] width 107 height 43
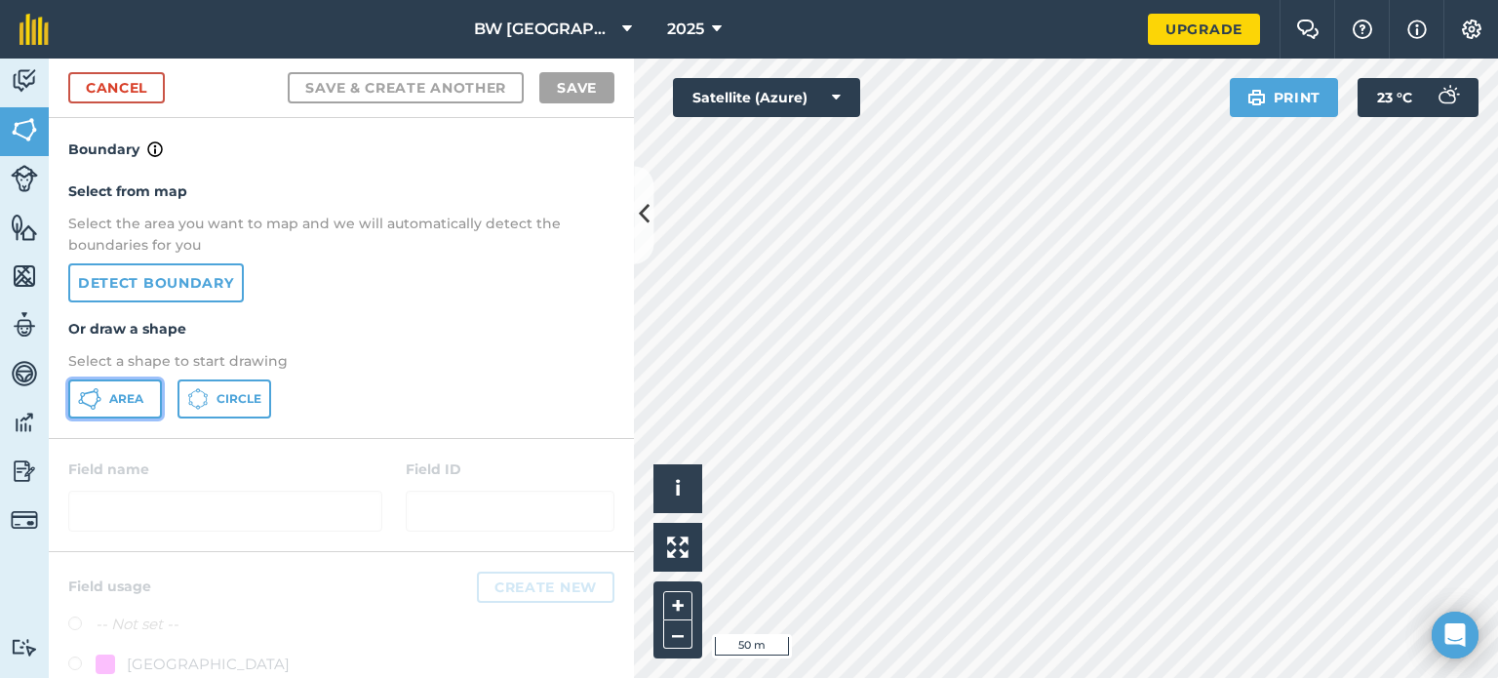
click at [109, 400] on span "Area" at bounding box center [126, 399] width 34 height 16
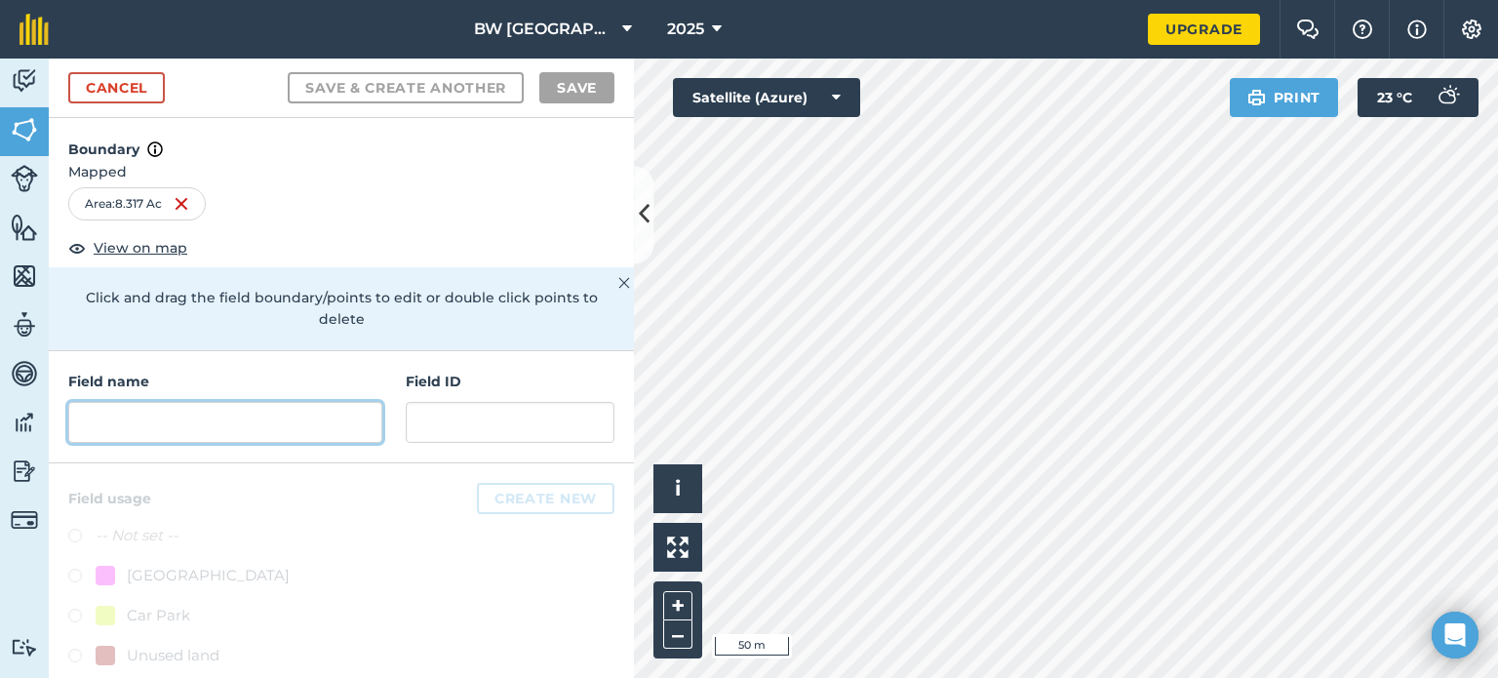
click at [174, 428] on input "text" at bounding box center [225, 422] width 314 height 41
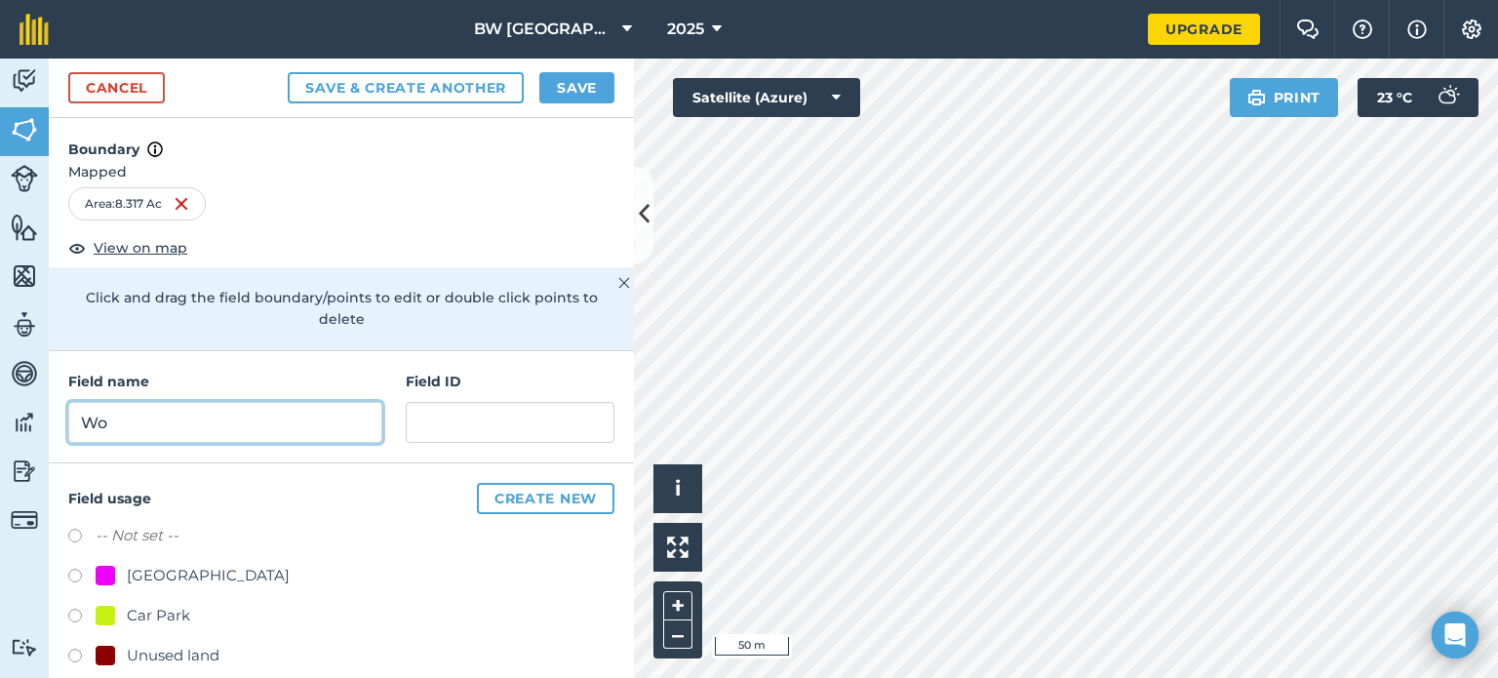
type input "W"
type input "Unused woodland"
click at [156, 652] on div "Unused land" at bounding box center [173, 655] width 93 height 23
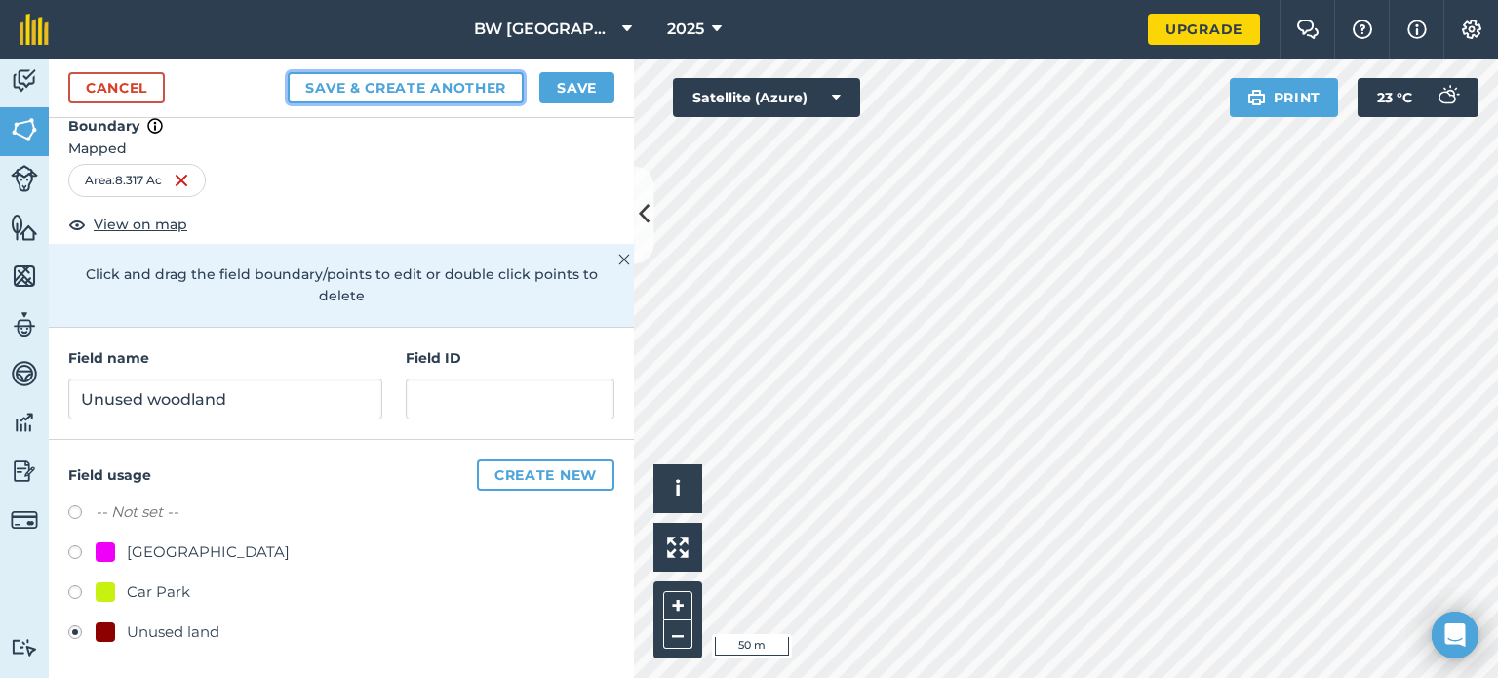
click at [486, 89] on button "Save & Create Another" at bounding box center [406, 87] width 236 height 31
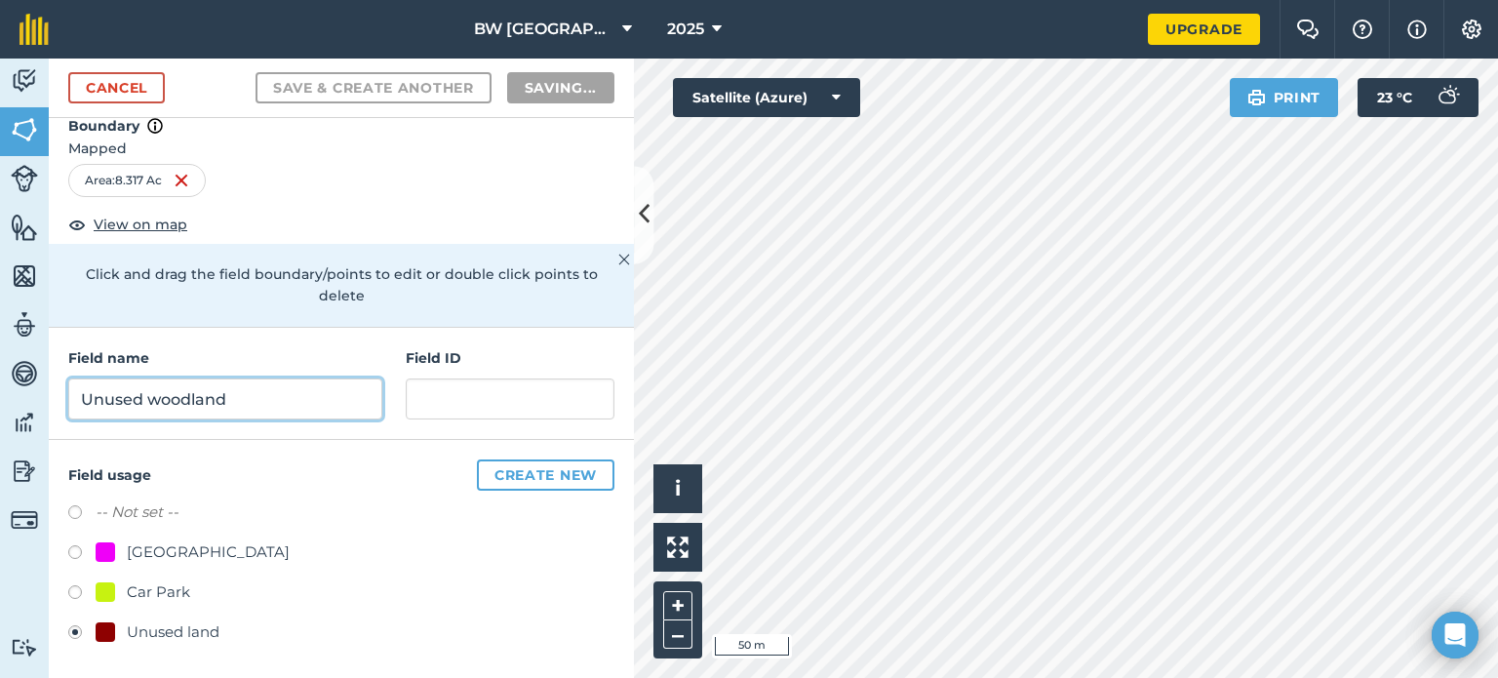
radio input "false"
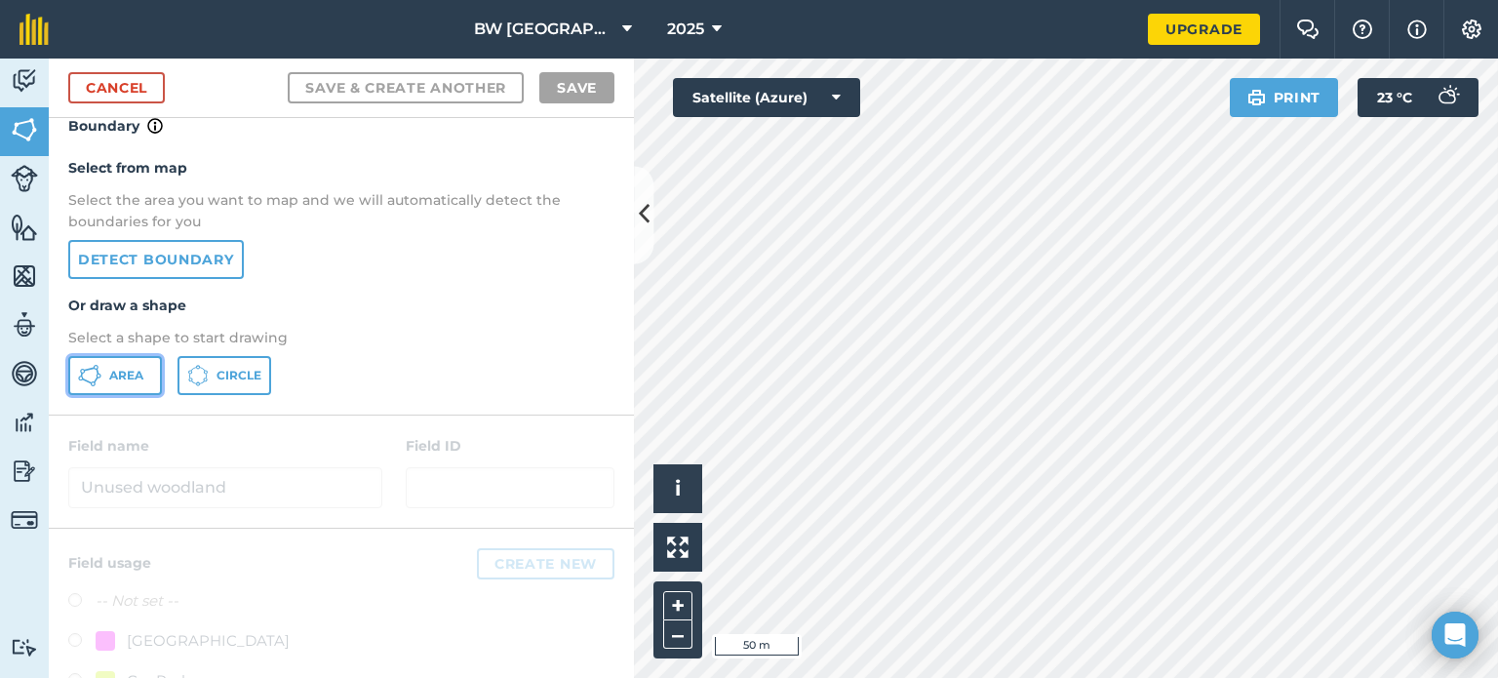
click at [137, 374] on span "Area" at bounding box center [126, 376] width 34 height 16
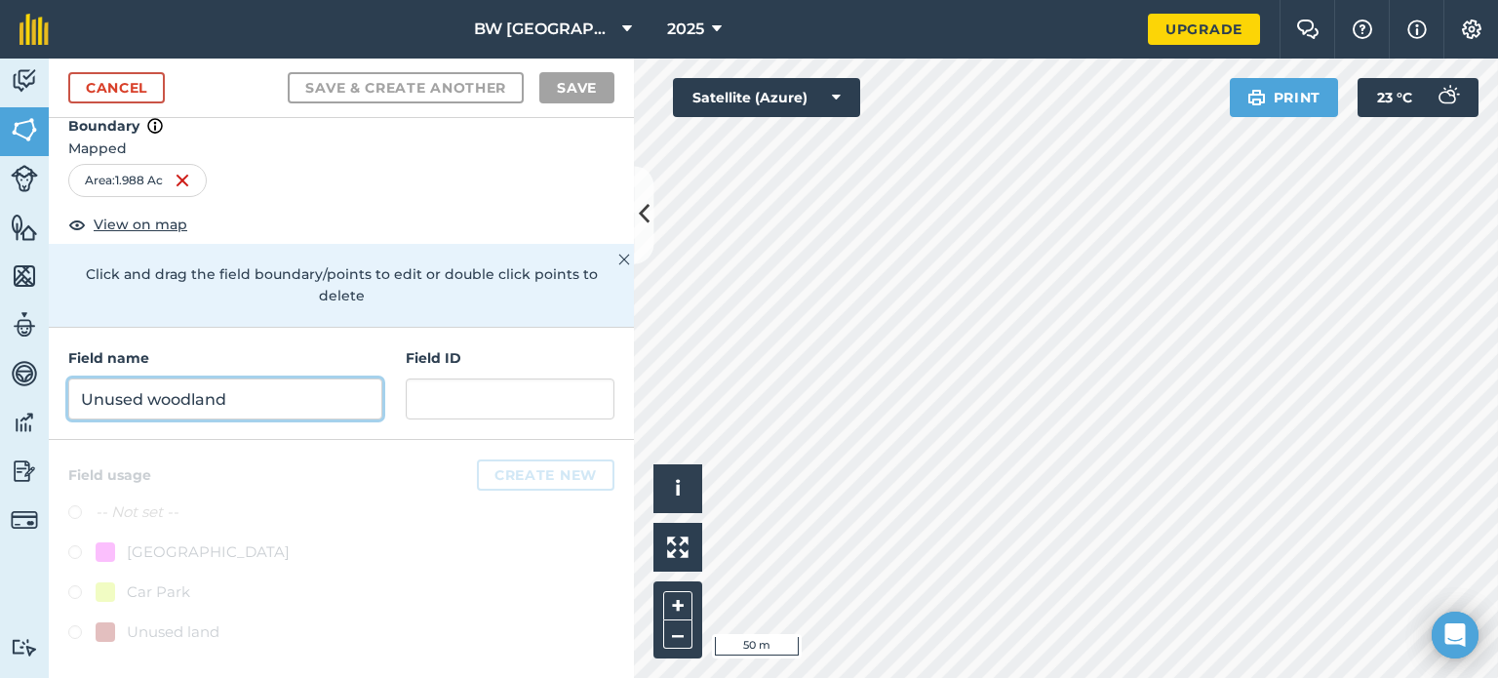
click at [123, 398] on input "Unused woodland" at bounding box center [225, 398] width 314 height 41
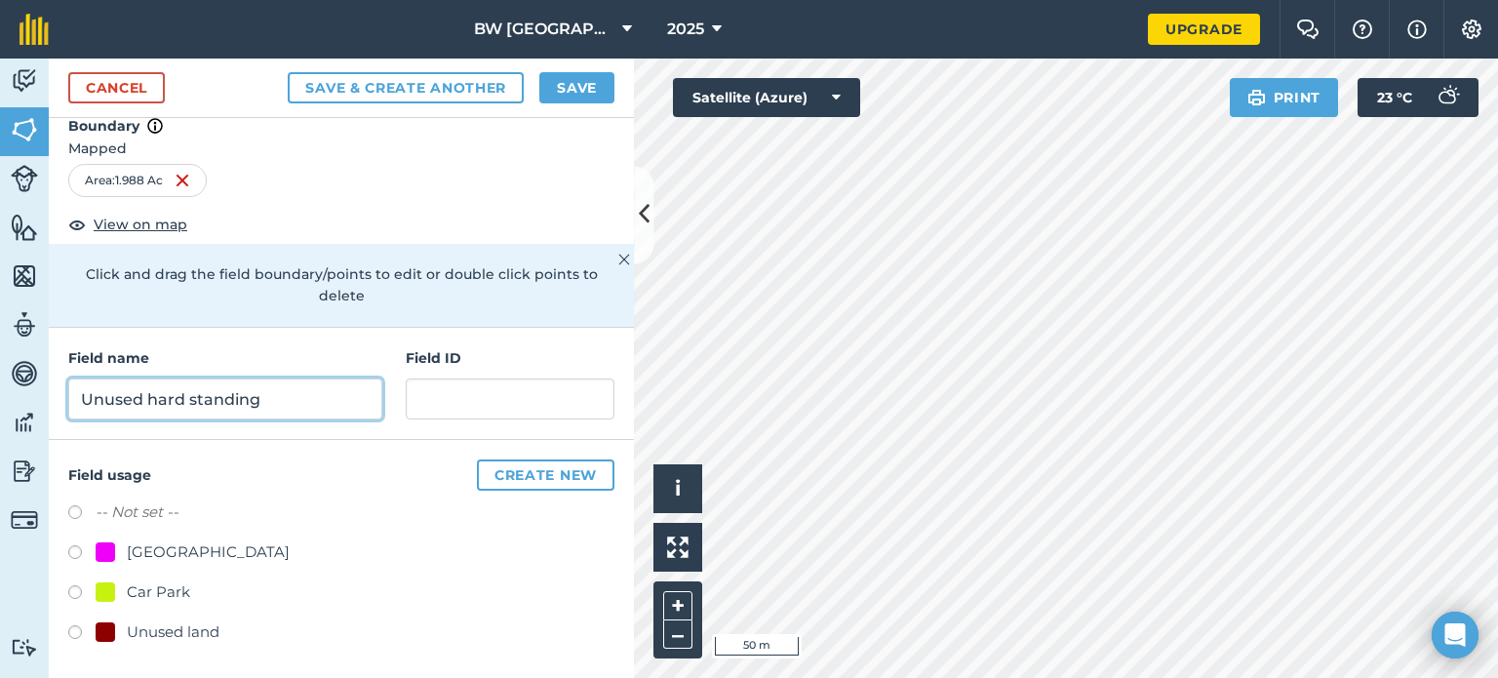
type input "Unused hard standing"
click at [177, 645] on div "Unused land" at bounding box center [341, 634] width 546 height 28
click at [176, 627] on div "Unused land" at bounding box center [173, 631] width 93 height 23
click at [497, 91] on button "Save & Create Another" at bounding box center [406, 87] width 236 height 31
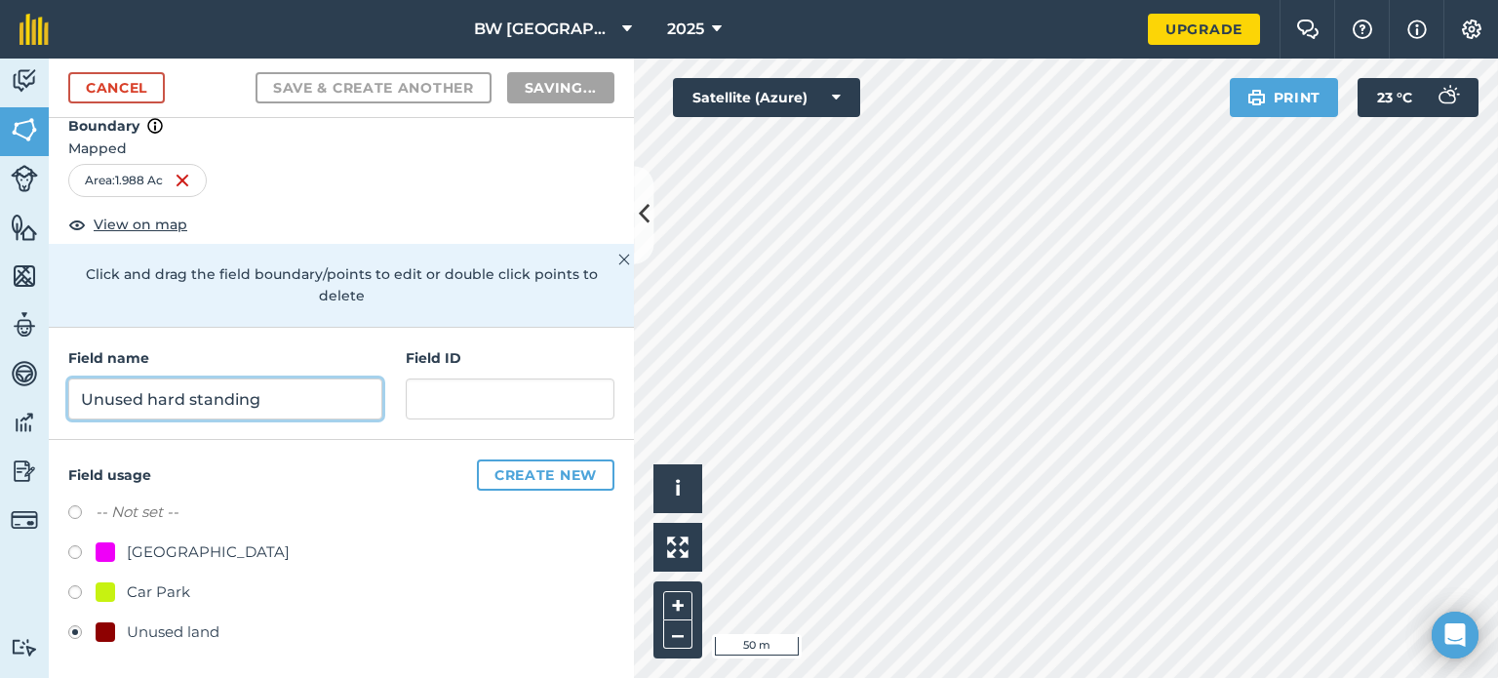
radio input "false"
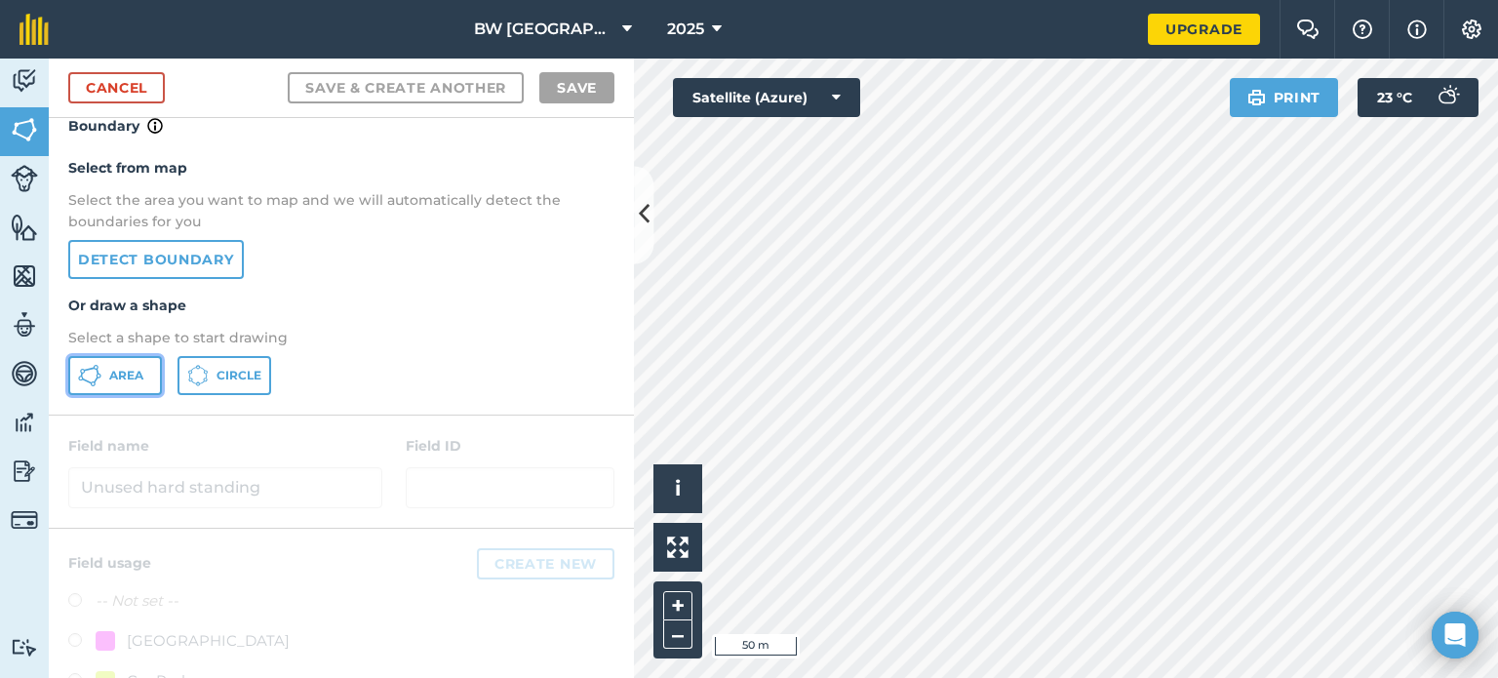
click at [114, 379] on span "Area" at bounding box center [126, 376] width 34 height 16
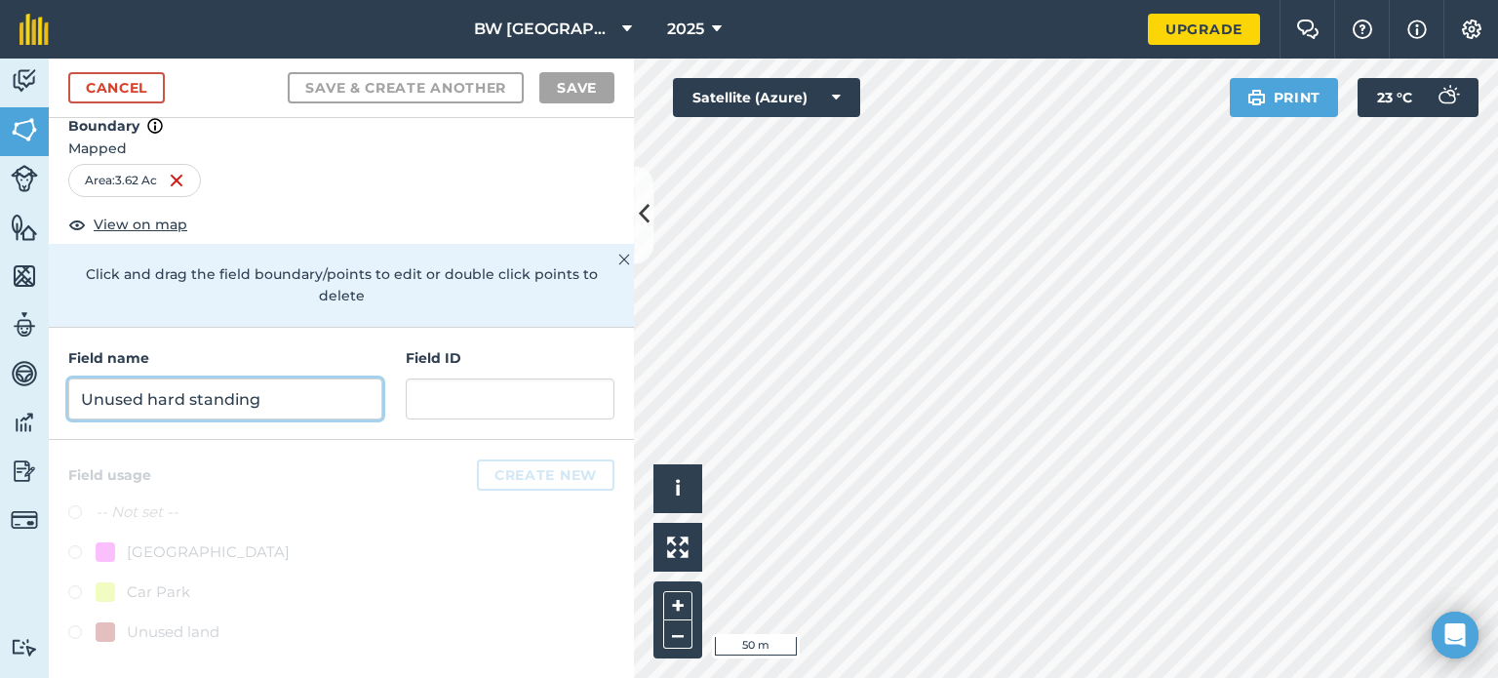
click at [117, 406] on input "Unused hard standing" at bounding box center [225, 398] width 314 height 41
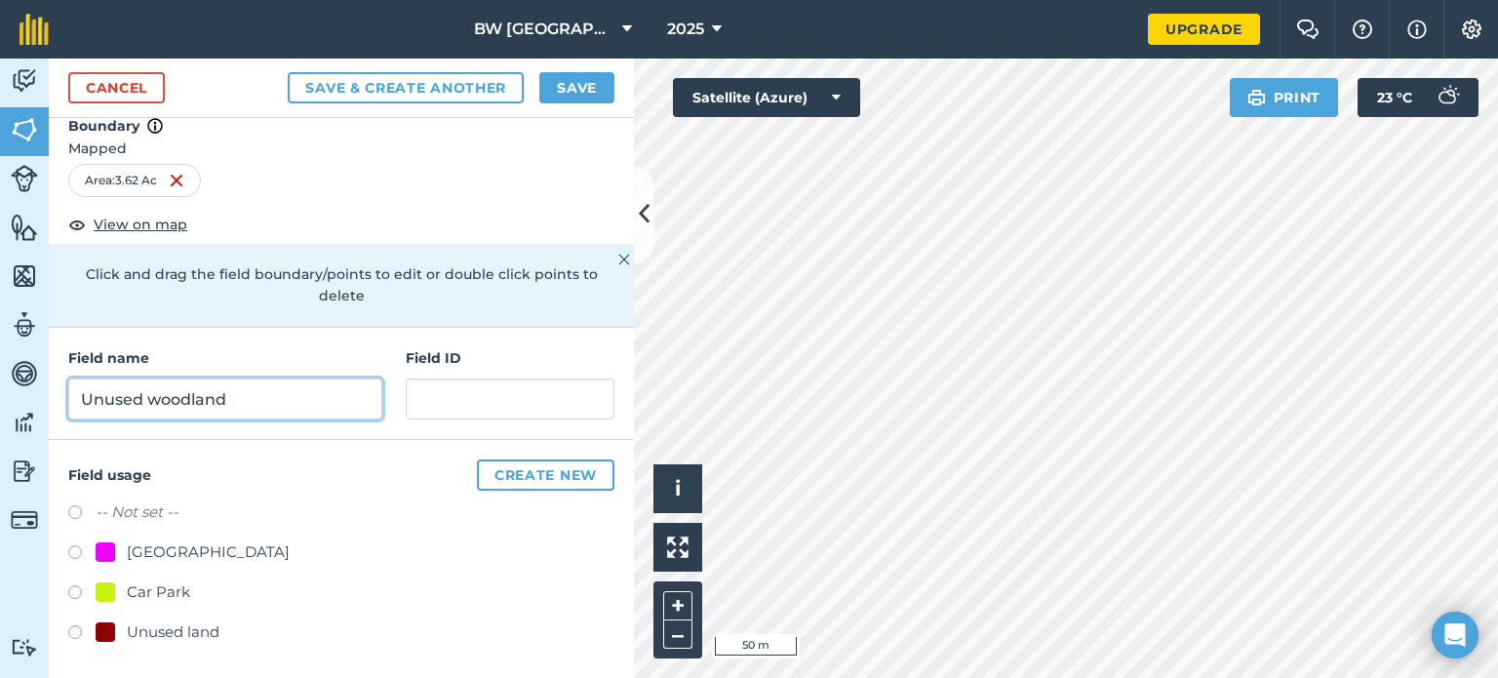
type input "Unused woodland"
click at [168, 620] on div "Unused land" at bounding box center [173, 631] width 93 height 23
radio input "true"
click at [265, 397] on input "Unused woodland" at bounding box center [225, 398] width 314 height 41
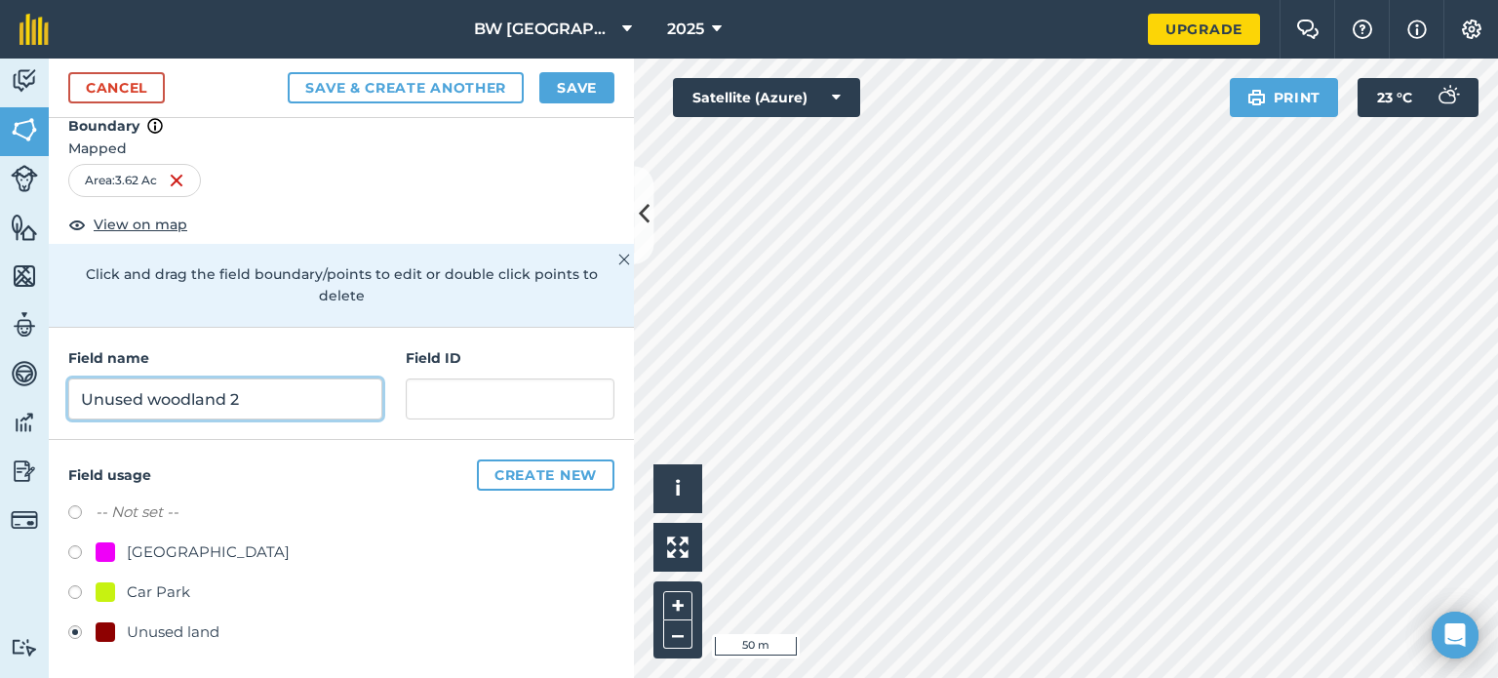
type input "Unused woodland 2"
click at [596, 73] on button "Save" at bounding box center [576, 87] width 75 height 31
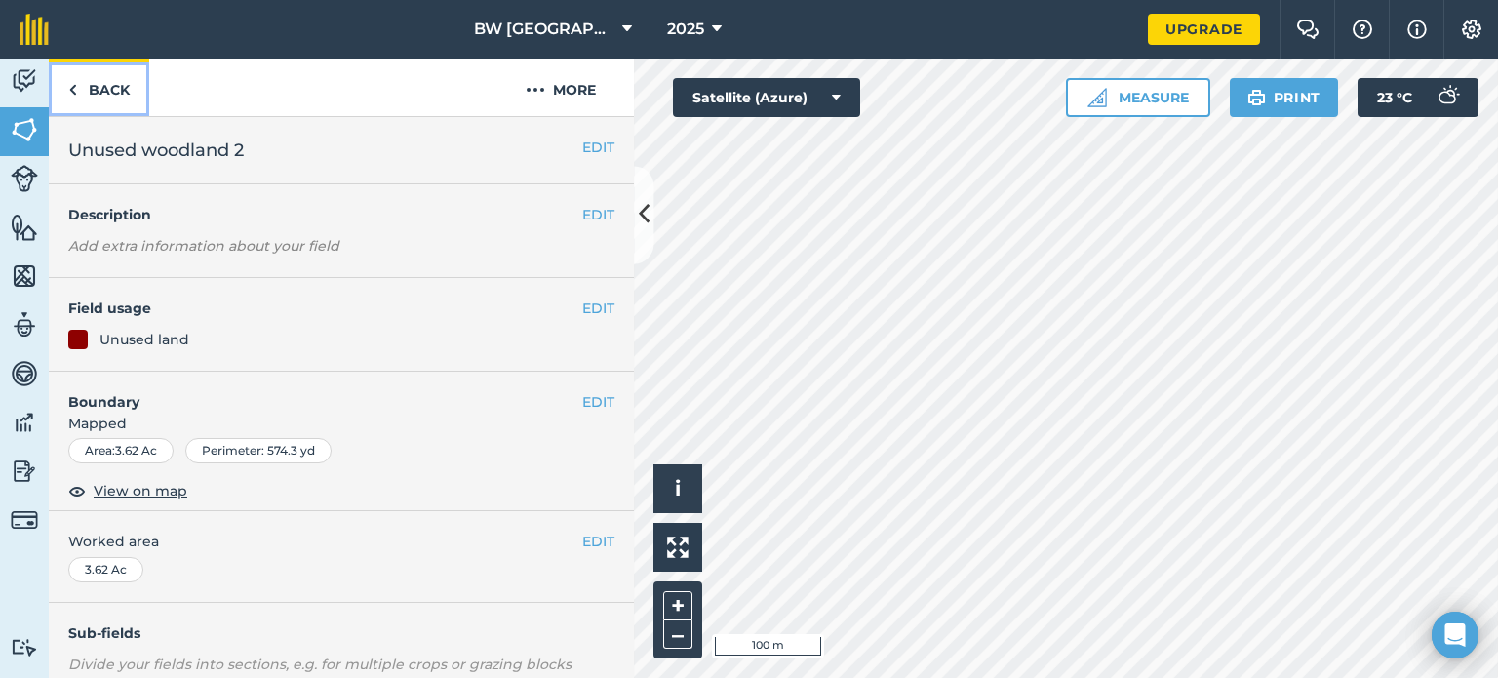
click at [90, 84] on link "Back" at bounding box center [99, 88] width 100 height 58
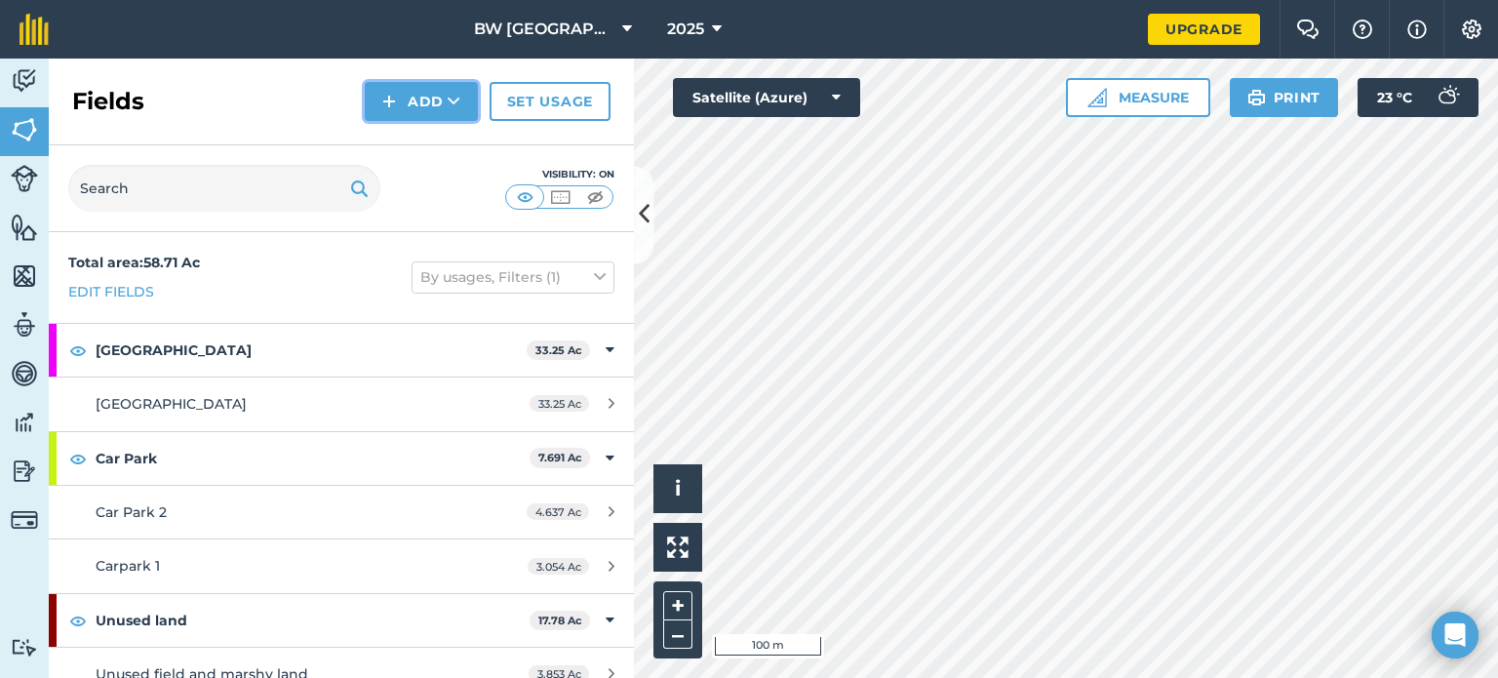
click at [418, 102] on button "Add" at bounding box center [421, 101] width 113 height 39
click at [416, 136] on link "Draw" at bounding box center [421, 145] width 107 height 43
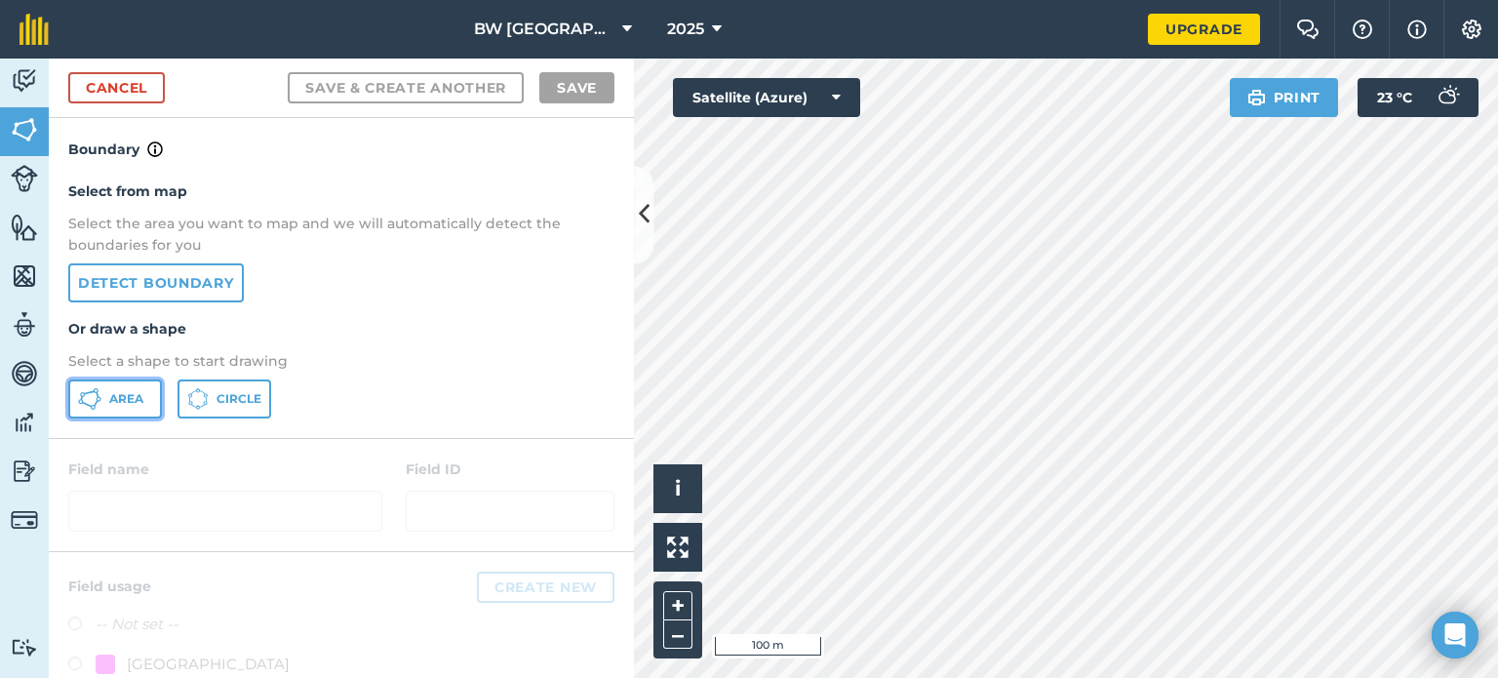
click at [106, 401] on button "Area" at bounding box center [115, 398] width 94 height 39
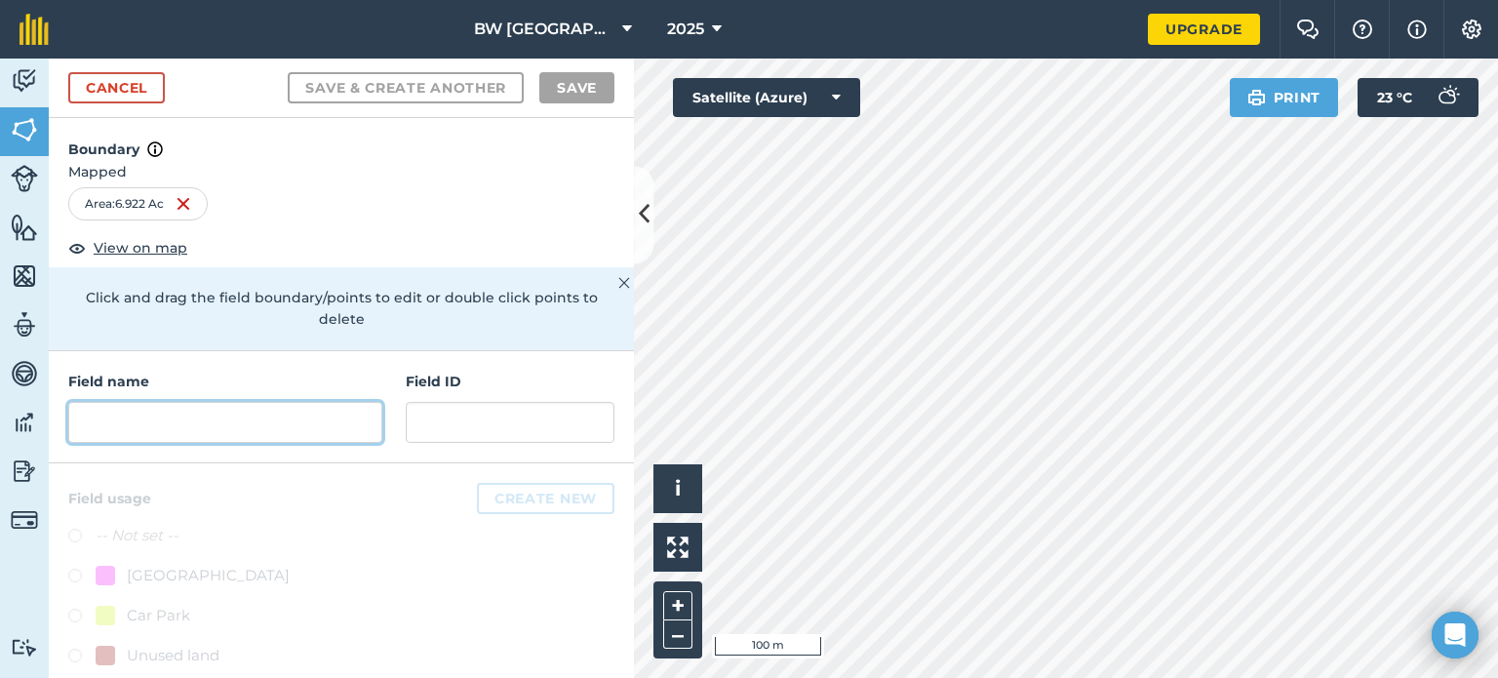
click at [259, 420] on input "text" at bounding box center [225, 422] width 314 height 41
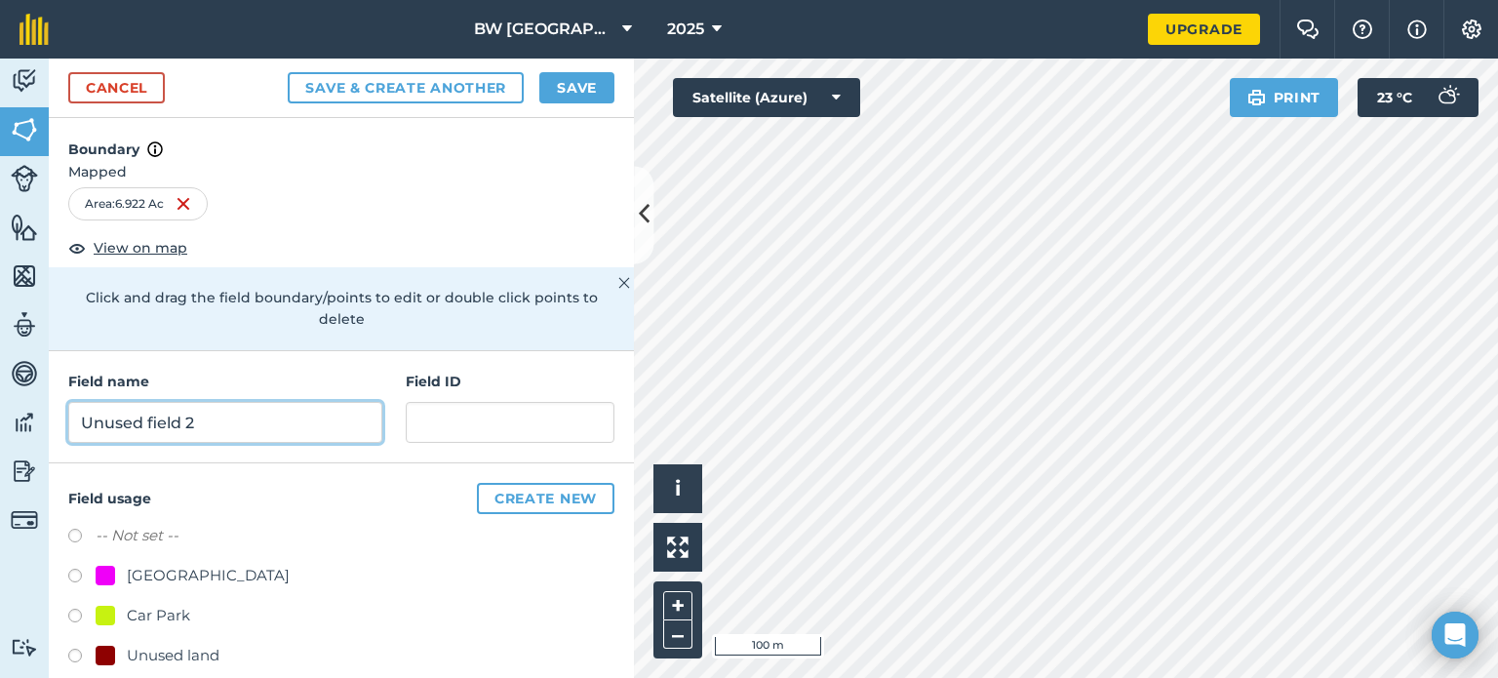
type input "Unused field 2"
click at [203, 651] on div "Unused land" at bounding box center [173, 655] width 93 height 23
radio input "true"
click at [570, 87] on button "Save" at bounding box center [576, 87] width 75 height 31
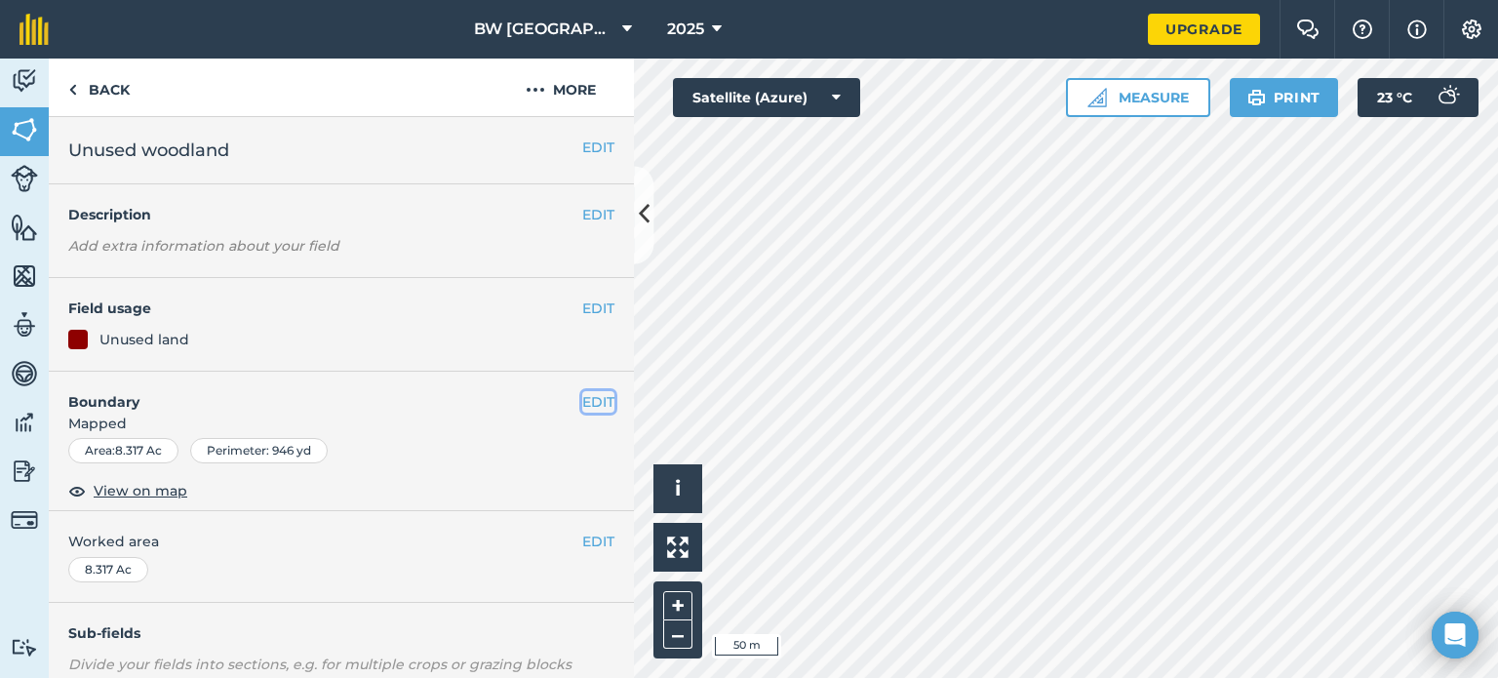
click at [582, 397] on button "EDIT" at bounding box center [598, 401] width 32 height 21
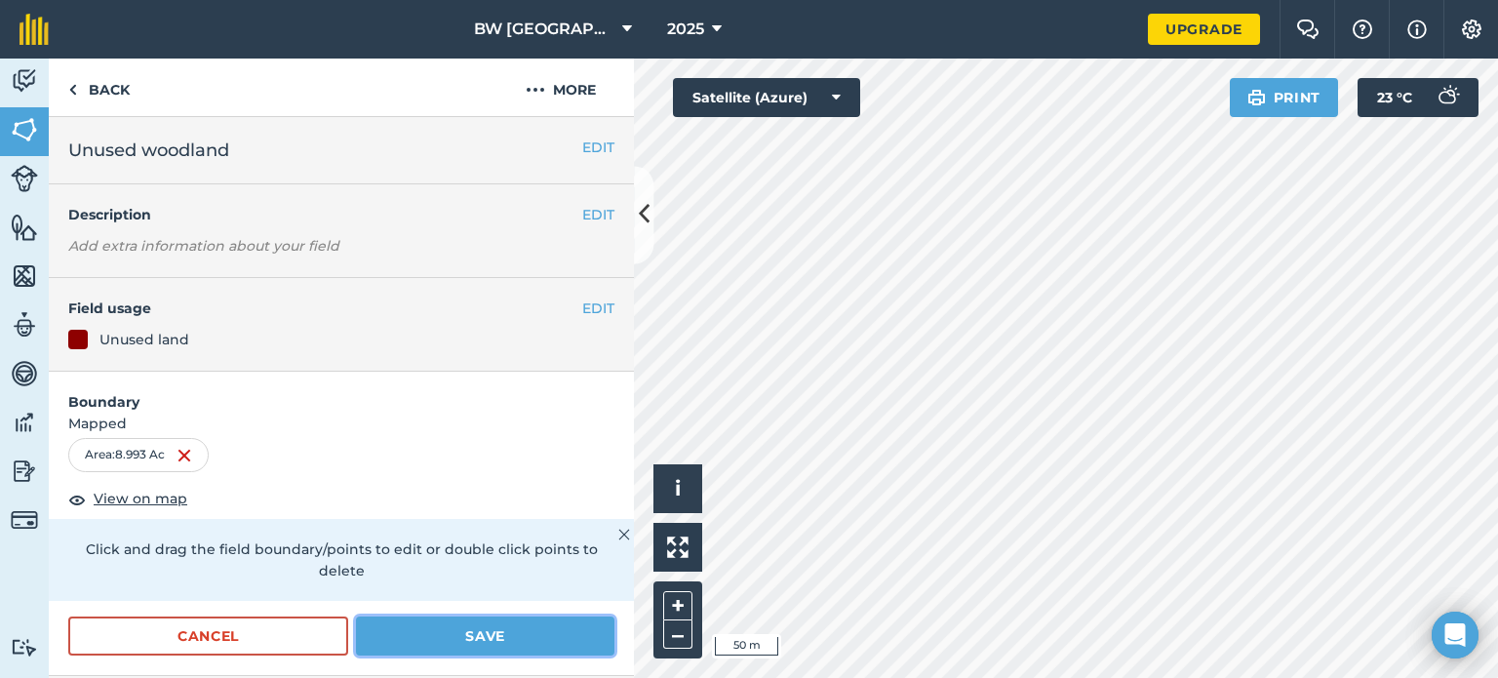
click at [451, 646] on button "Save" at bounding box center [485, 635] width 258 height 39
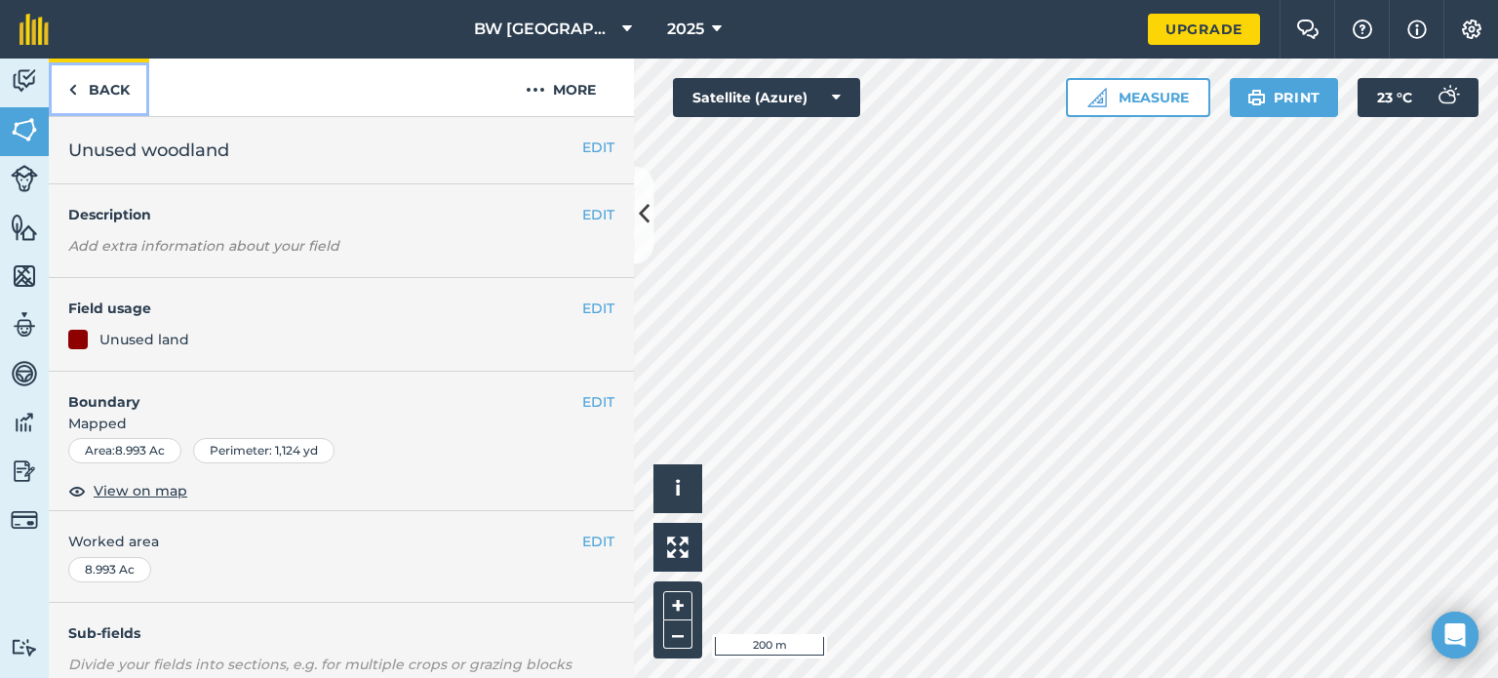
click at [101, 78] on link "Back" at bounding box center [99, 88] width 100 height 58
click at [98, 89] on link "Back" at bounding box center [99, 88] width 100 height 58
click at [94, 92] on link "Back" at bounding box center [99, 88] width 100 height 58
click at [24, 420] on img at bounding box center [24, 422] width 27 height 29
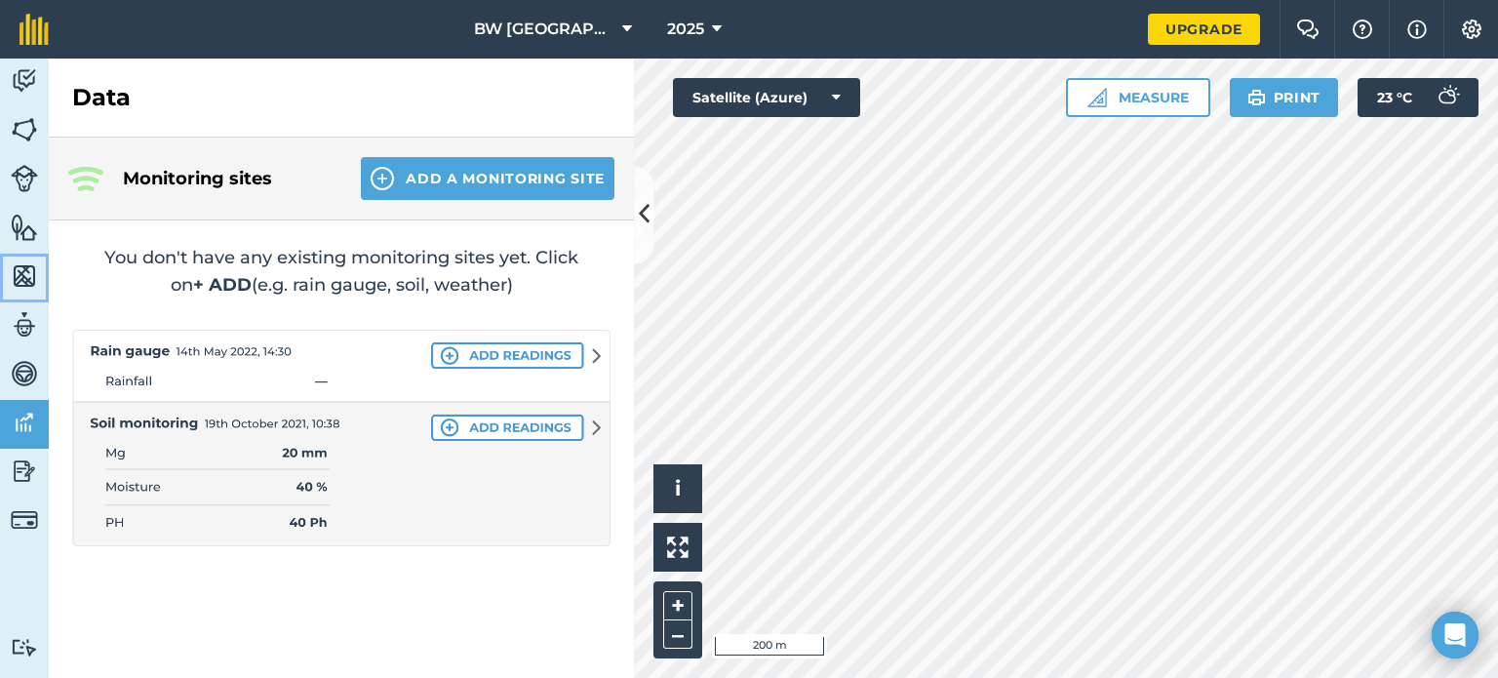
click at [9, 298] on link "Maps" at bounding box center [24, 278] width 49 height 49
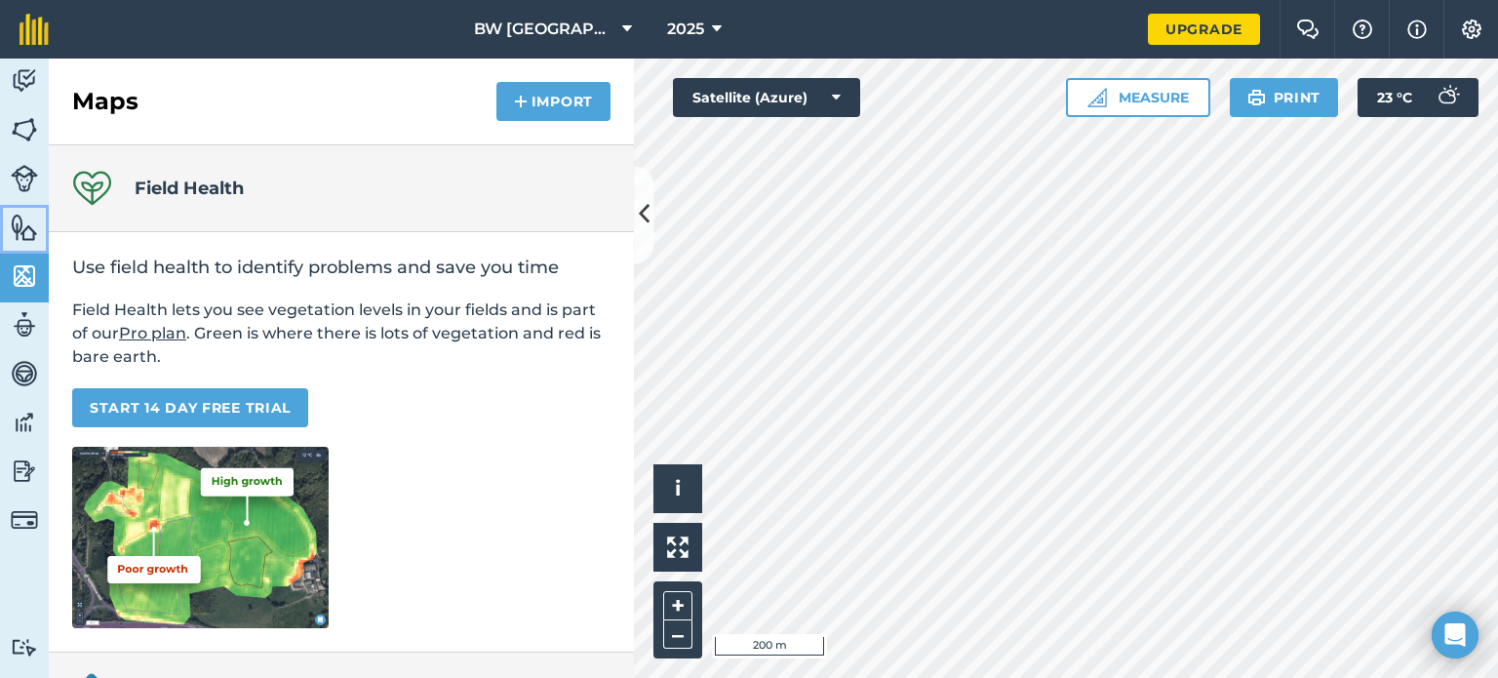
click at [31, 225] on img at bounding box center [24, 227] width 27 height 29
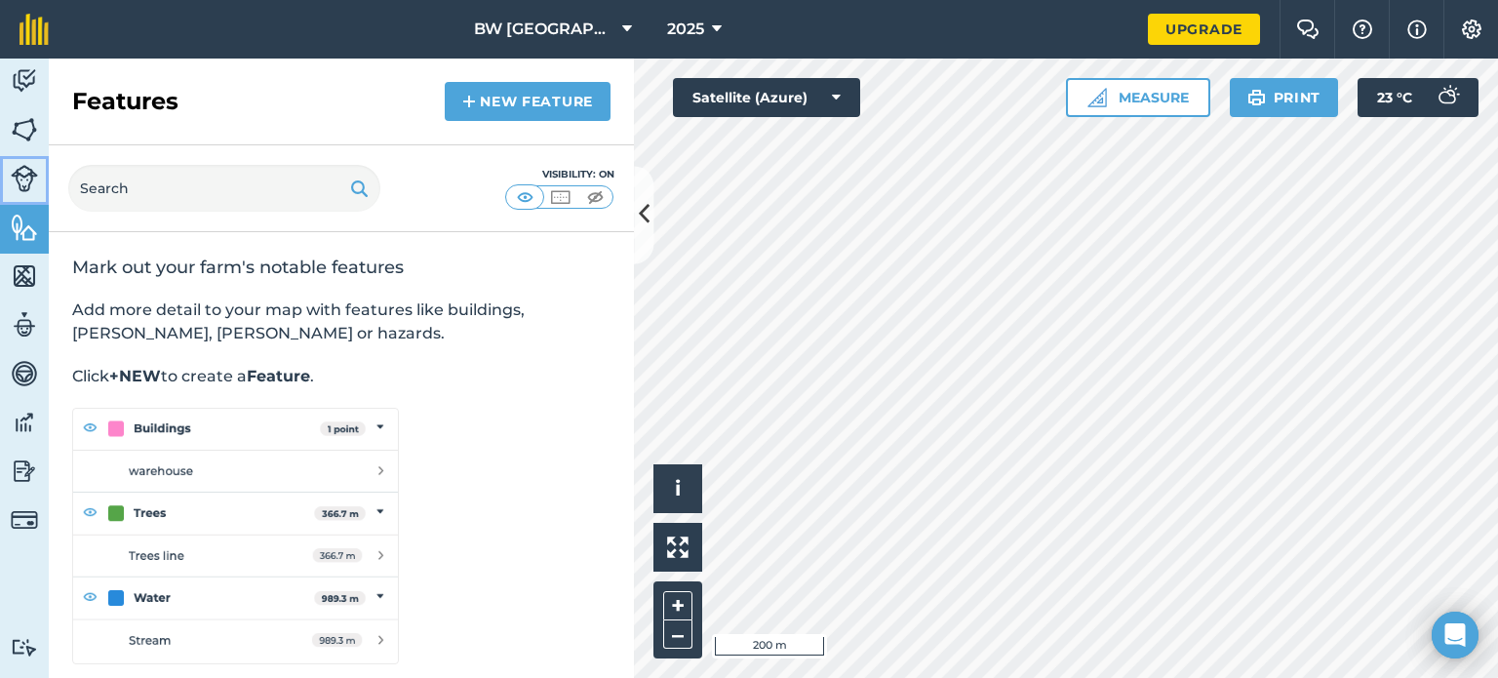
click at [46, 175] on link "Livestock" at bounding box center [24, 180] width 49 height 49
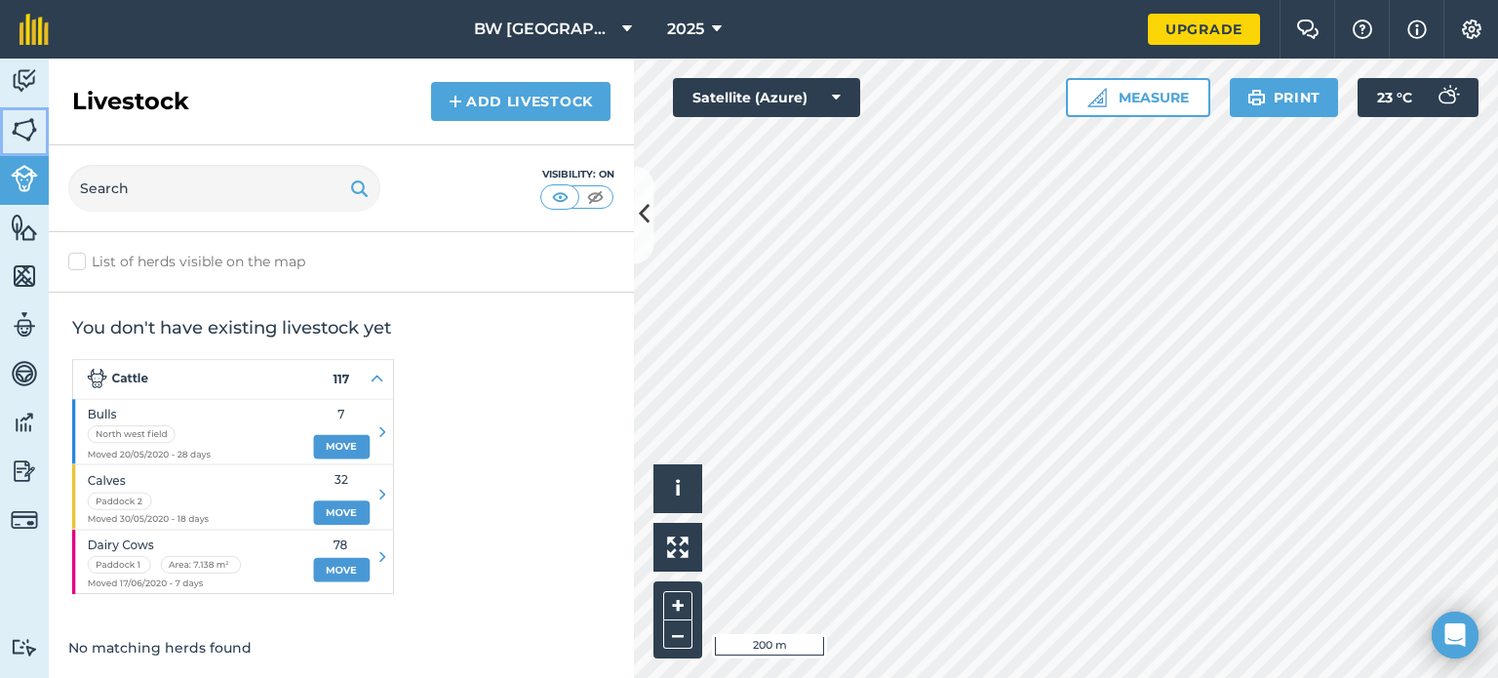
click at [38, 133] on link "Fields" at bounding box center [24, 131] width 49 height 49
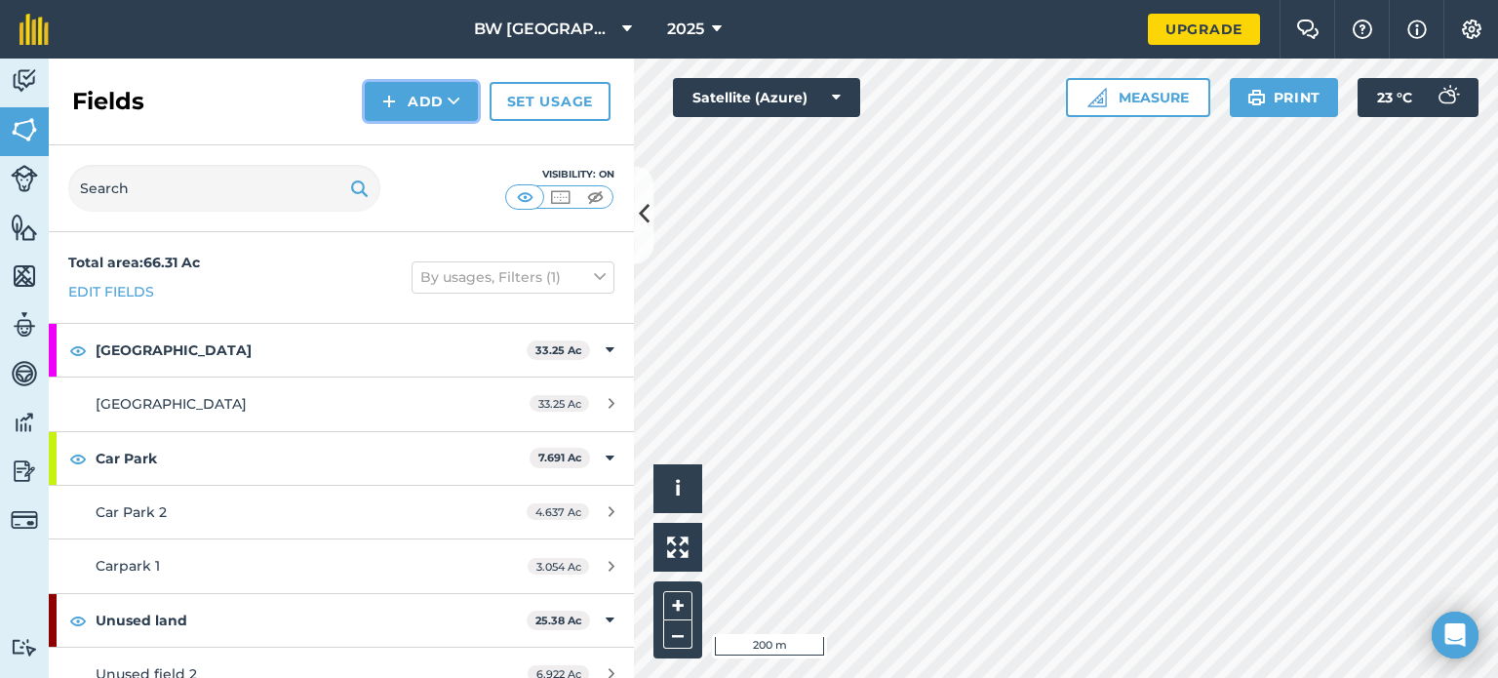
click at [408, 99] on button "Add" at bounding box center [421, 101] width 113 height 39
click at [427, 143] on link "Draw" at bounding box center [421, 145] width 107 height 43
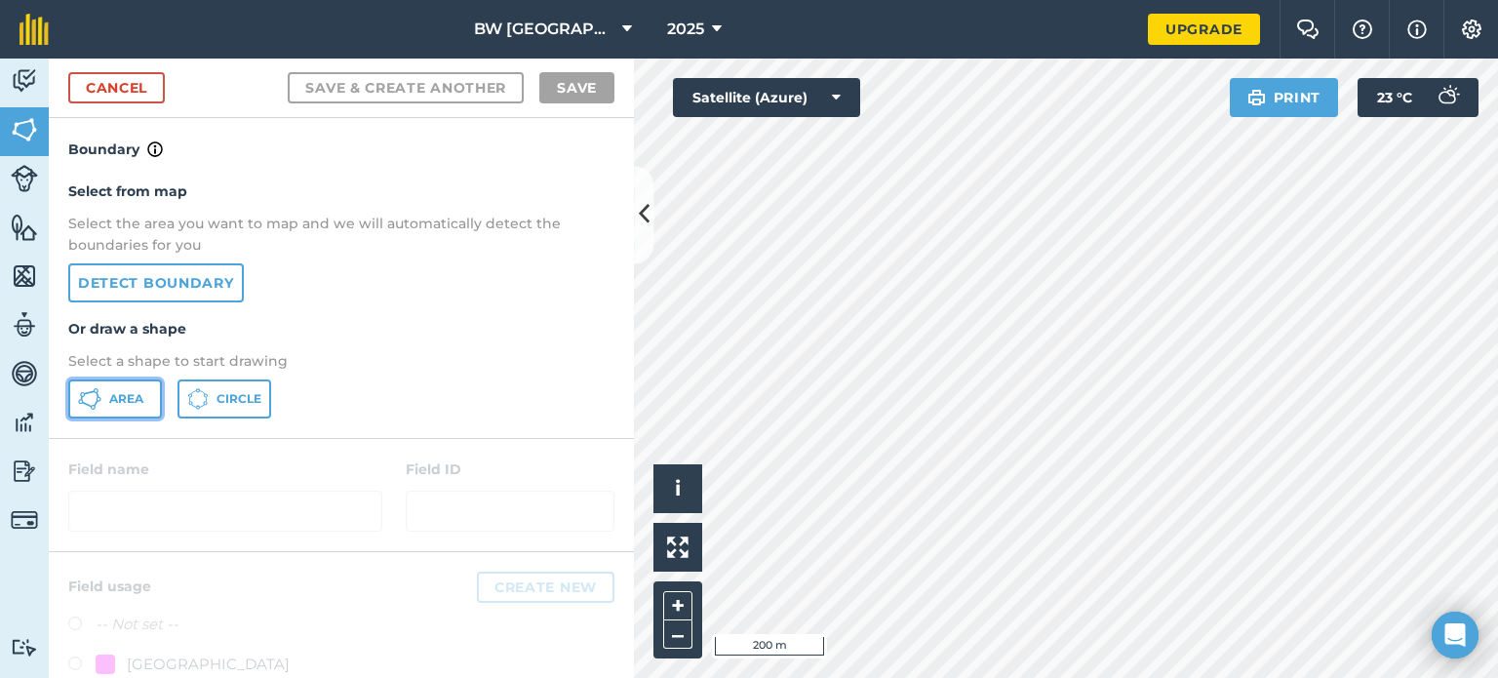
click at [105, 394] on button "Area" at bounding box center [115, 398] width 94 height 39
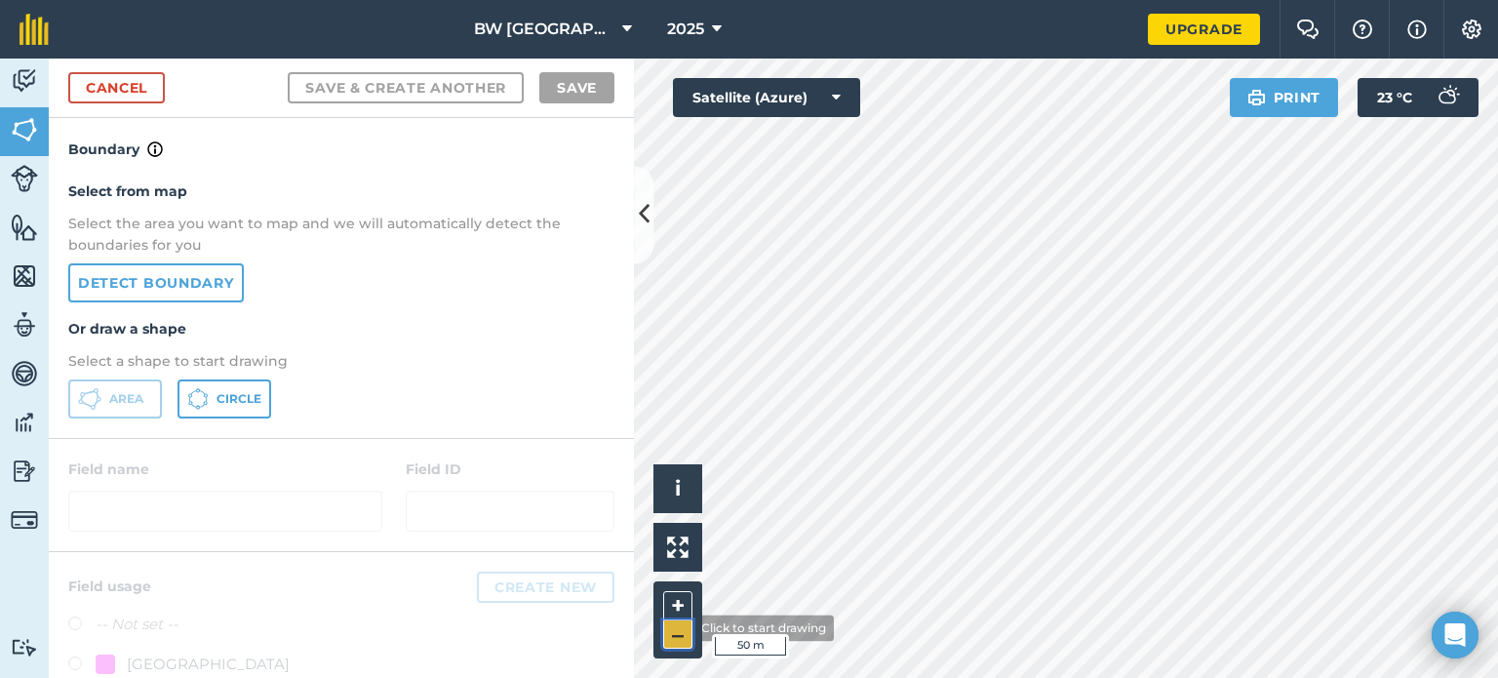
click at [679, 628] on button "–" at bounding box center [677, 634] width 29 height 28
click at [683, 635] on button "–" at bounding box center [677, 634] width 29 height 28
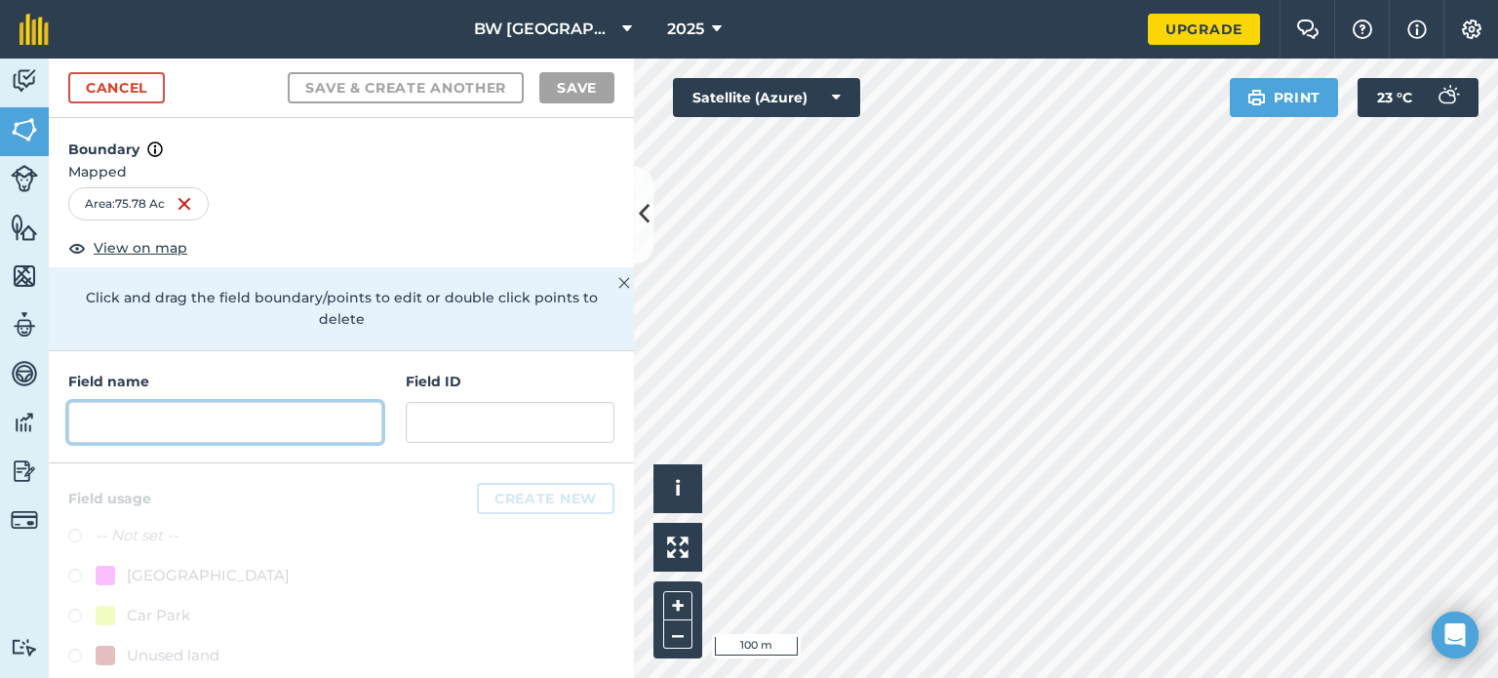
click at [92, 425] on input "text" at bounding box center [225, 422] width 314 height 41
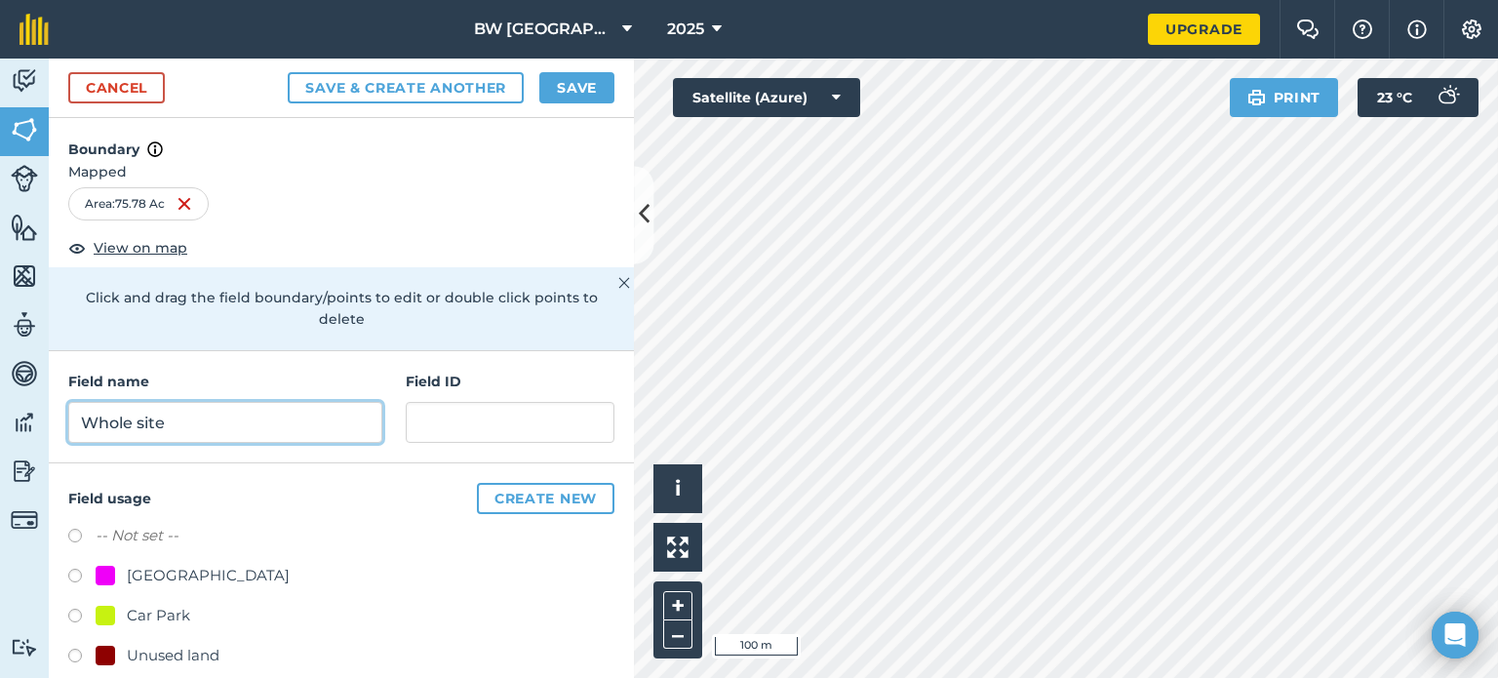
type input "Whole site"
click at [74, 534] on label at bounding box center [81, 539] width 27 height 20
radio input "true"
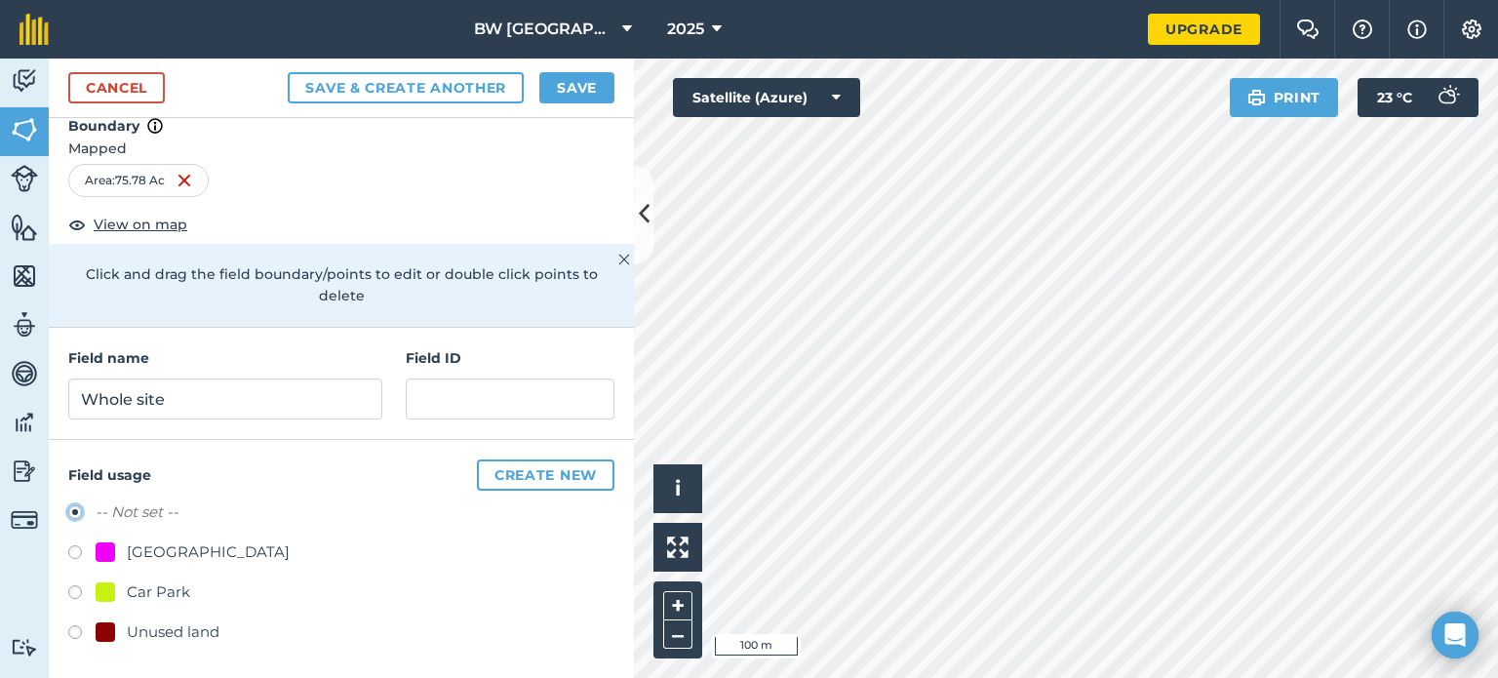
scroll to position [22, 0]
click at [557, 91] on button "Save" at bounding box center [576, 87] width 75 height 31
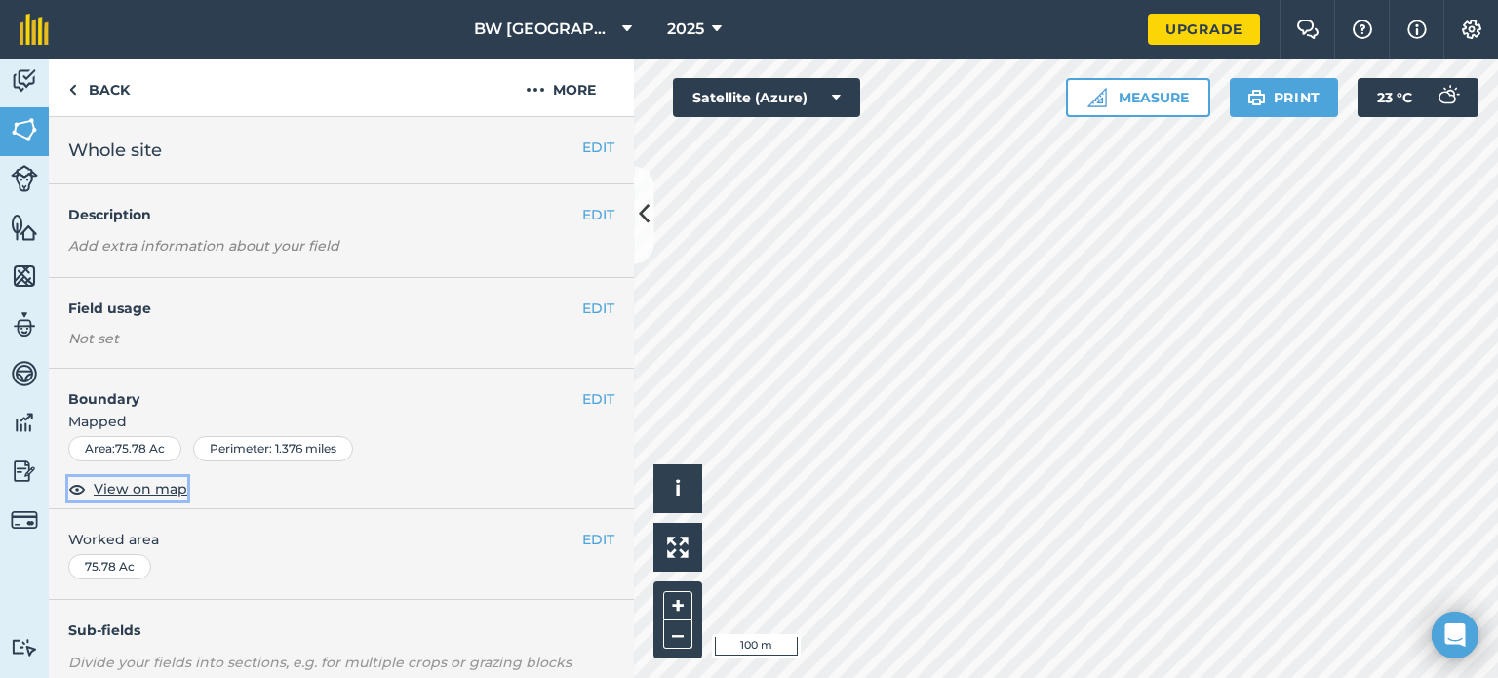
click at [71, 494] on img at bounding box center [77, 488] width 18 height 23
click at [31, 121] on img at bounding box center [24, 129] width 27 height 29
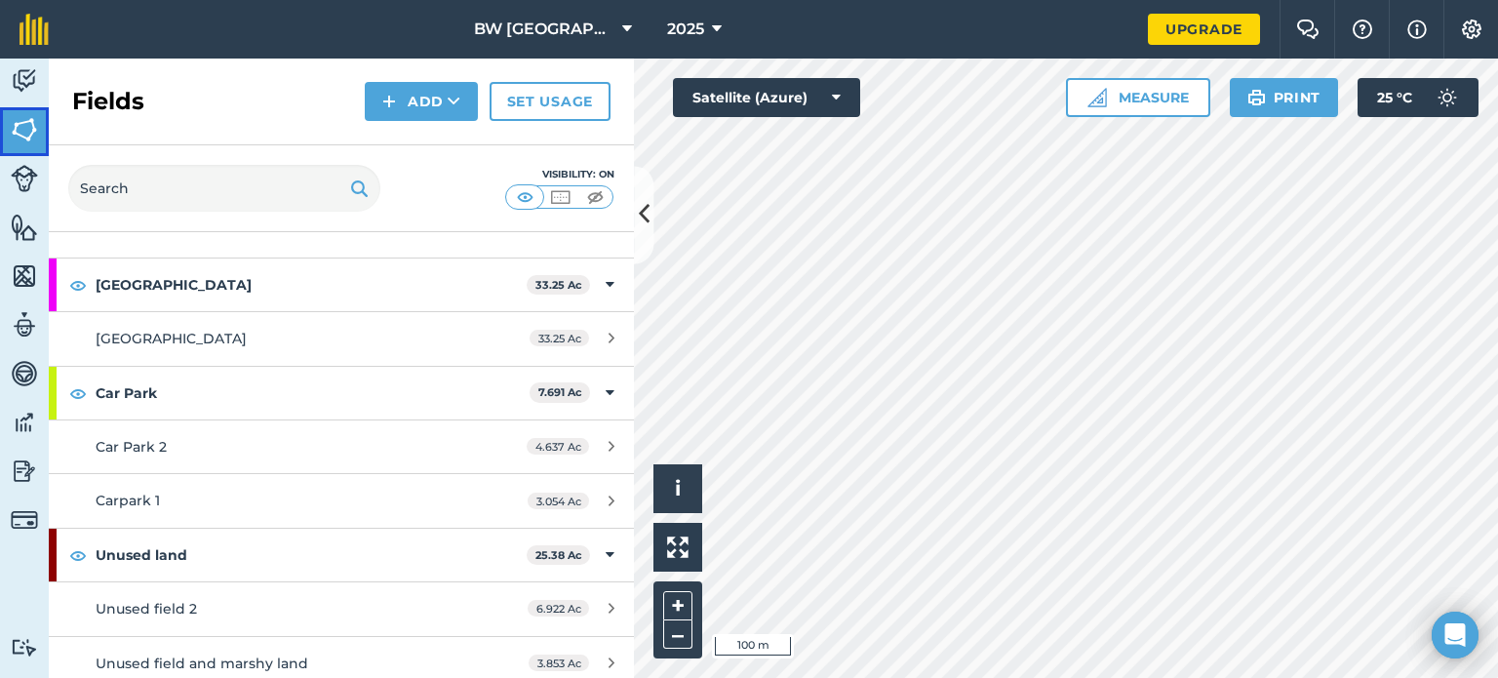
scroll to position [66, 0]
